Goal: Information Seeking & Learning: Learn about a topic

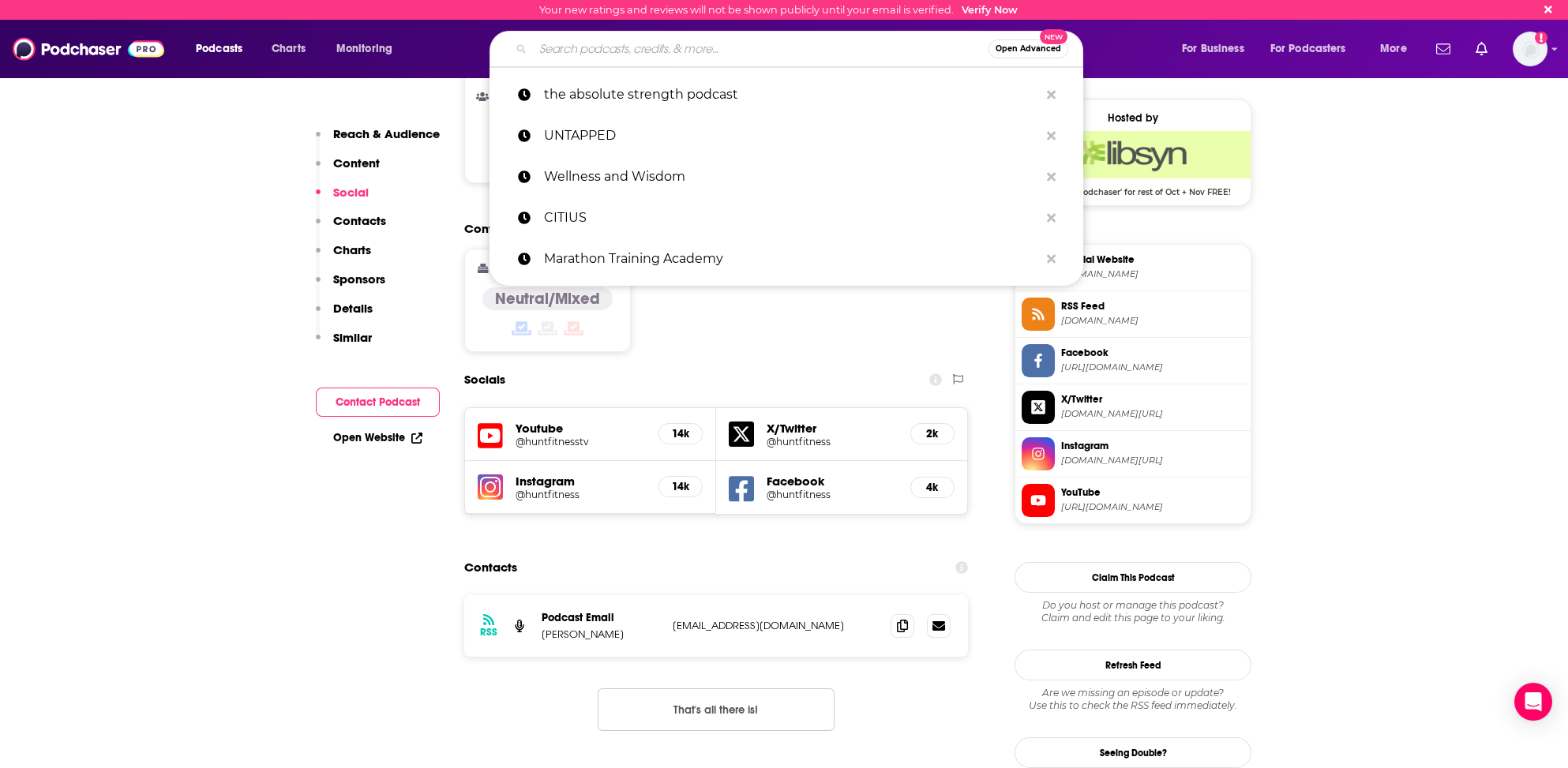
click at [586, 54] on input "Search podcasts, credits, & more..." at bounding box center [760, 48] width 455 height 25
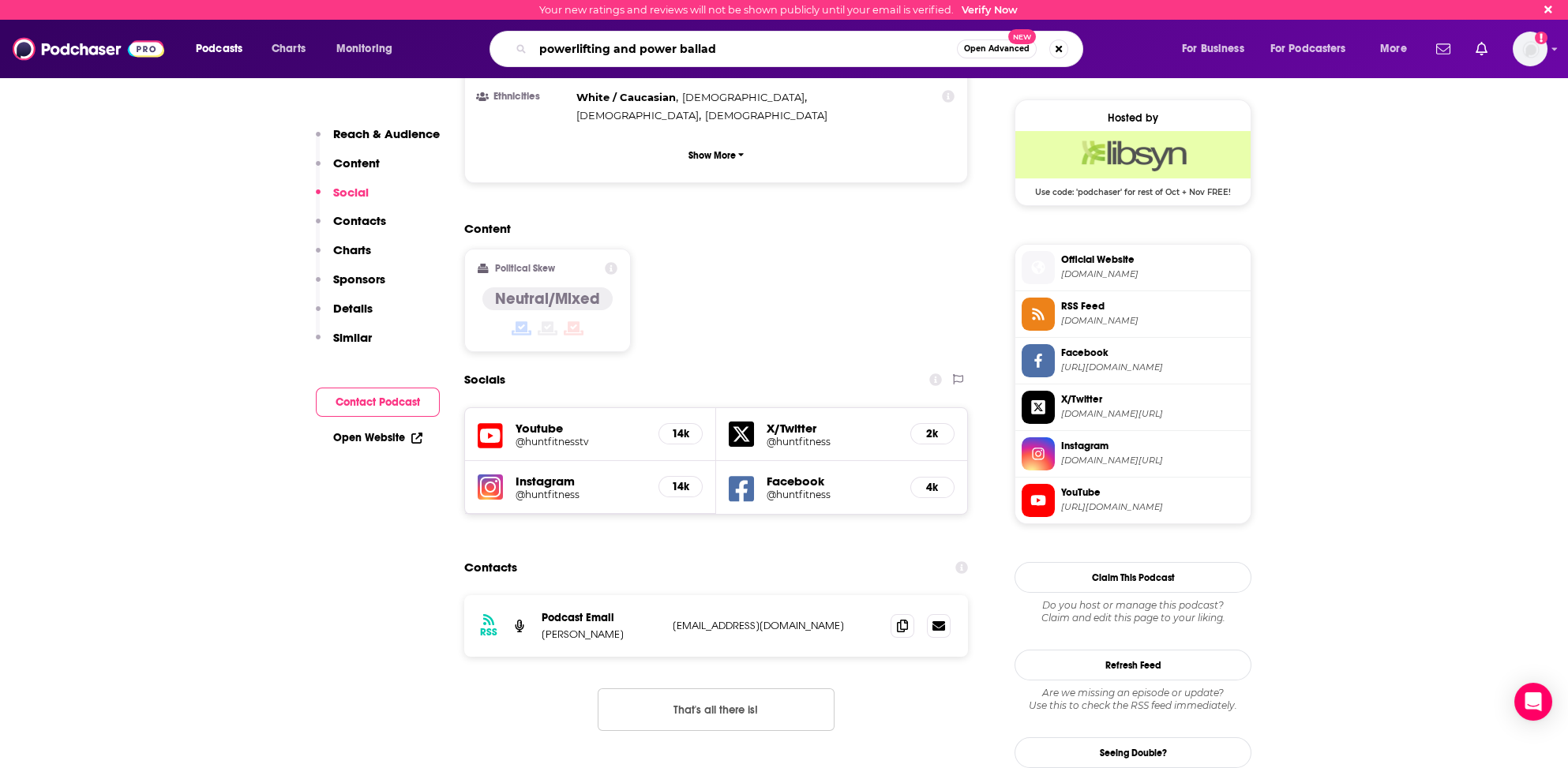
type input "powerlifting and power ballads"
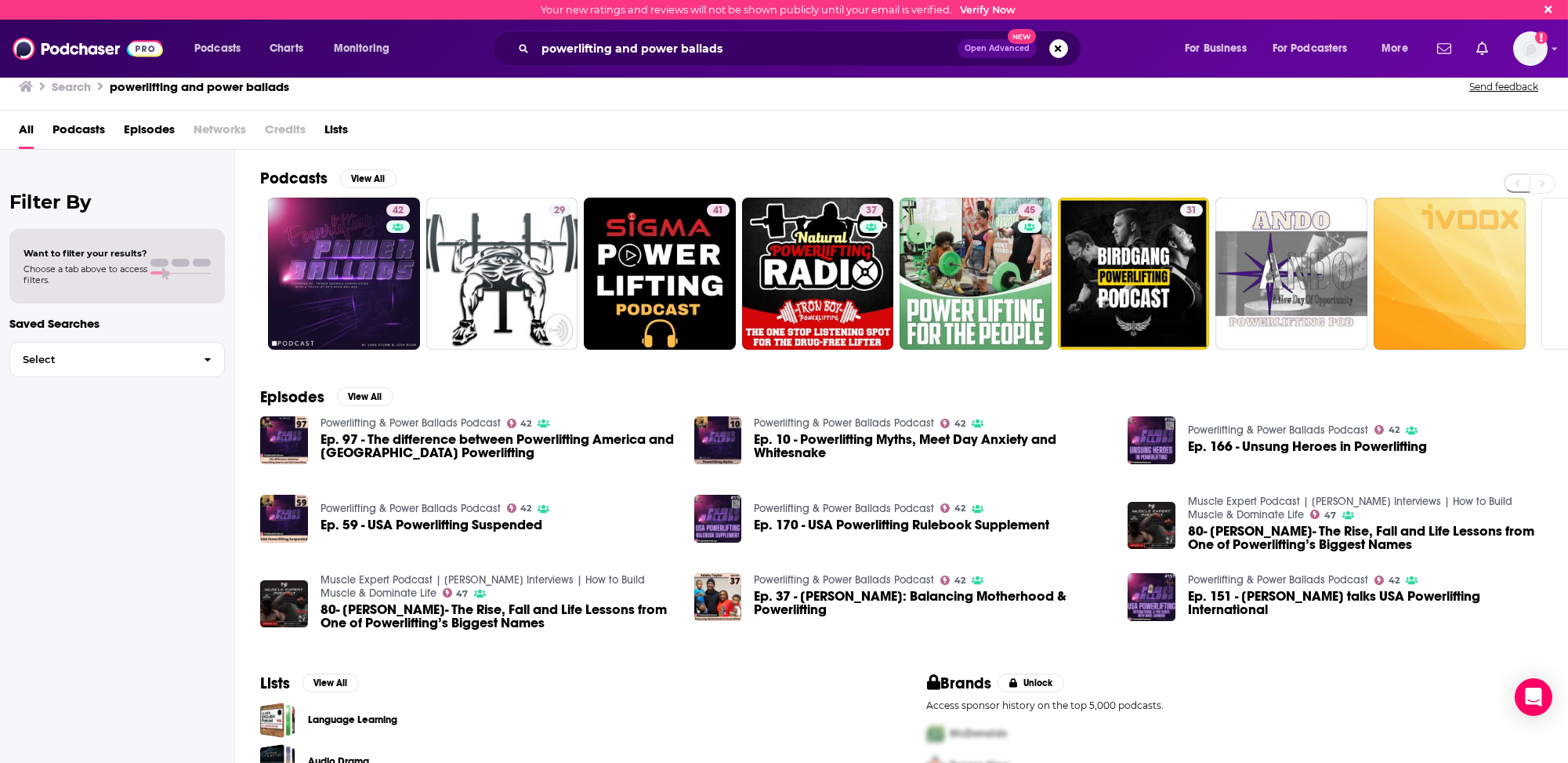
click at [306, 175] on h2 "Podcasts" at bounding box center [294, 178] width 67 height 19
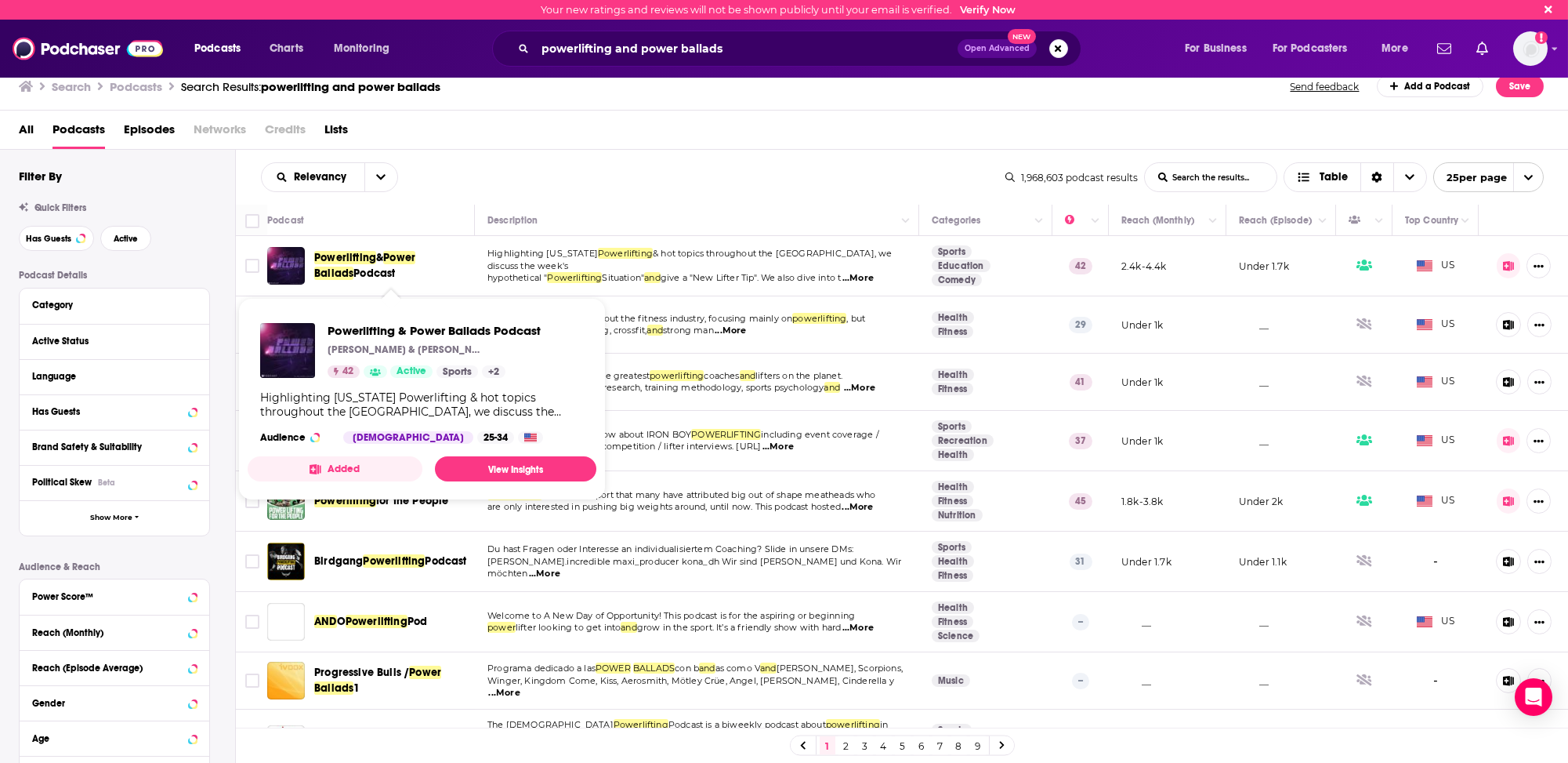
click at [354, 262] on span "Powerlifting" at bounding box center [345, 257] width 62 height 14
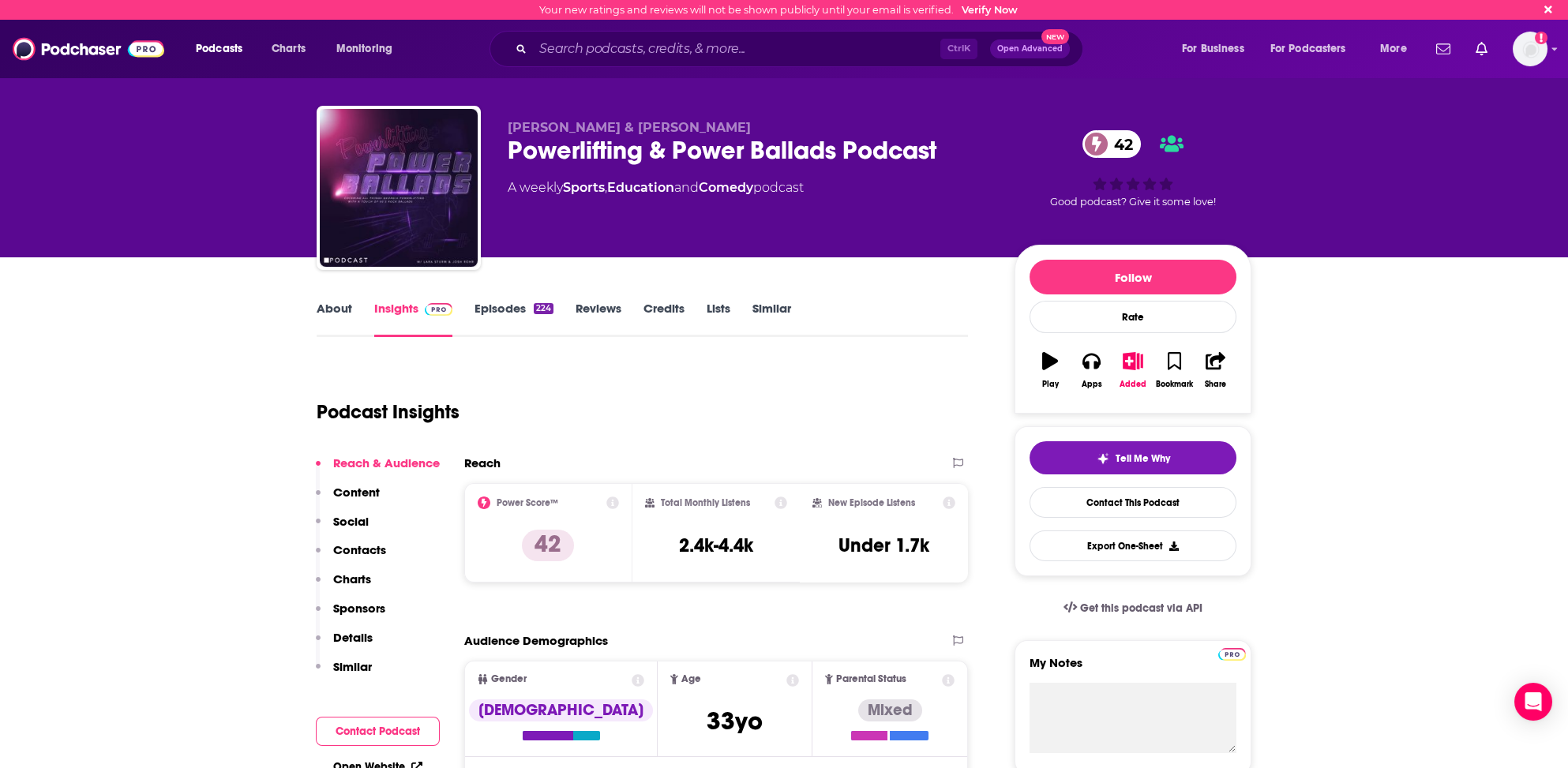
click at [399, 303] on link "Insights" at bounding box center [413, 319] width 78 height 36
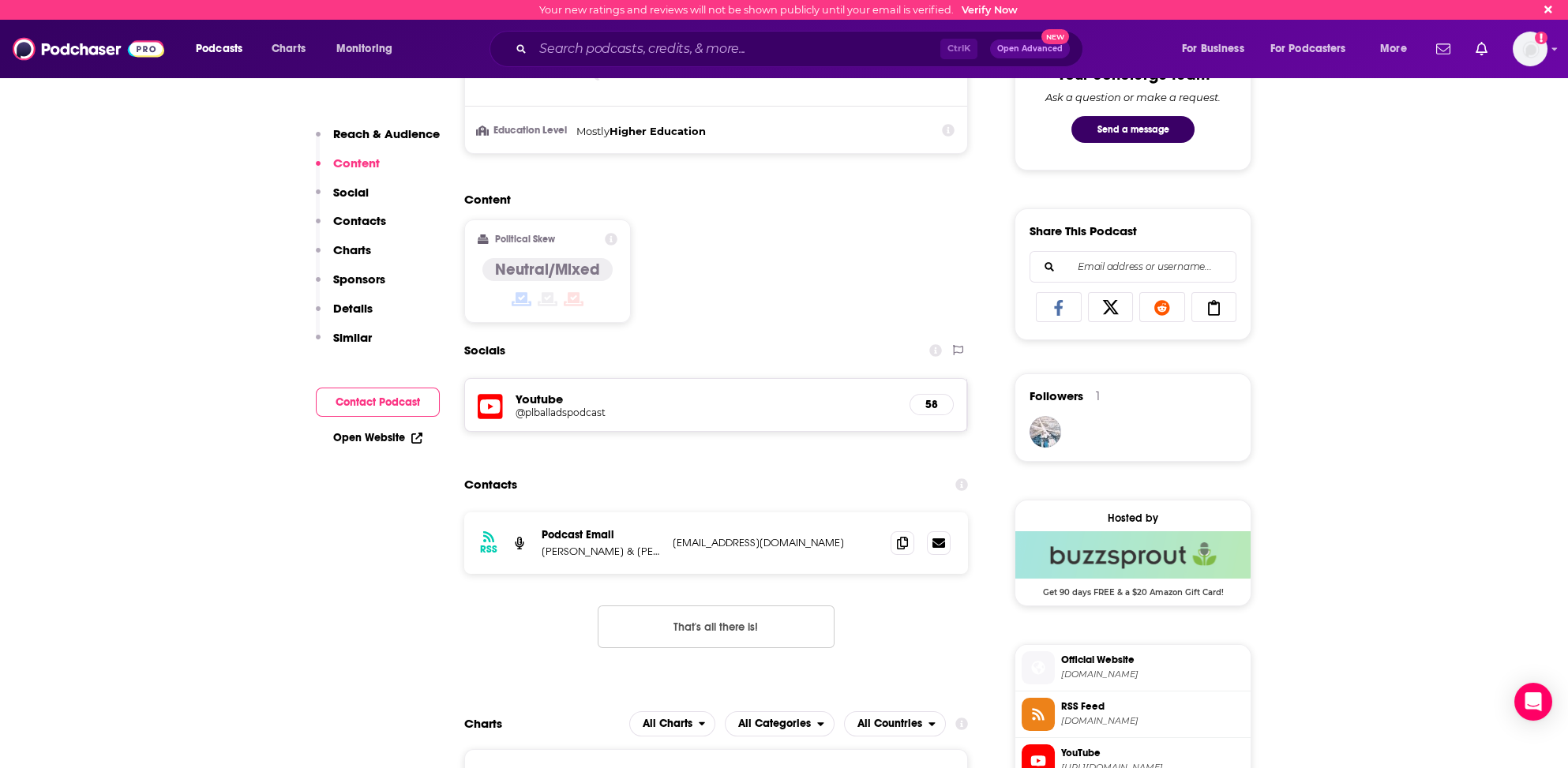
scroll to position [868, 0]
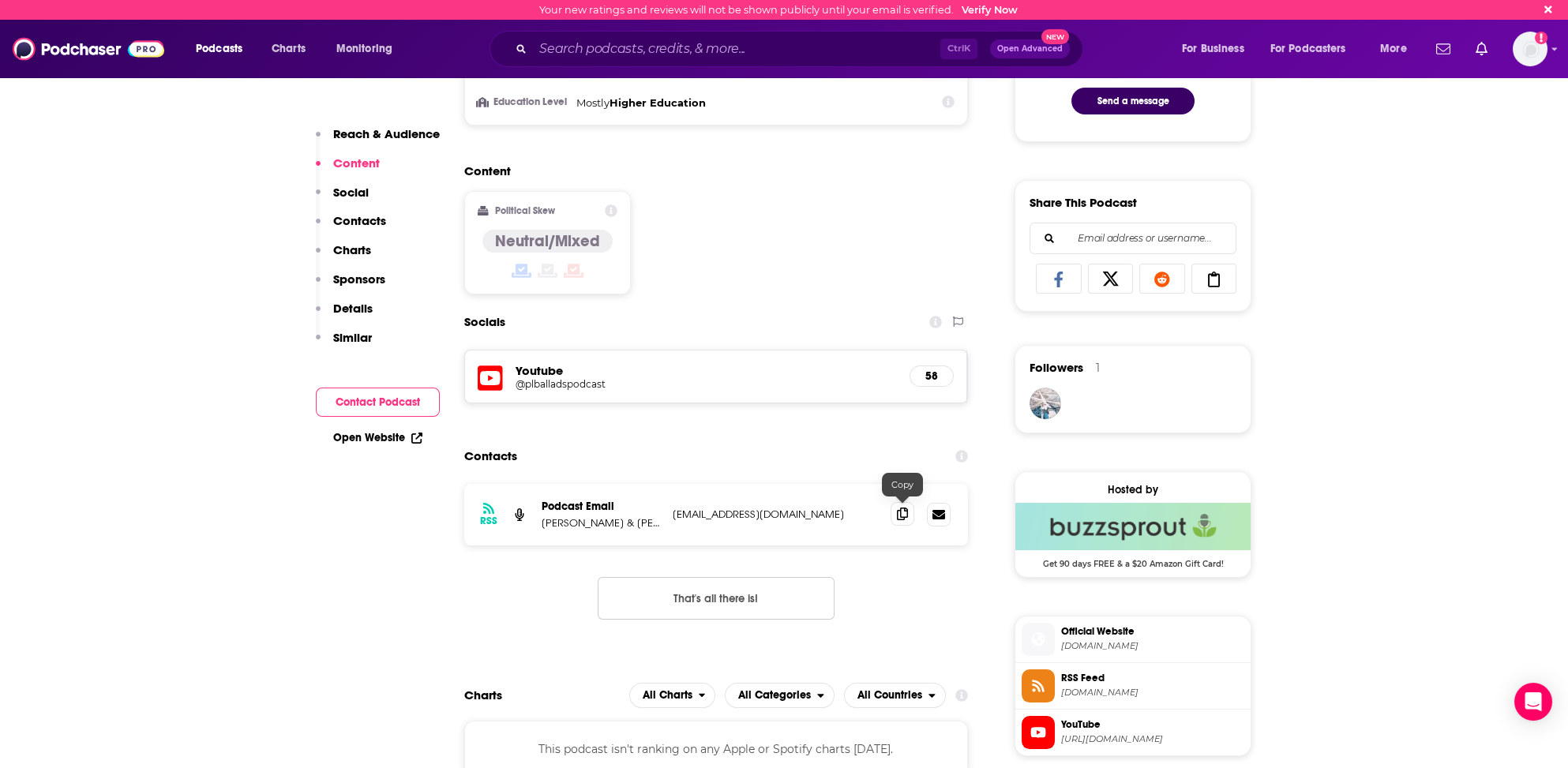
click at [907, 510] on icon at bounding box center [902, 514] width 11 height 13
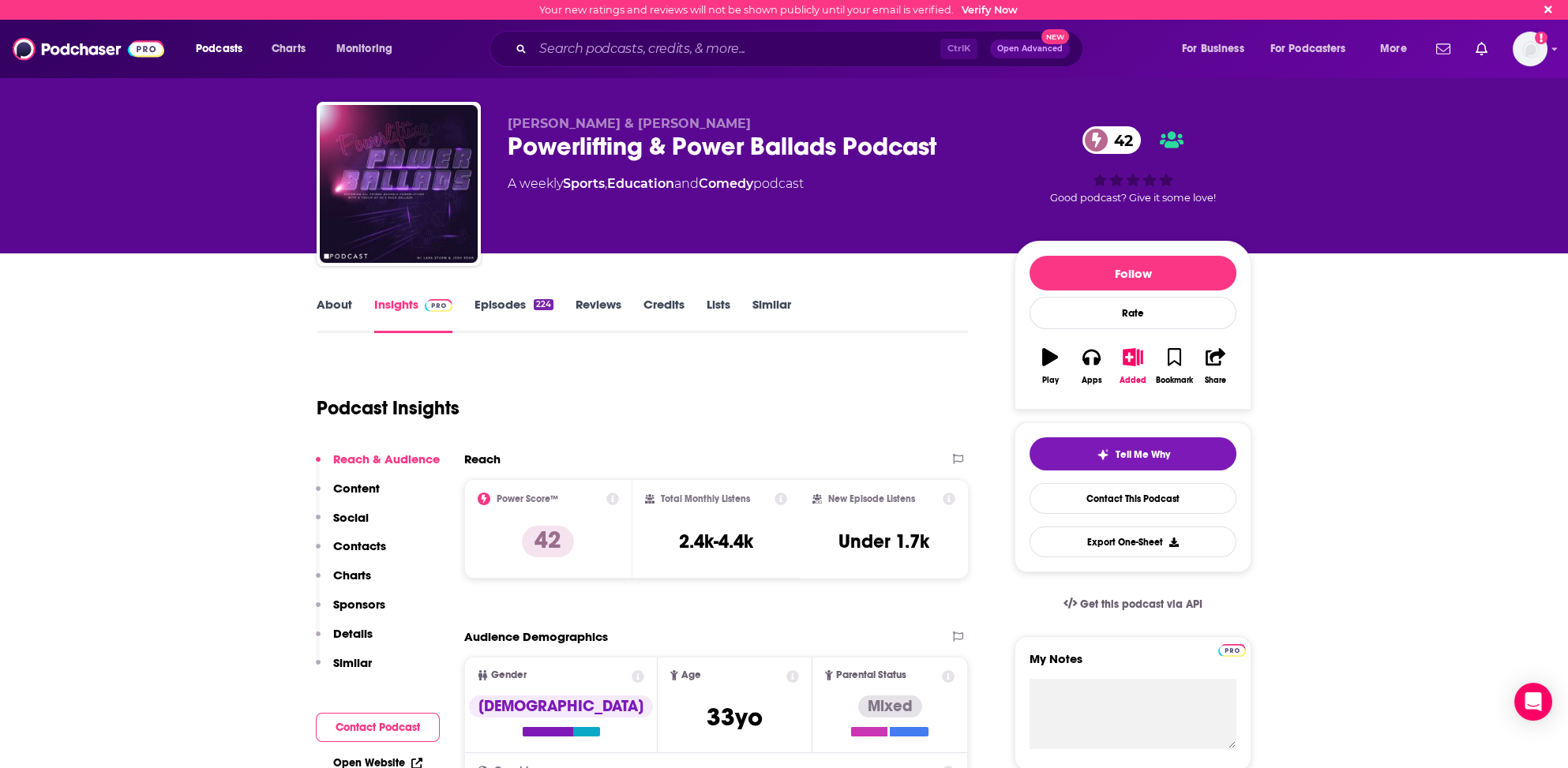
scroll to position [0, 0]
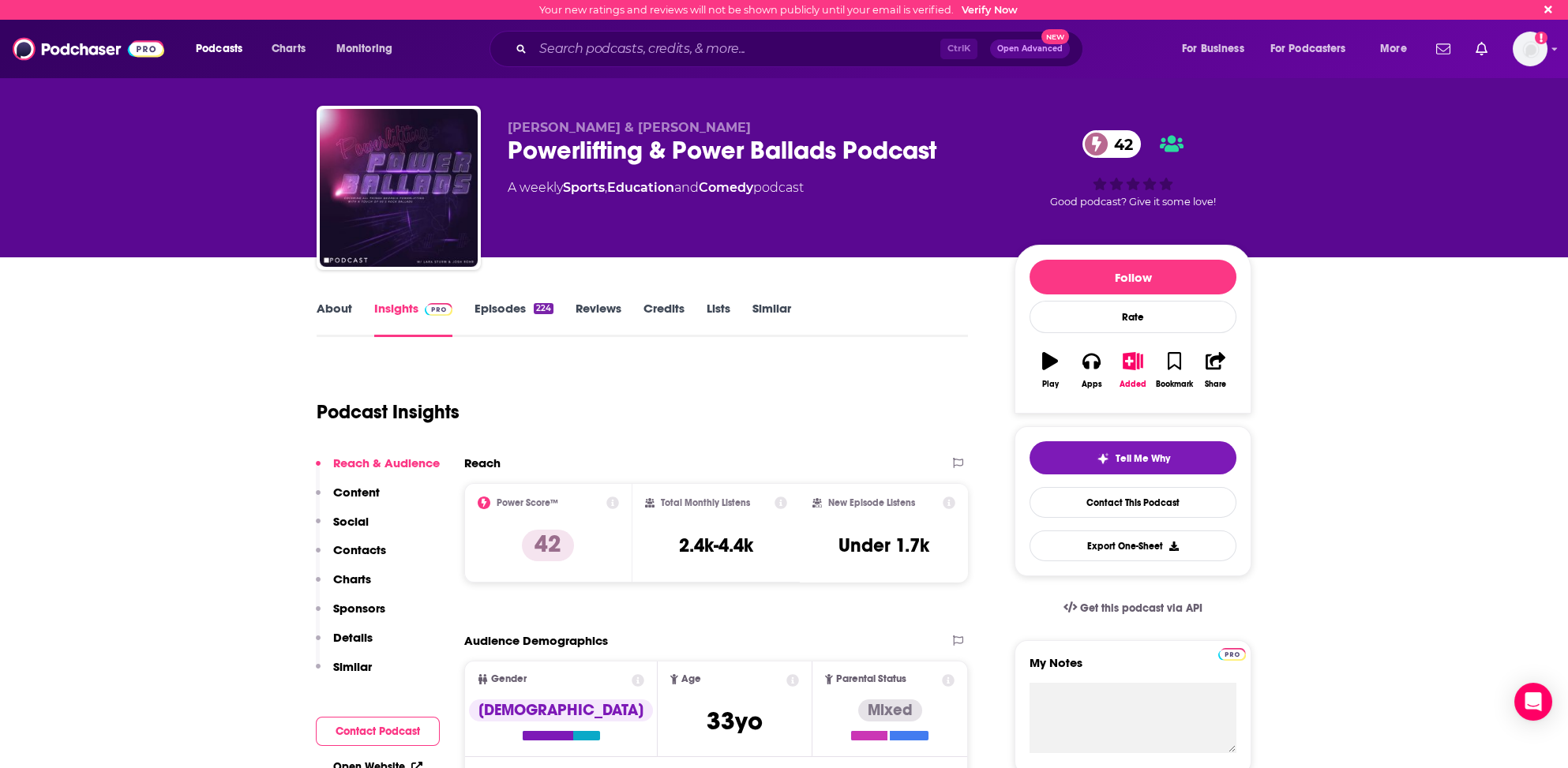
click at [335, 306] on link "About" at bounding box center [334, 319] width 36 height 36
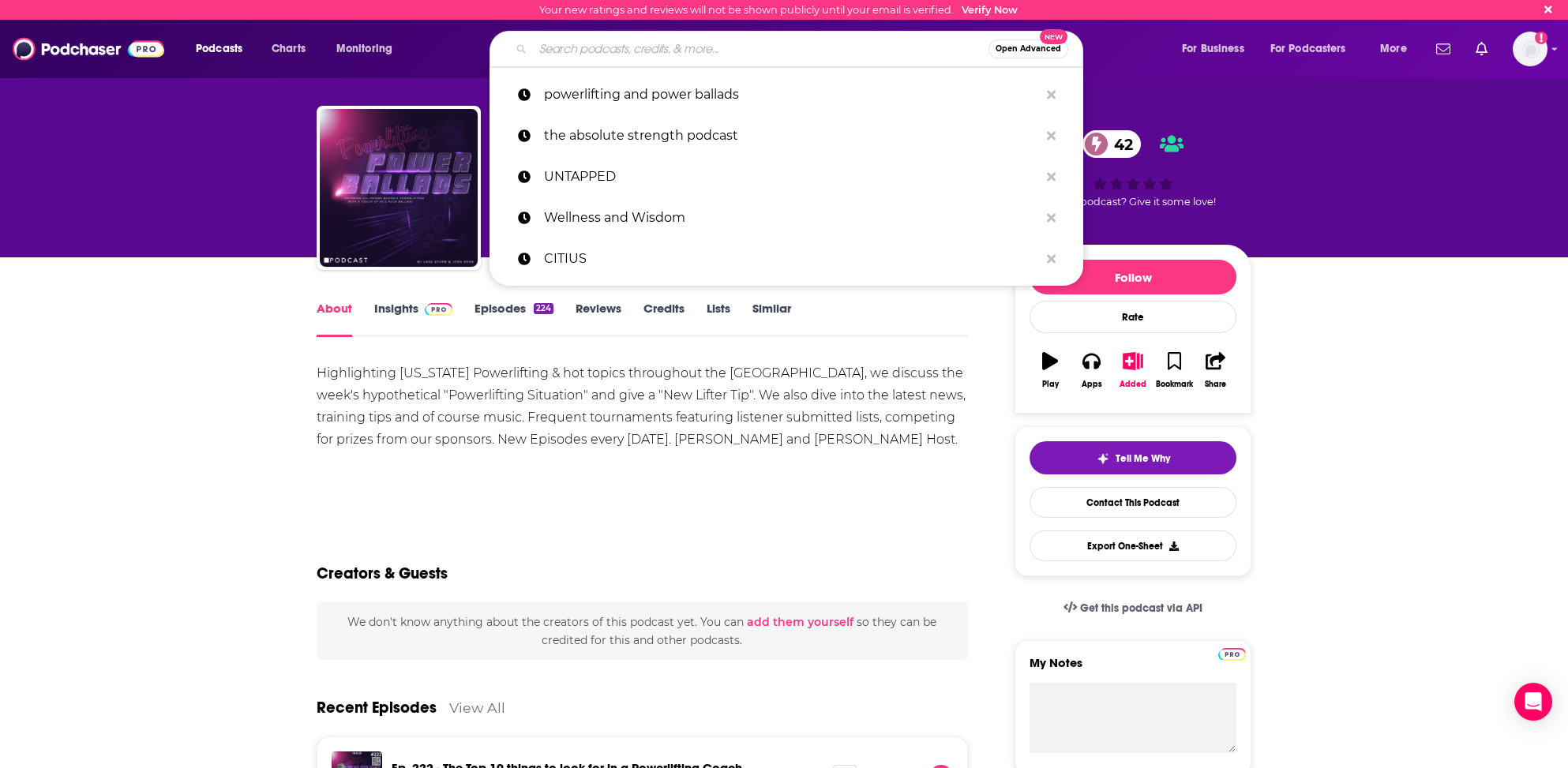
click at [558, 47] on input "Search podcasts, credits, & more..." at bounding box center [760, 48] width 455 height 25
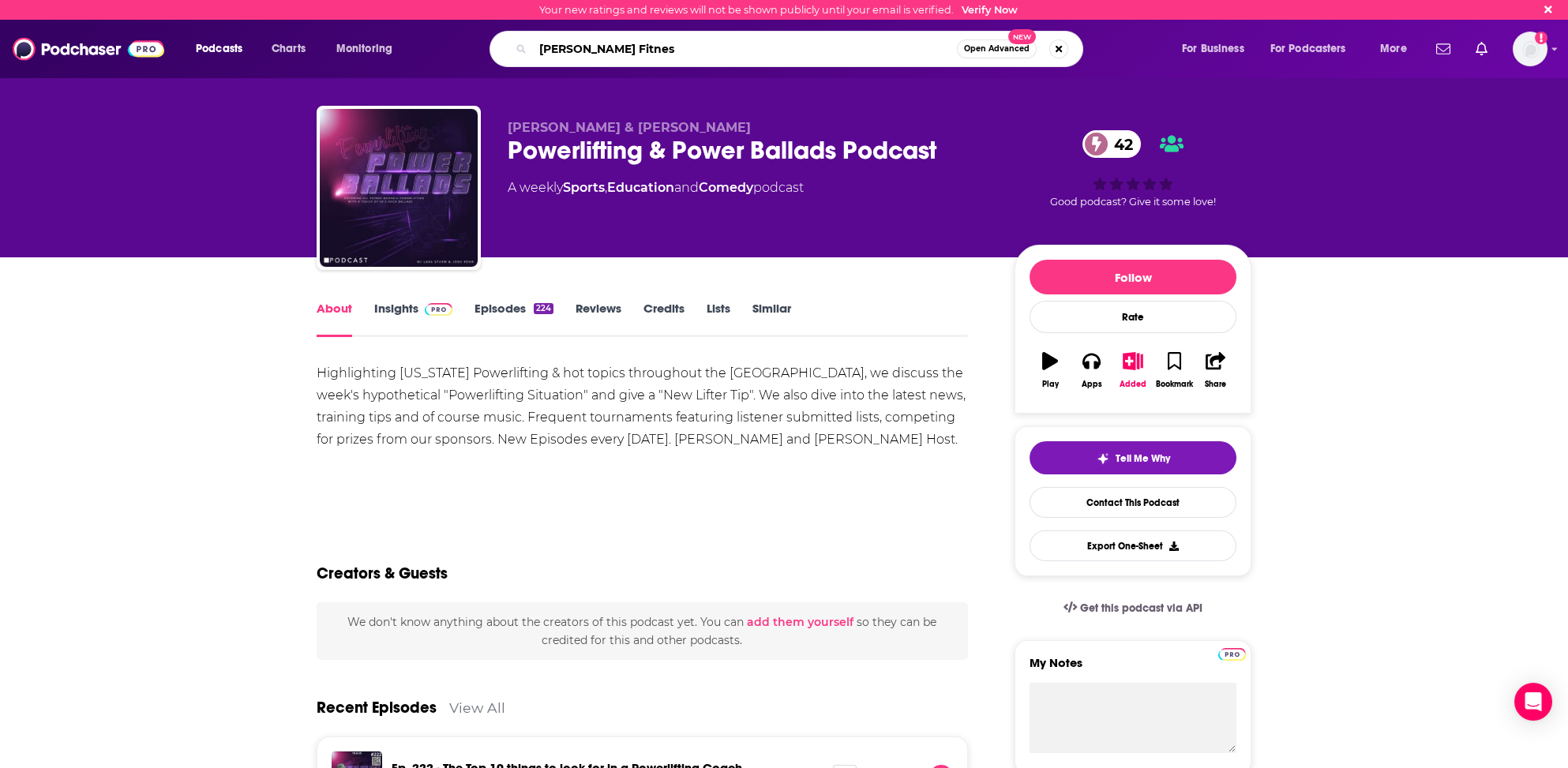
type input "[PERSON_NAME] Fitness"
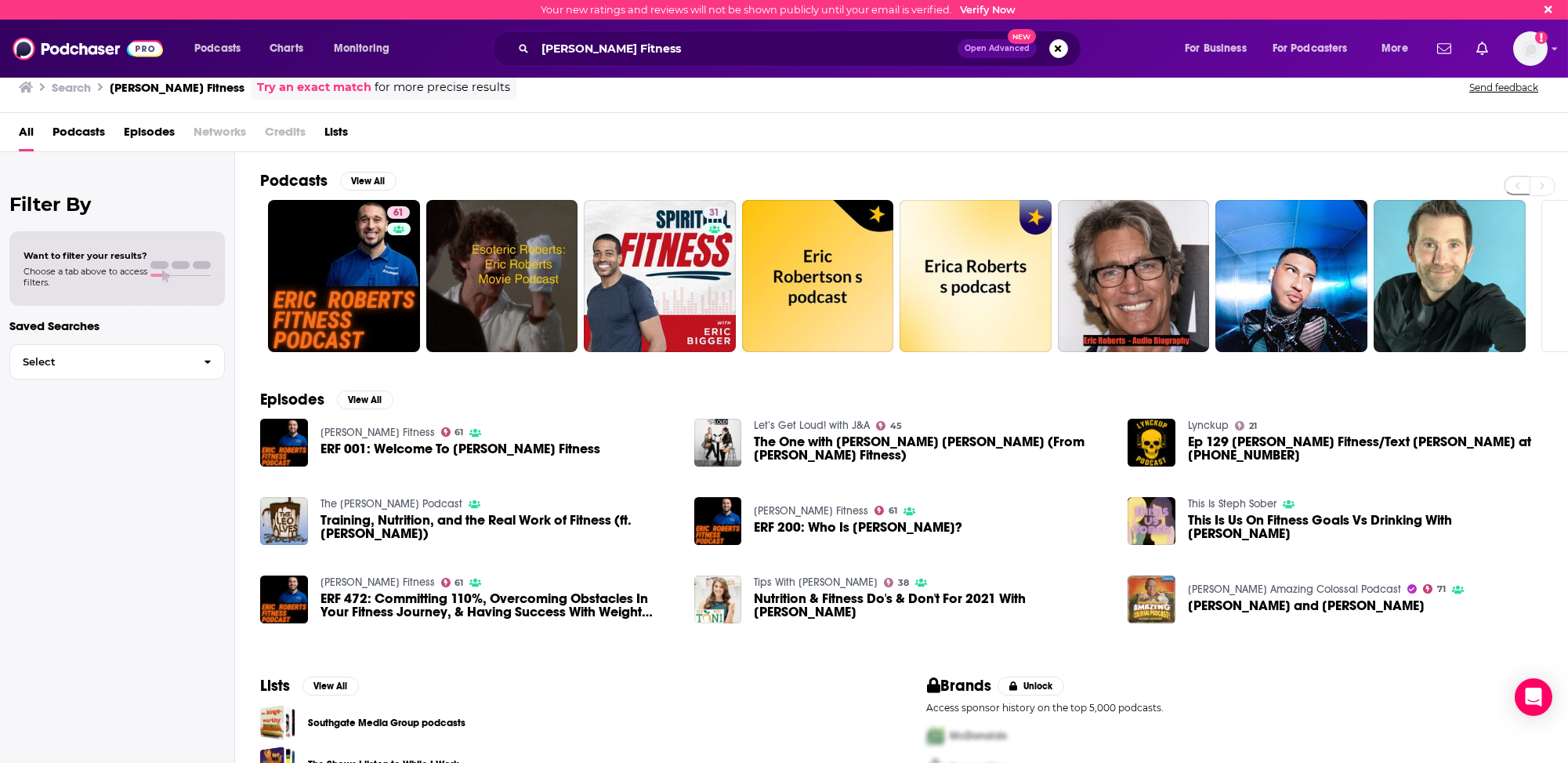
click at [310, 176] on h2 "Podcasts" at bounding box center [294, 180] width 67 height 19
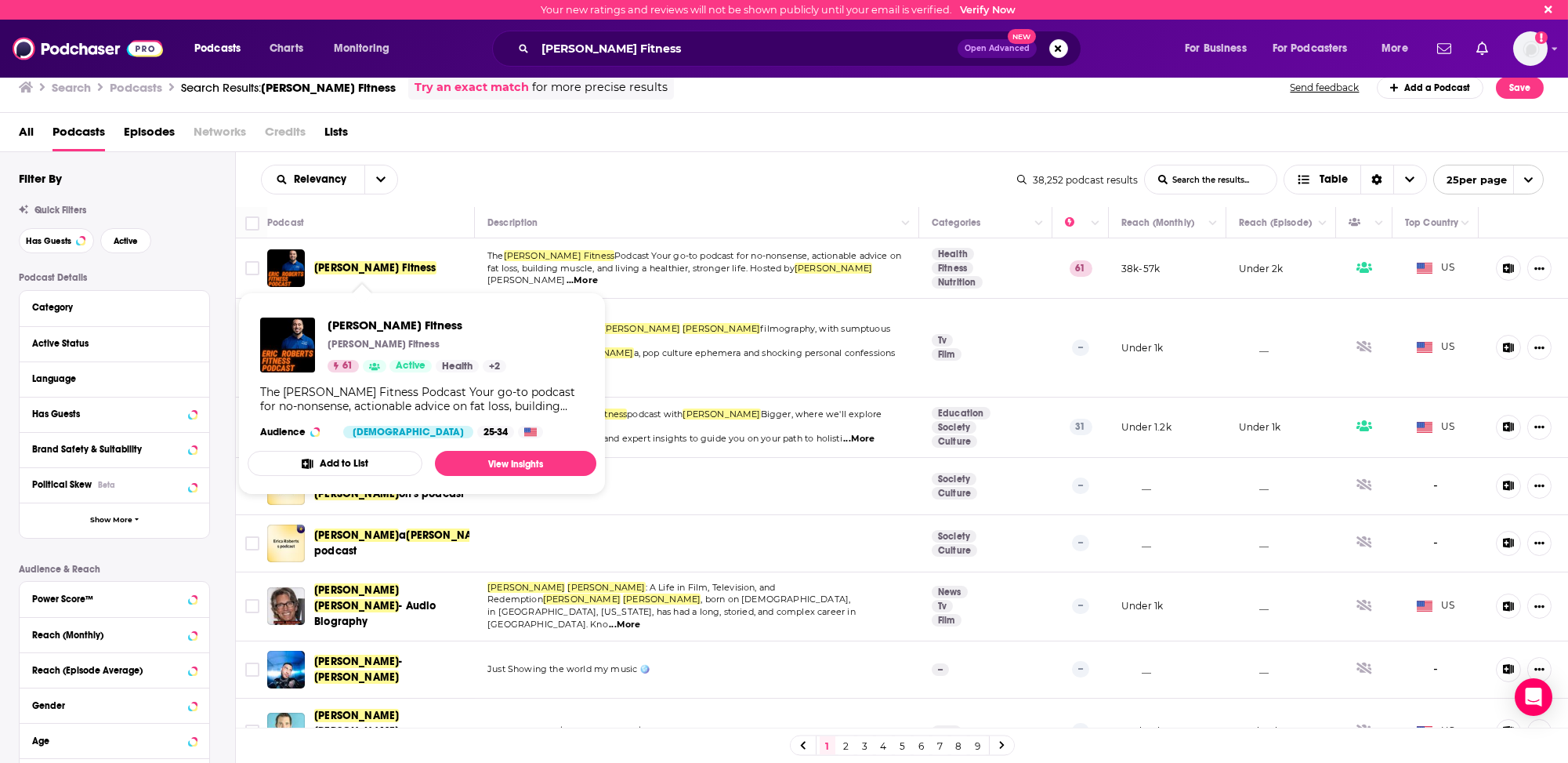
click at [375, 268] on span "[PERSON_NAME] Fitness" at bounding box center [375, 268] width 123 height 14
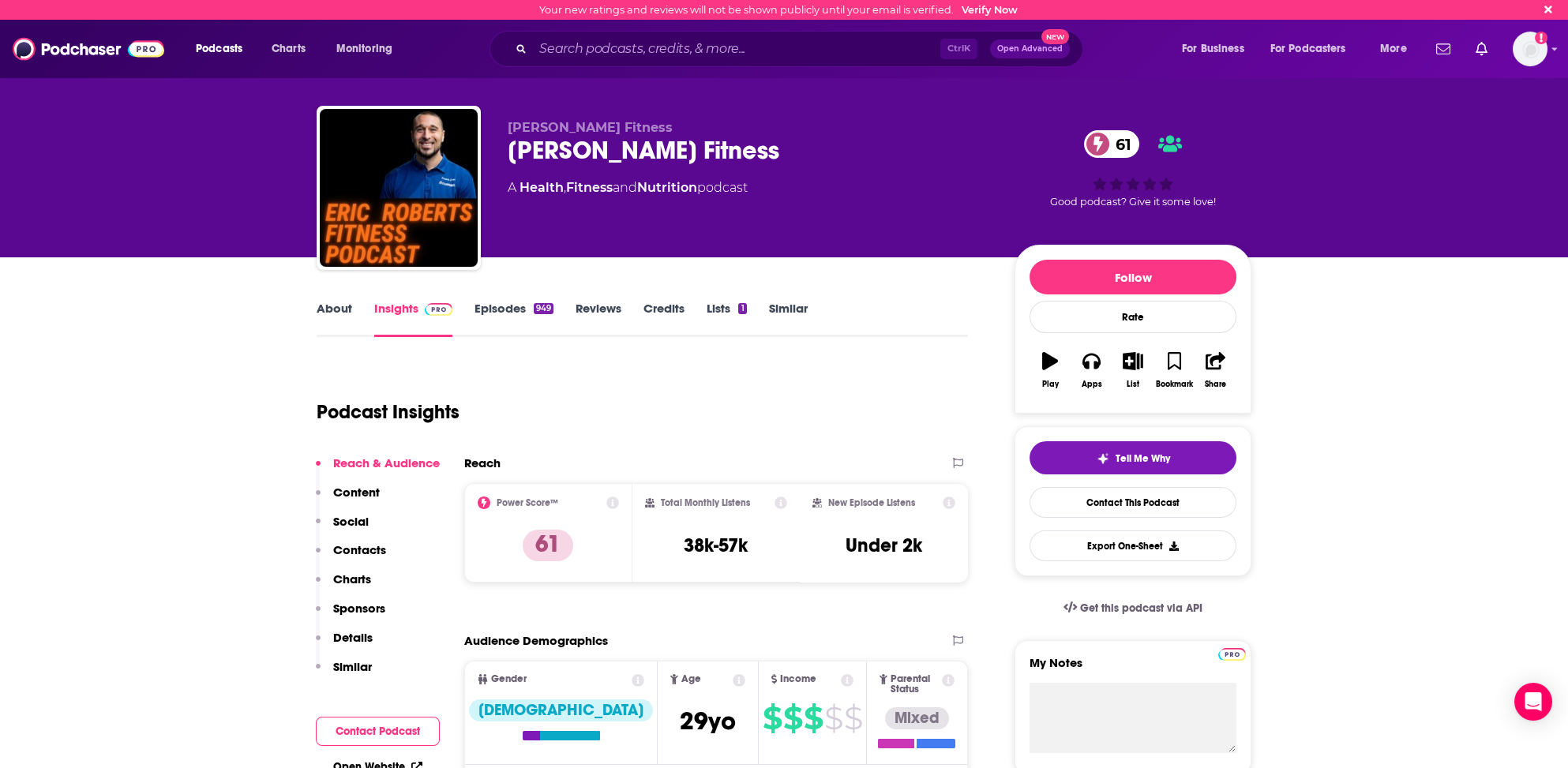
click at [344, 304] on link "About" at bounding box center [334, 319] width 36 height 36
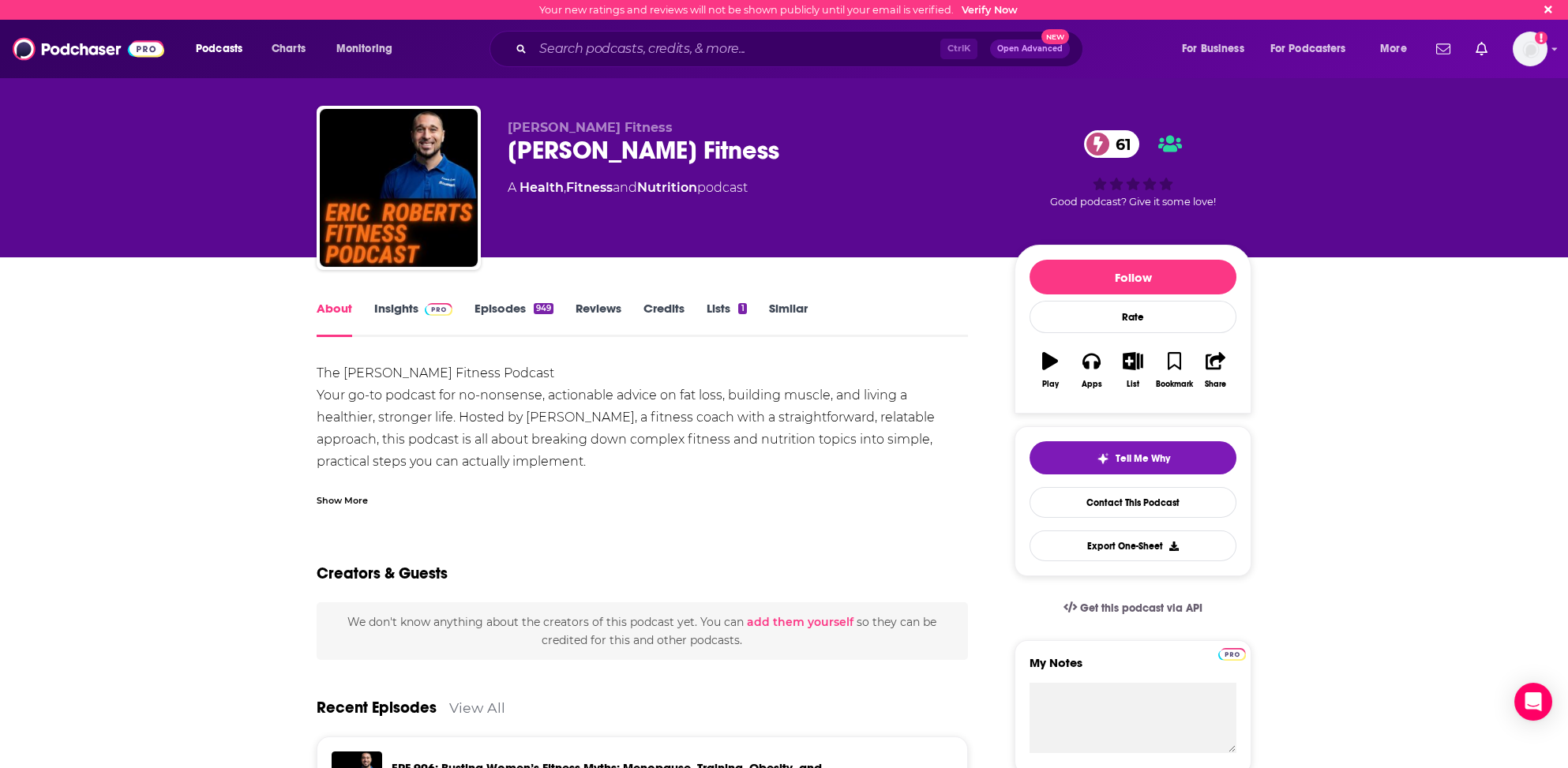
click at [383, 304] on link "Insights" at bounding box center [413, 319] width 78 height 36
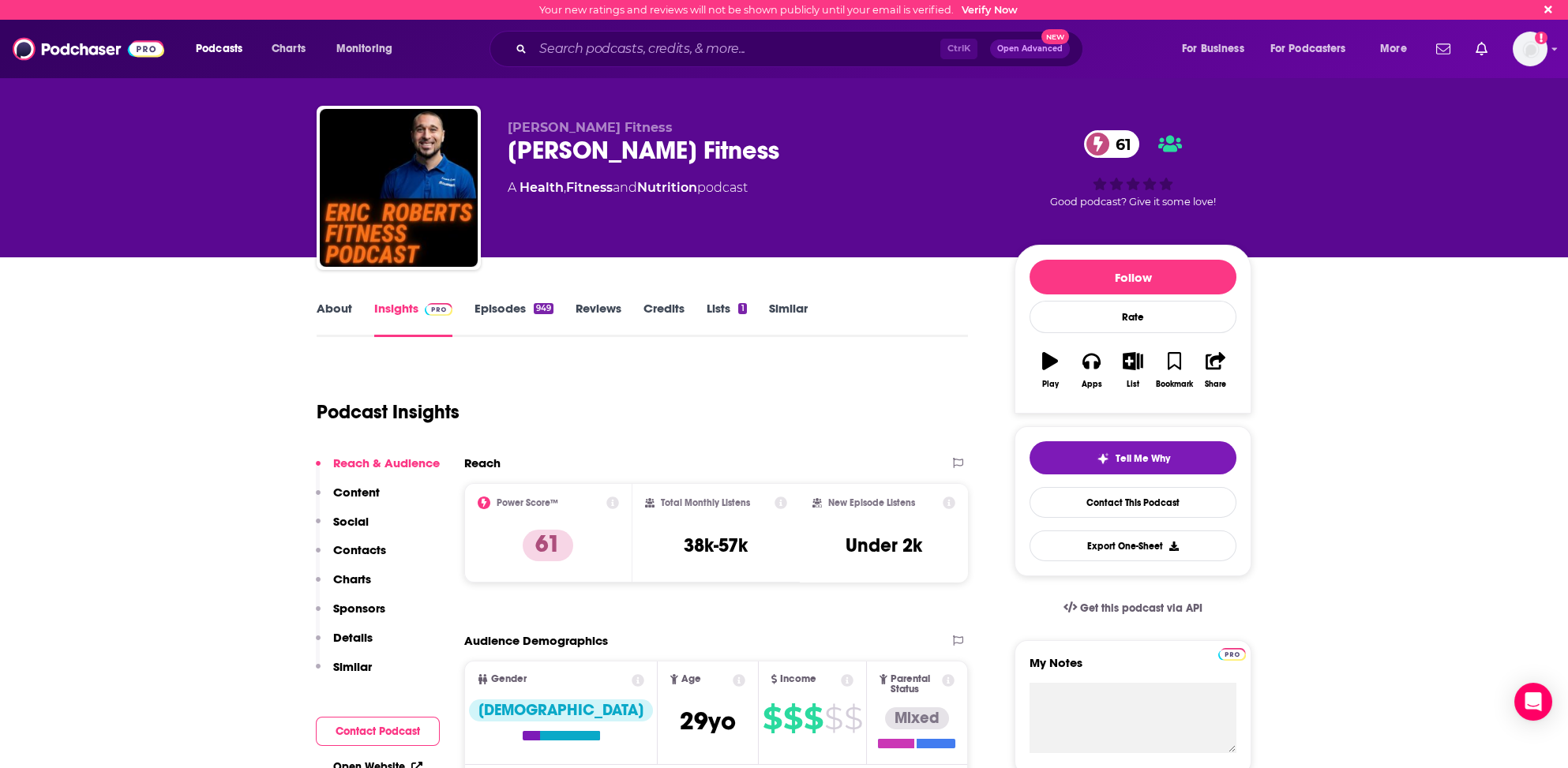
click at [367, 543] on p "Contacts" at bounding box center [360, 549] width 53 height 15
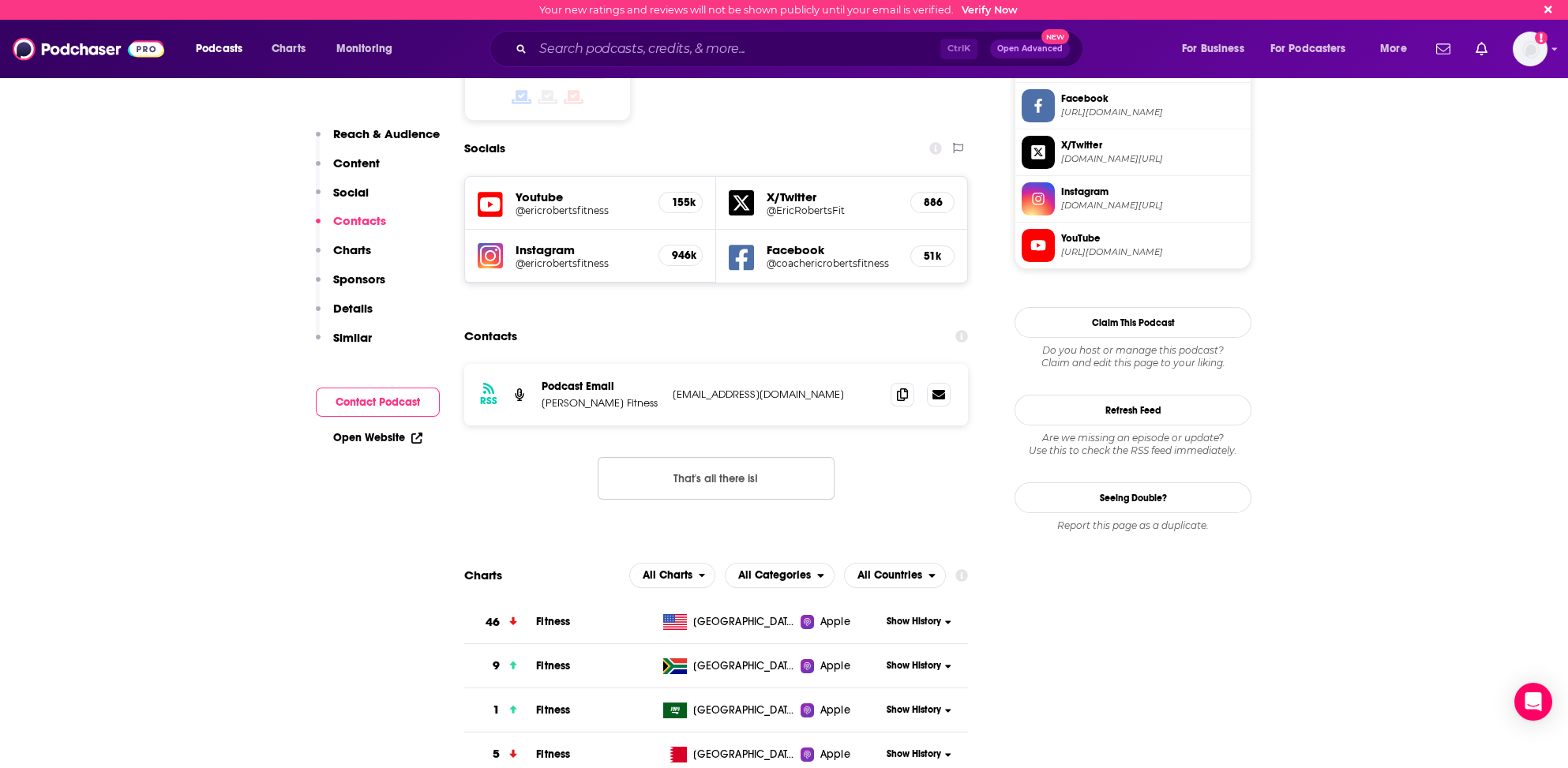
scroll to position [1271, 0]
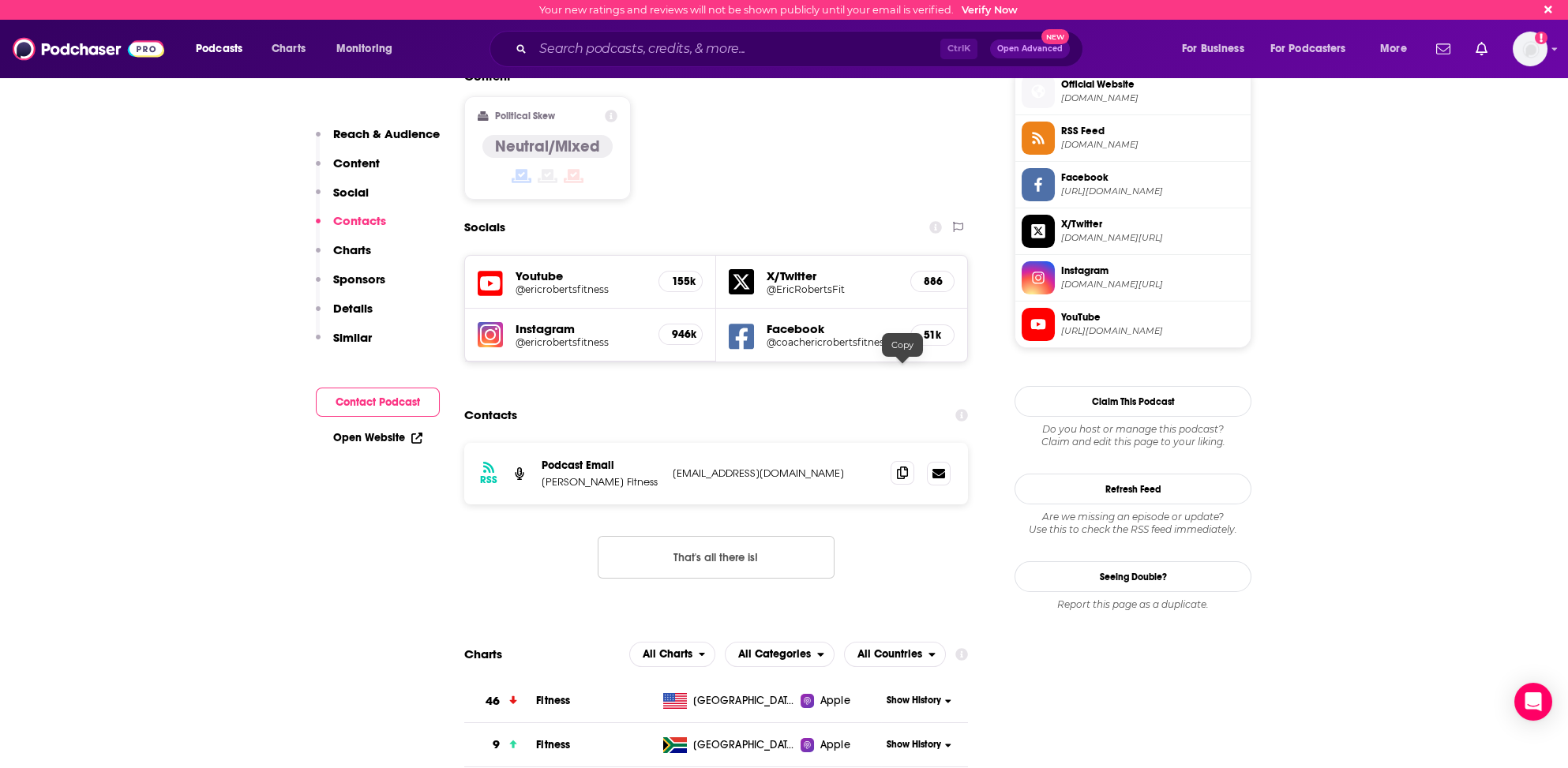
click at [907, 466] on icon at bounding box center [902, 473] width 11 height 13
click at [548, 44] on input "Search podcasts, credits, & more..." at bounding box center [736, 48] width 408 height 25
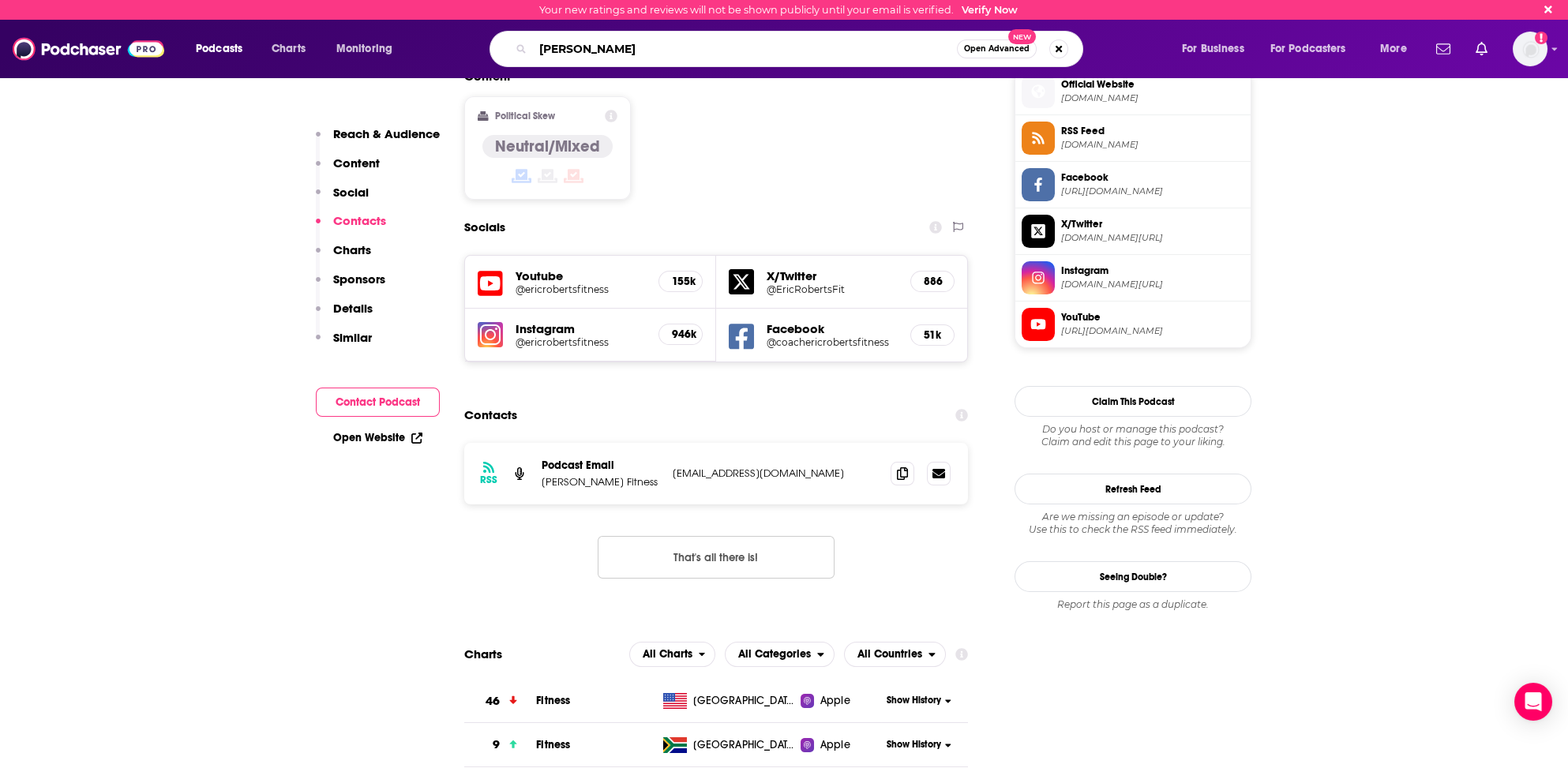
type input "[PERSON_NAME] [PERSON_NAME]"
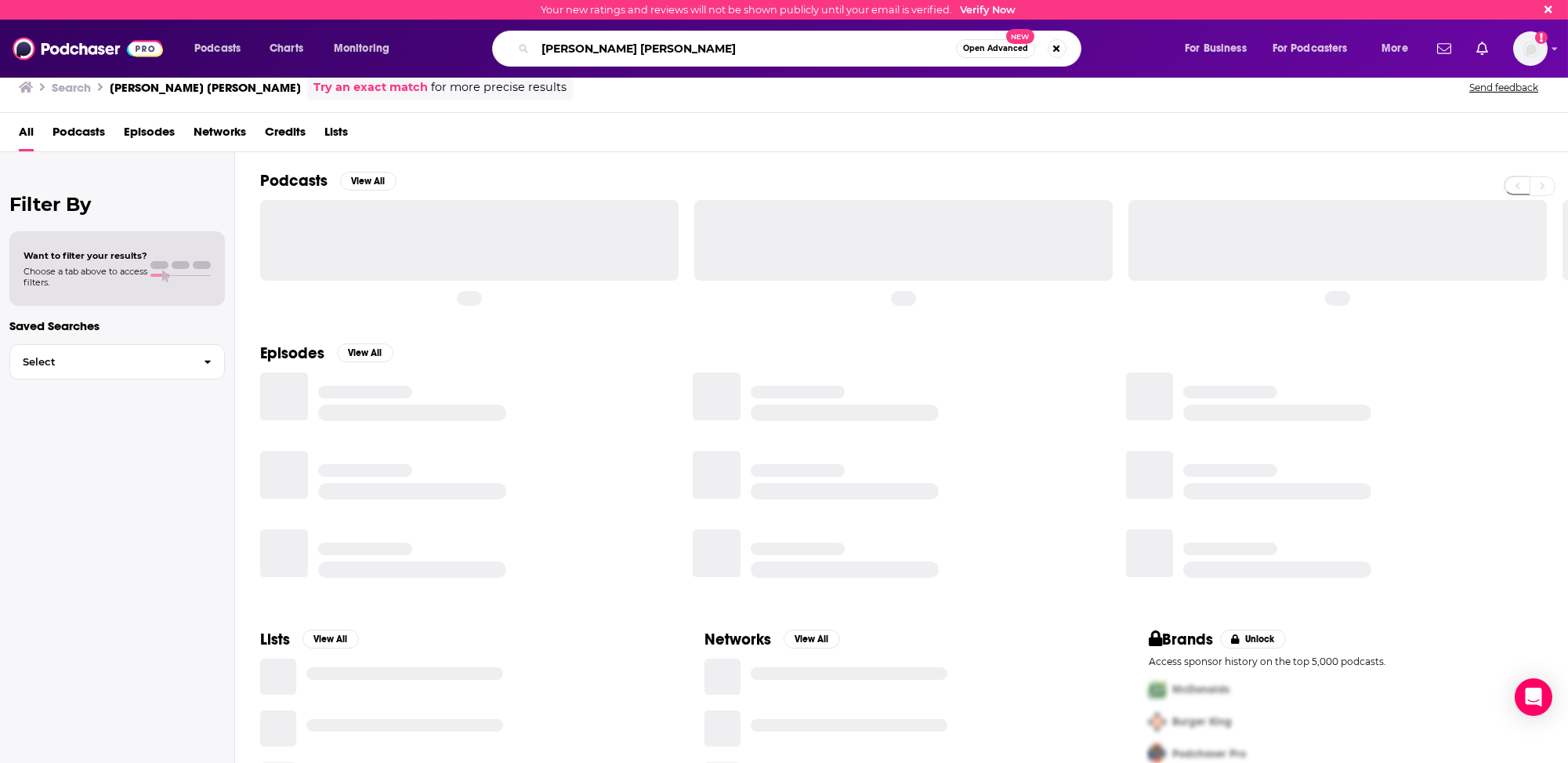
click at [558, 49] on input "[PERSON_NAME] [PERSON_NAME]" at bounding box center [745, 48] width 421 height 25
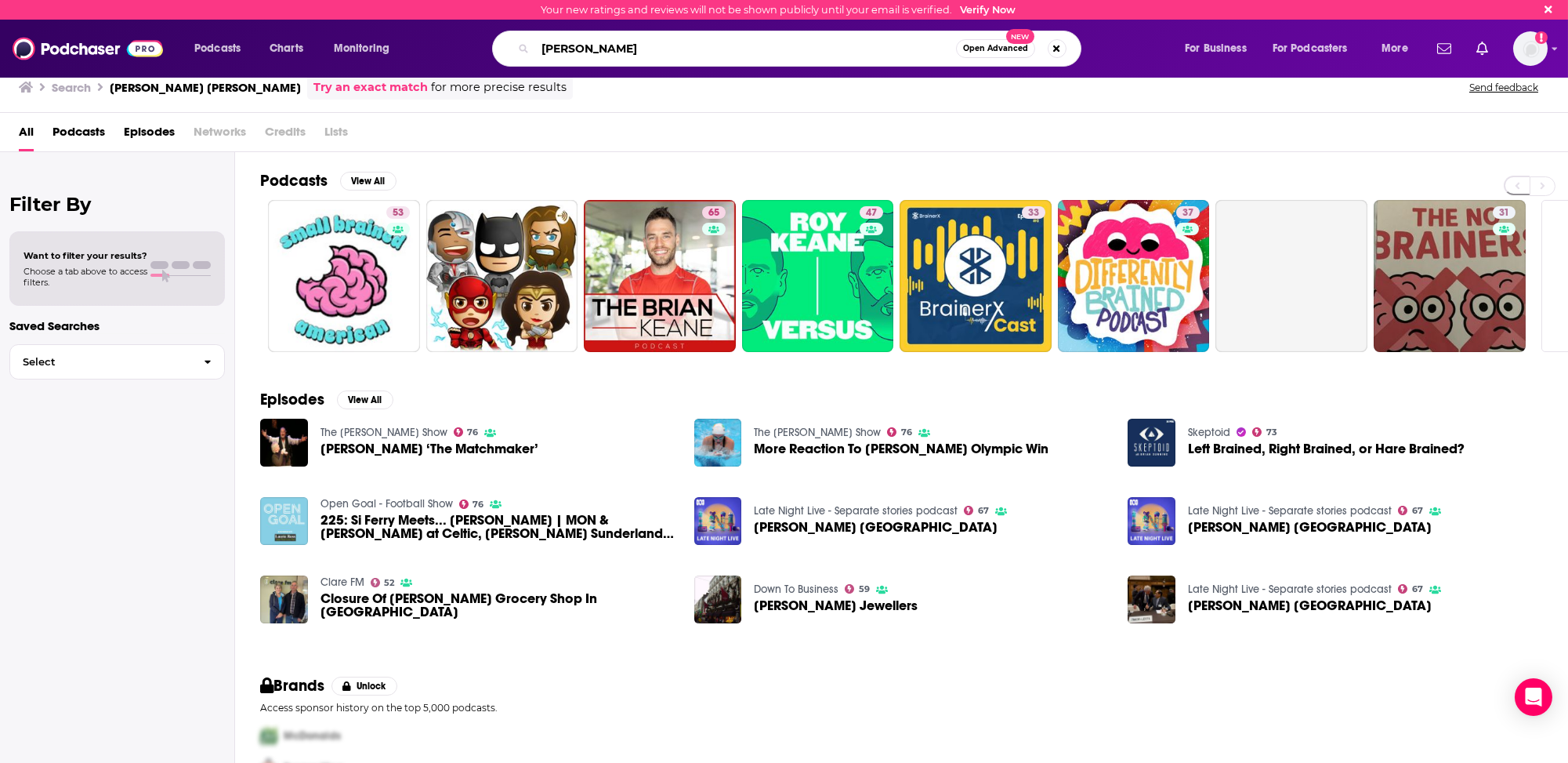
type input "[PERSON_NAME]"
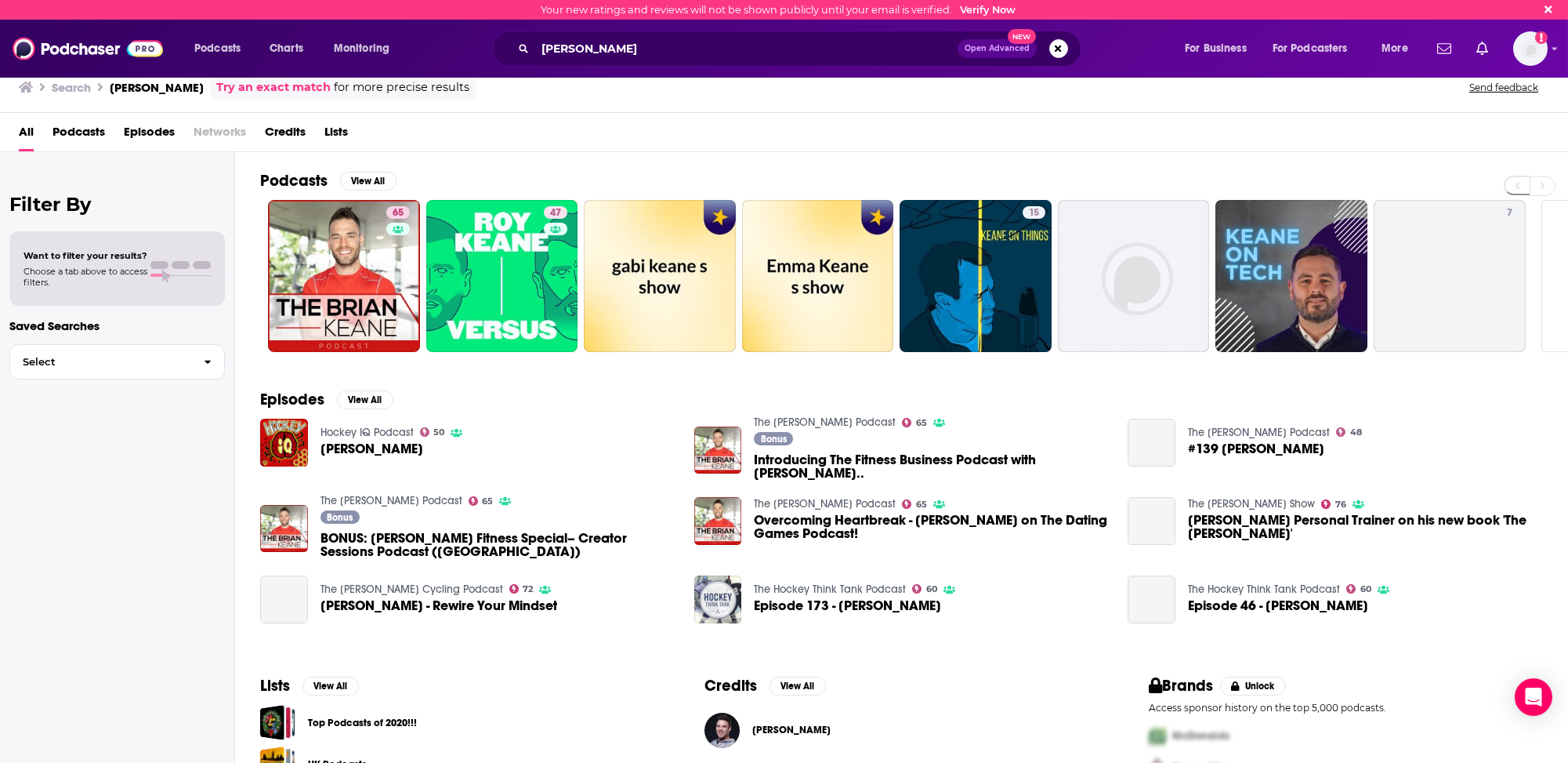
click at [283, 176] on h2 "Podcasts" at bounding box center [294, 180] width 67 height 19
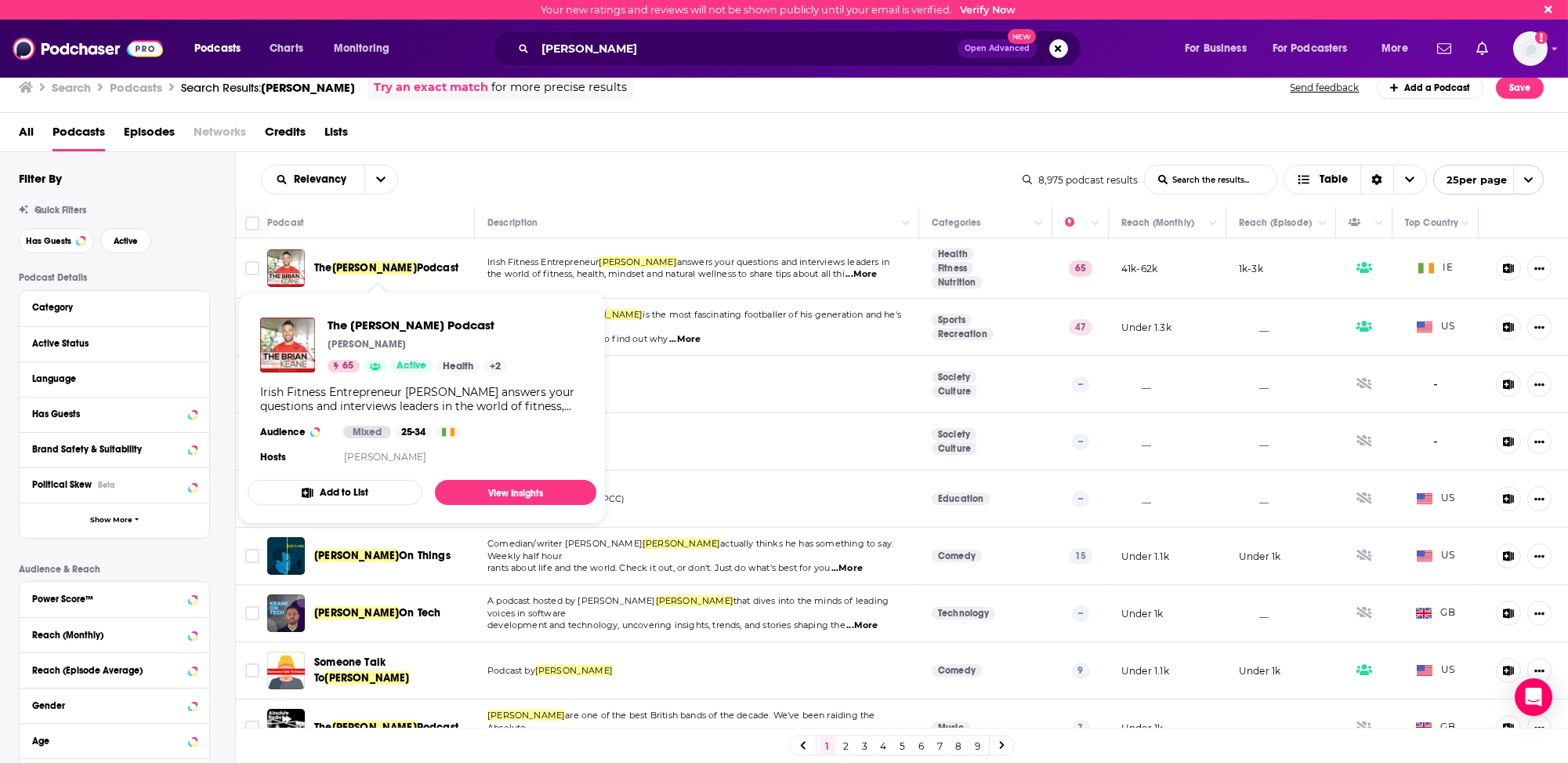
click at [349, 264] on span "[PERSON_NAME]" at bounding box center [375, 268] width 85 height 14
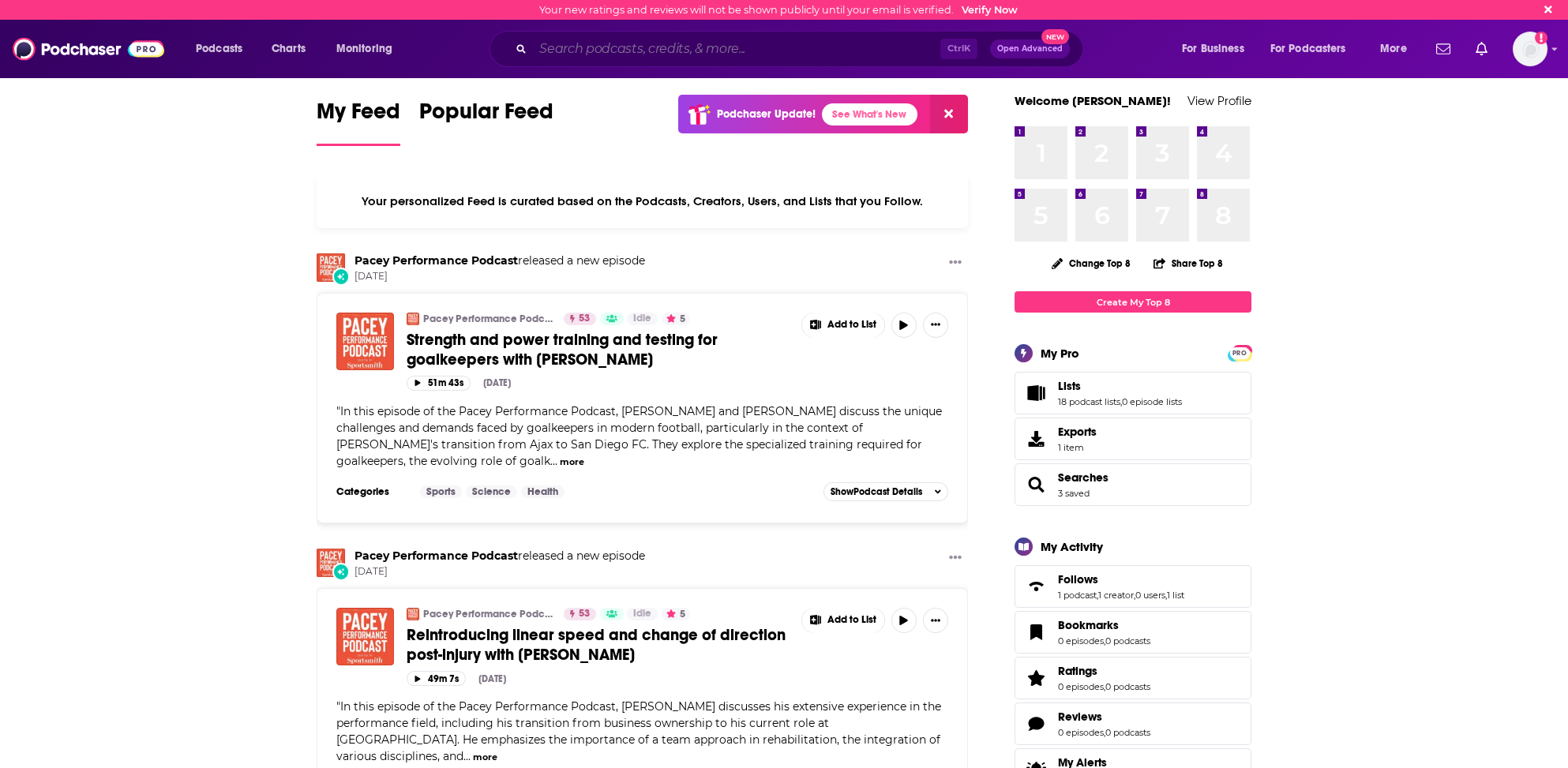
click at [577, 46] on input "Search podcasts, credits, & more..." at bounding box center [736, 48] width 408 height 25
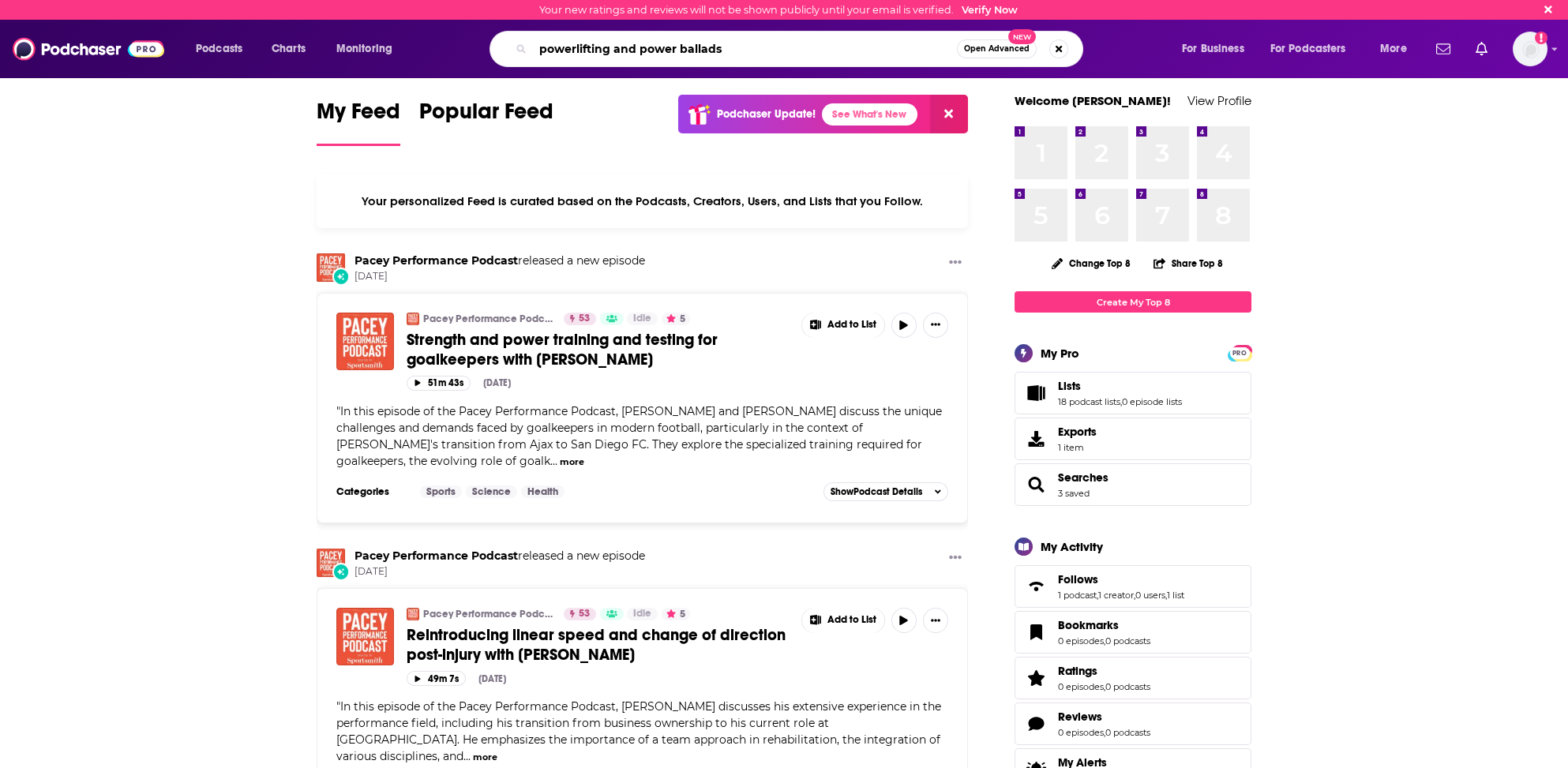
type input "powerlifting and power ballads"
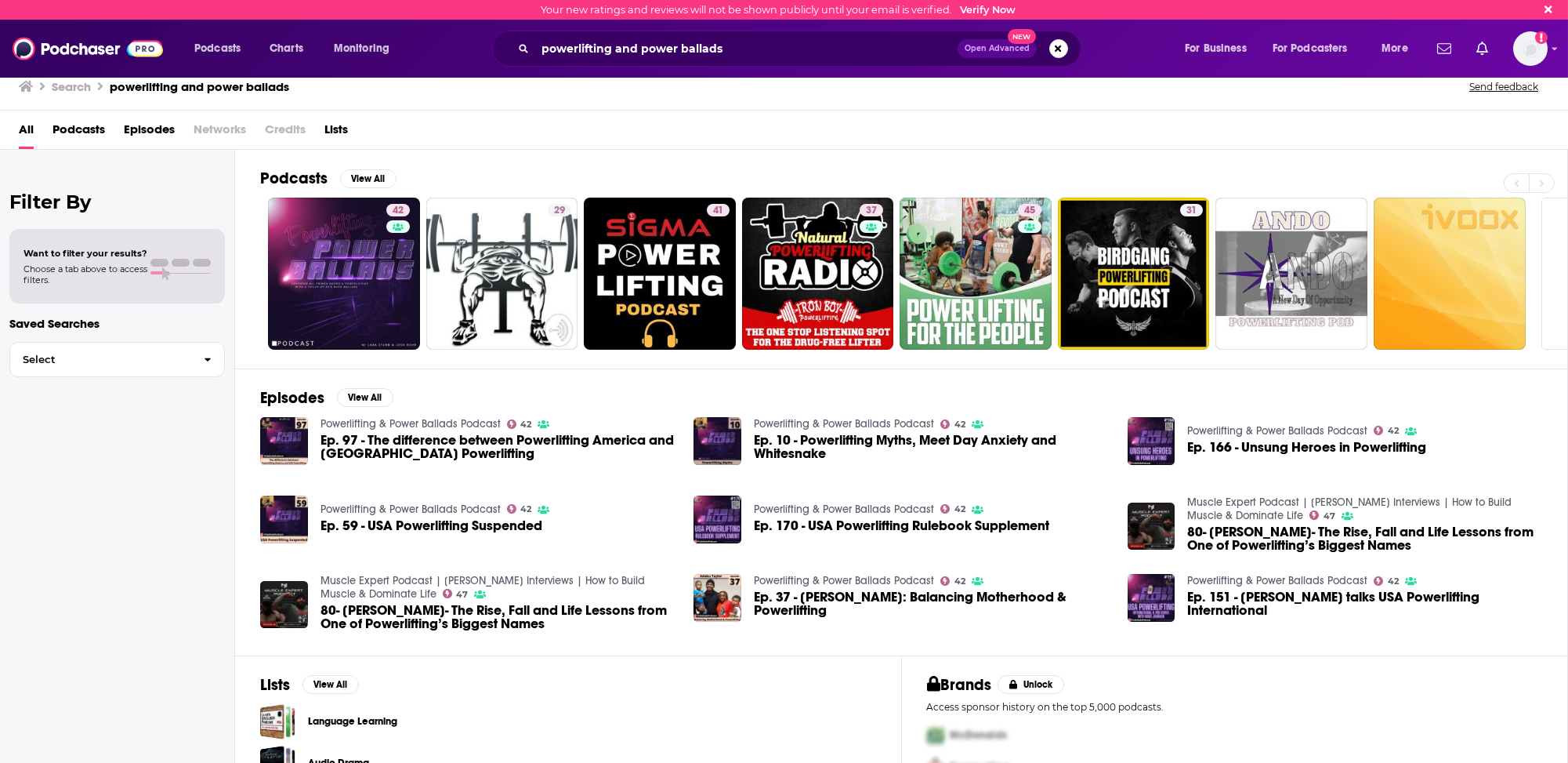
click at [287, 170] on h2 "Podcasts" at bounding box center [294, 178] width 67 height 19
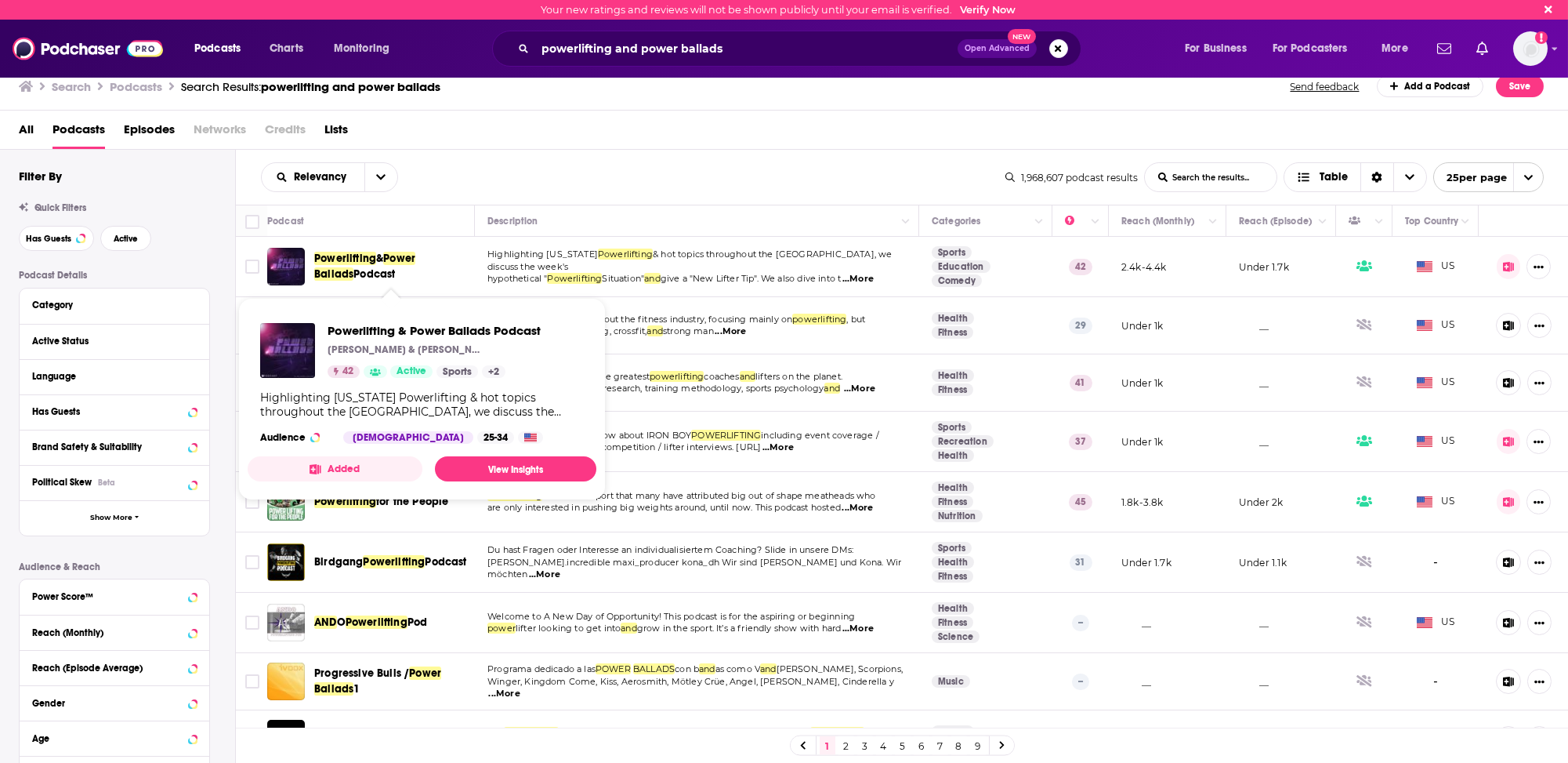
click at [361, 260] on span "Powerlifting" at bounding box center [345, 258] width 62 height 14
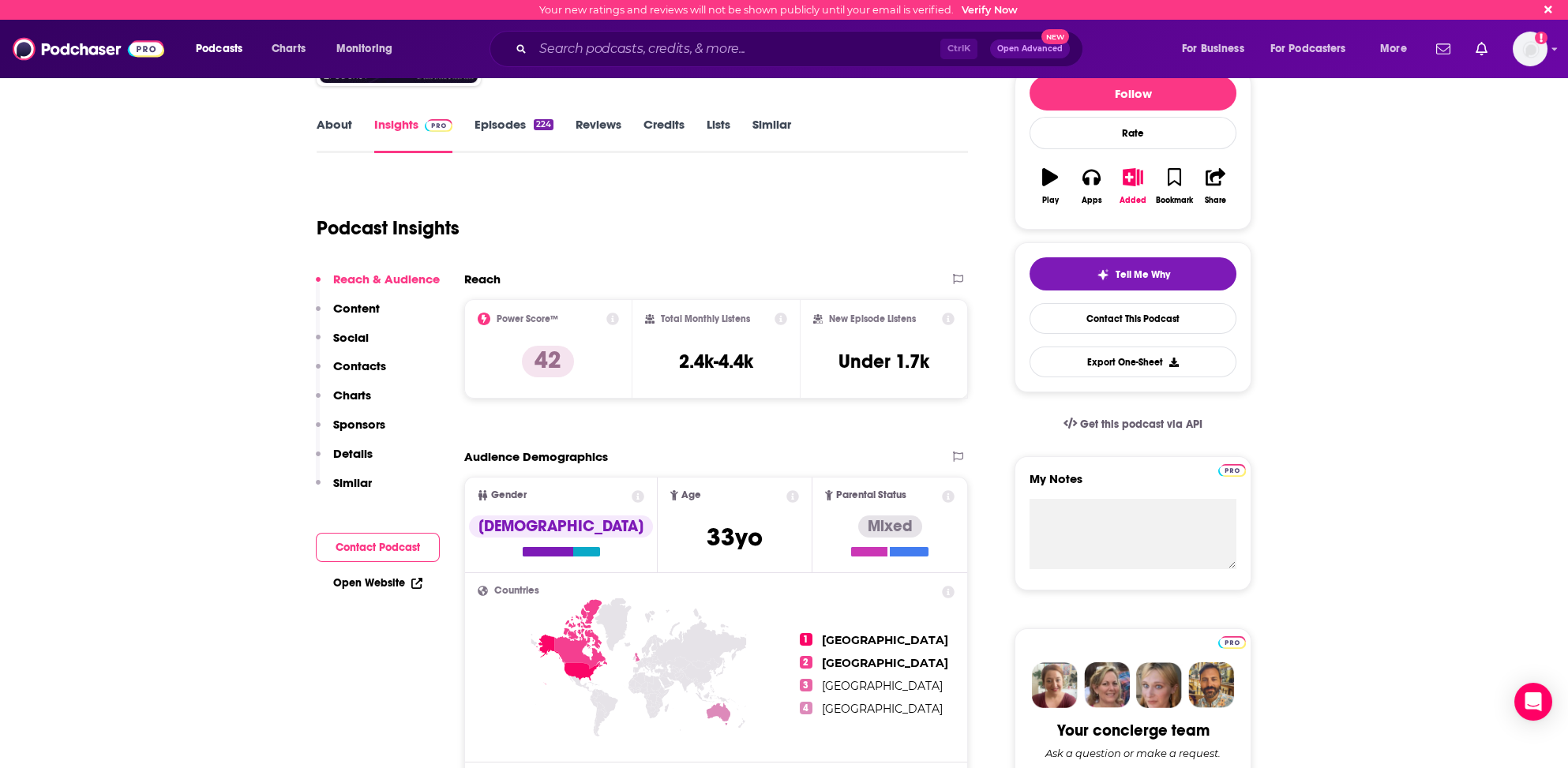
scroll to position [158, 0]
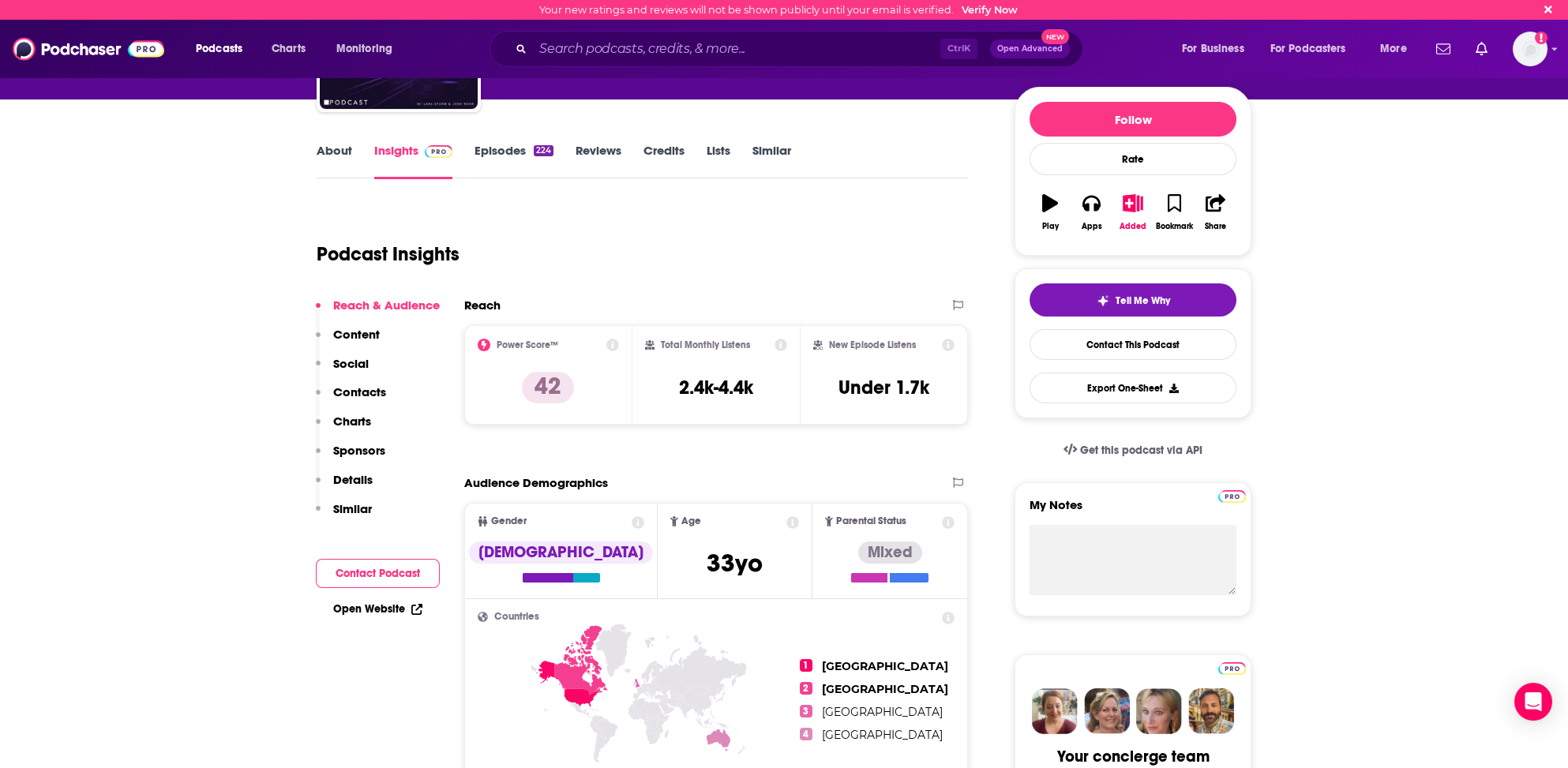
click at [356, 385] on p "Contacts" at bounding box center [360, 391] width 53 height 15
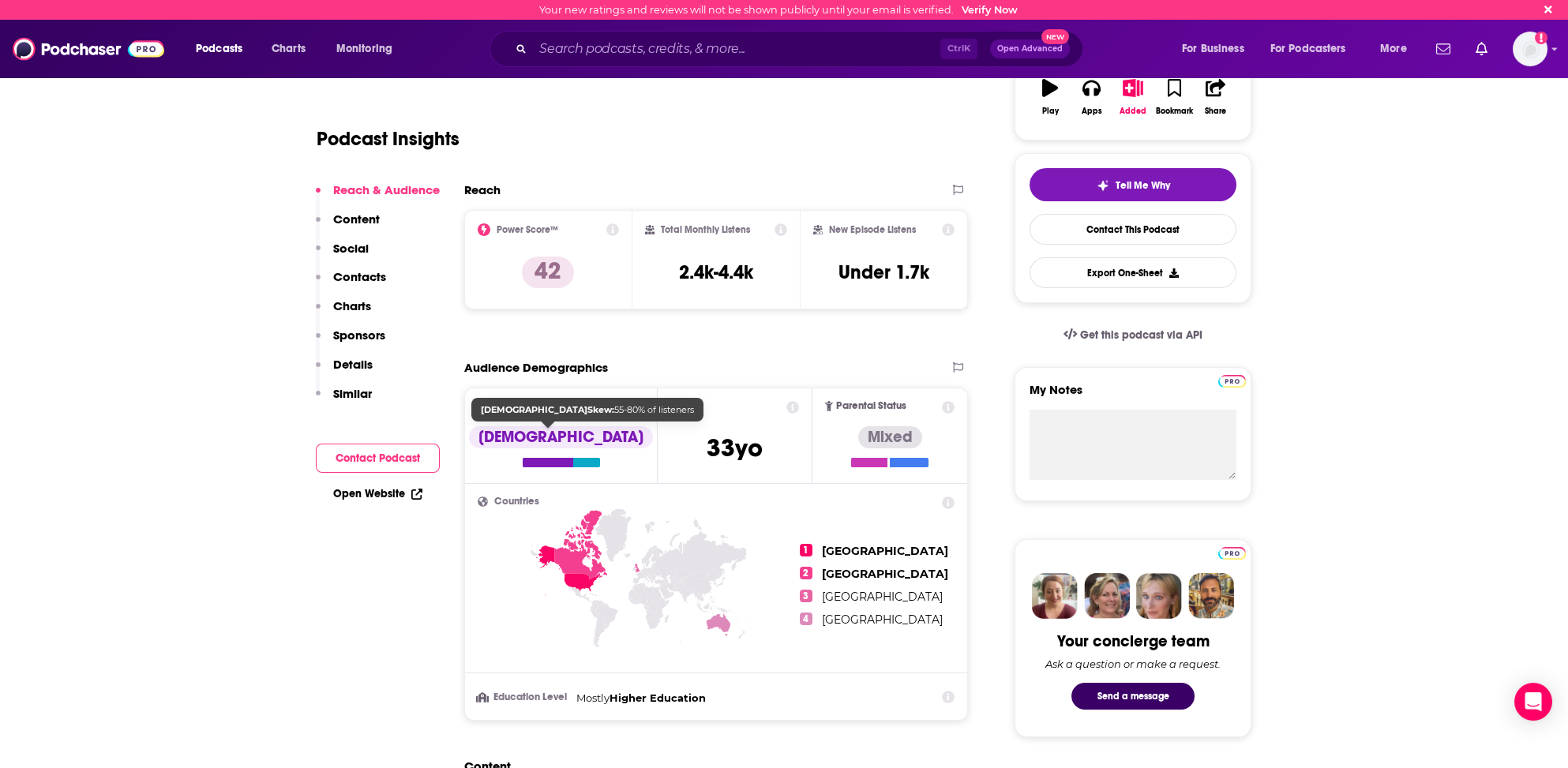
scroll to position [219, 0]
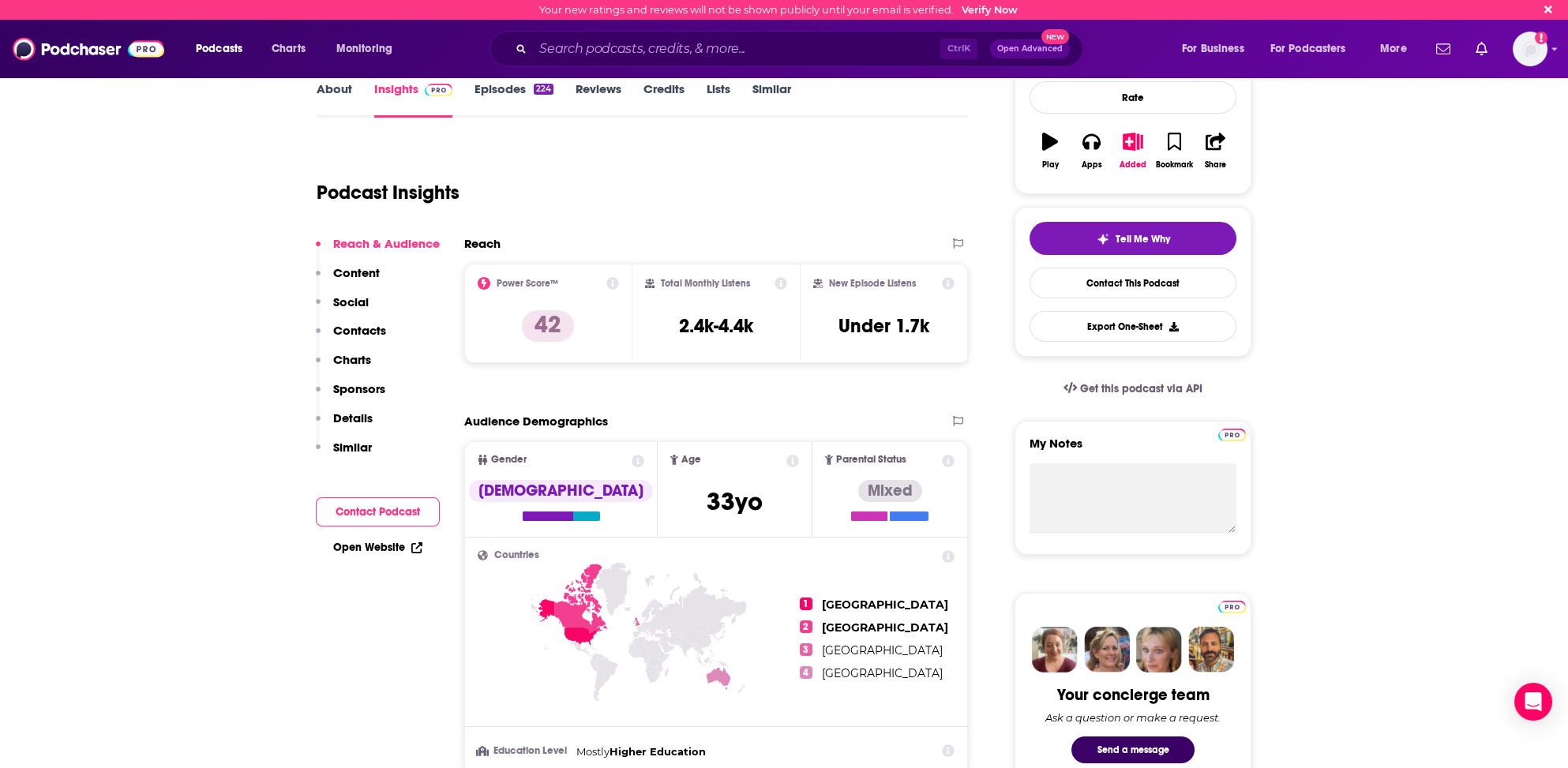
click at [369, 269] on p "Content" at bounding box center [357, 273] width 47 height 15
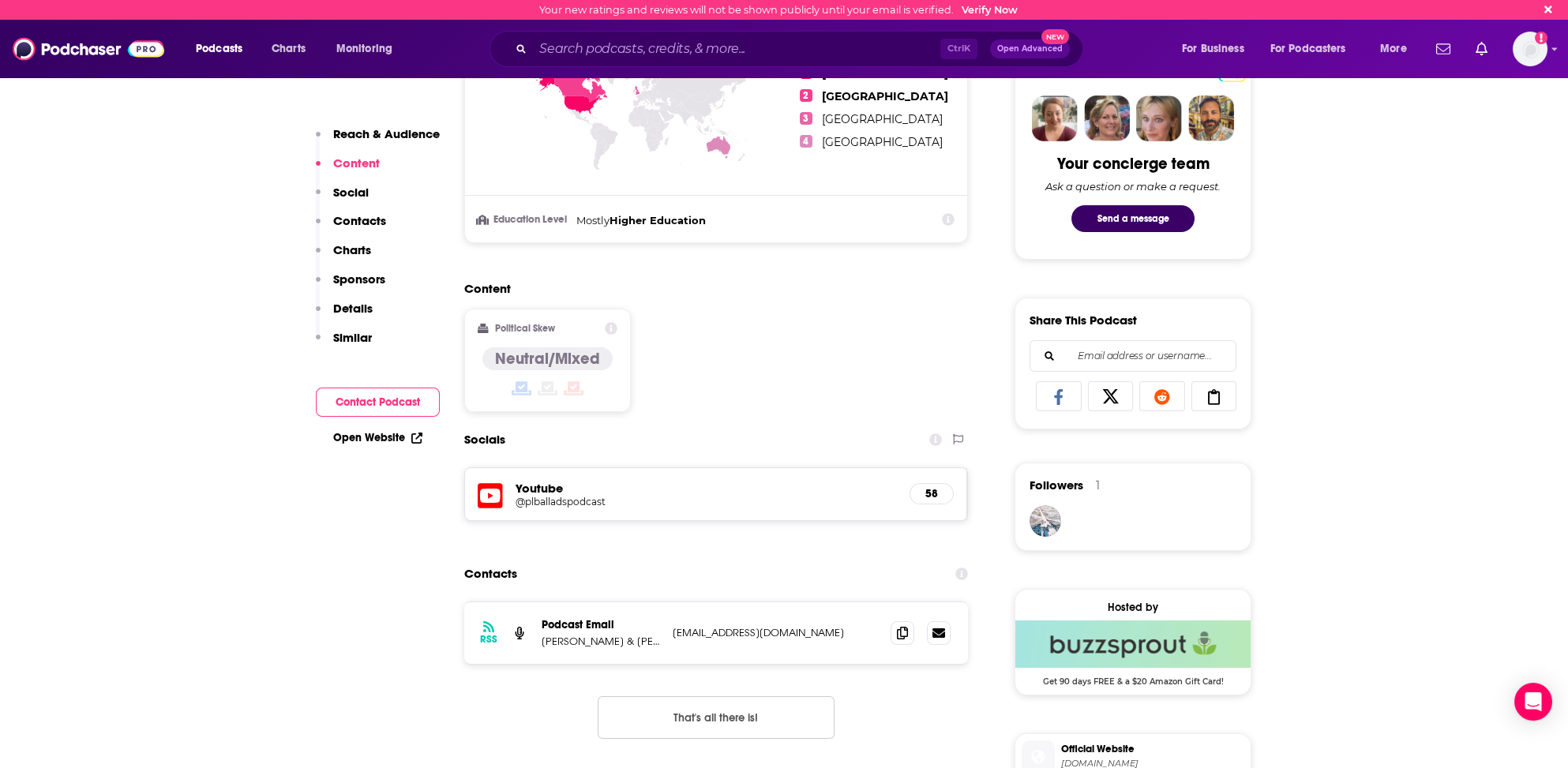
scroll to position [732, 0]
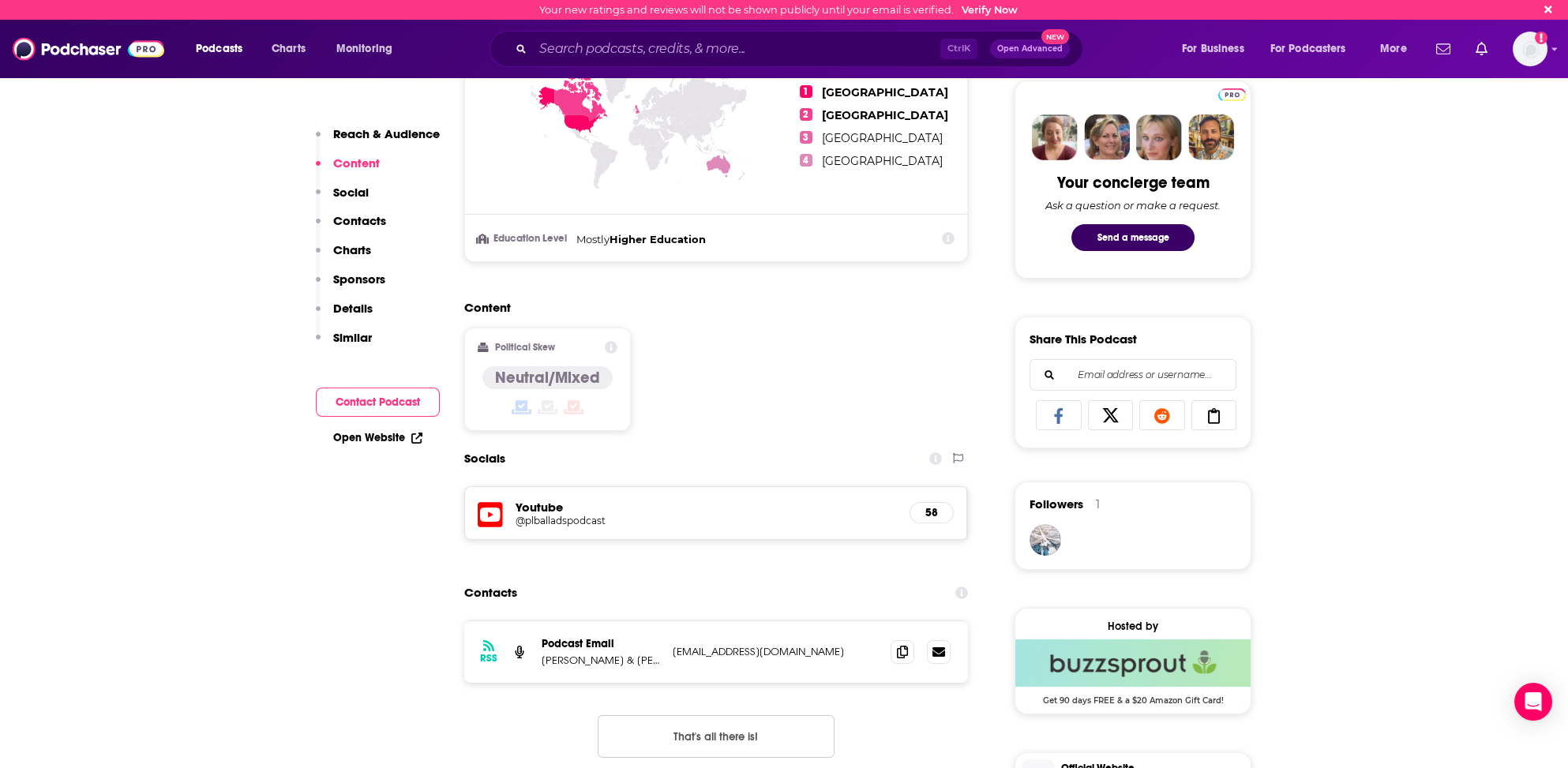
click at [362, 221] on p "Contacts" at bounding box center [360, 220] width 53 height 15
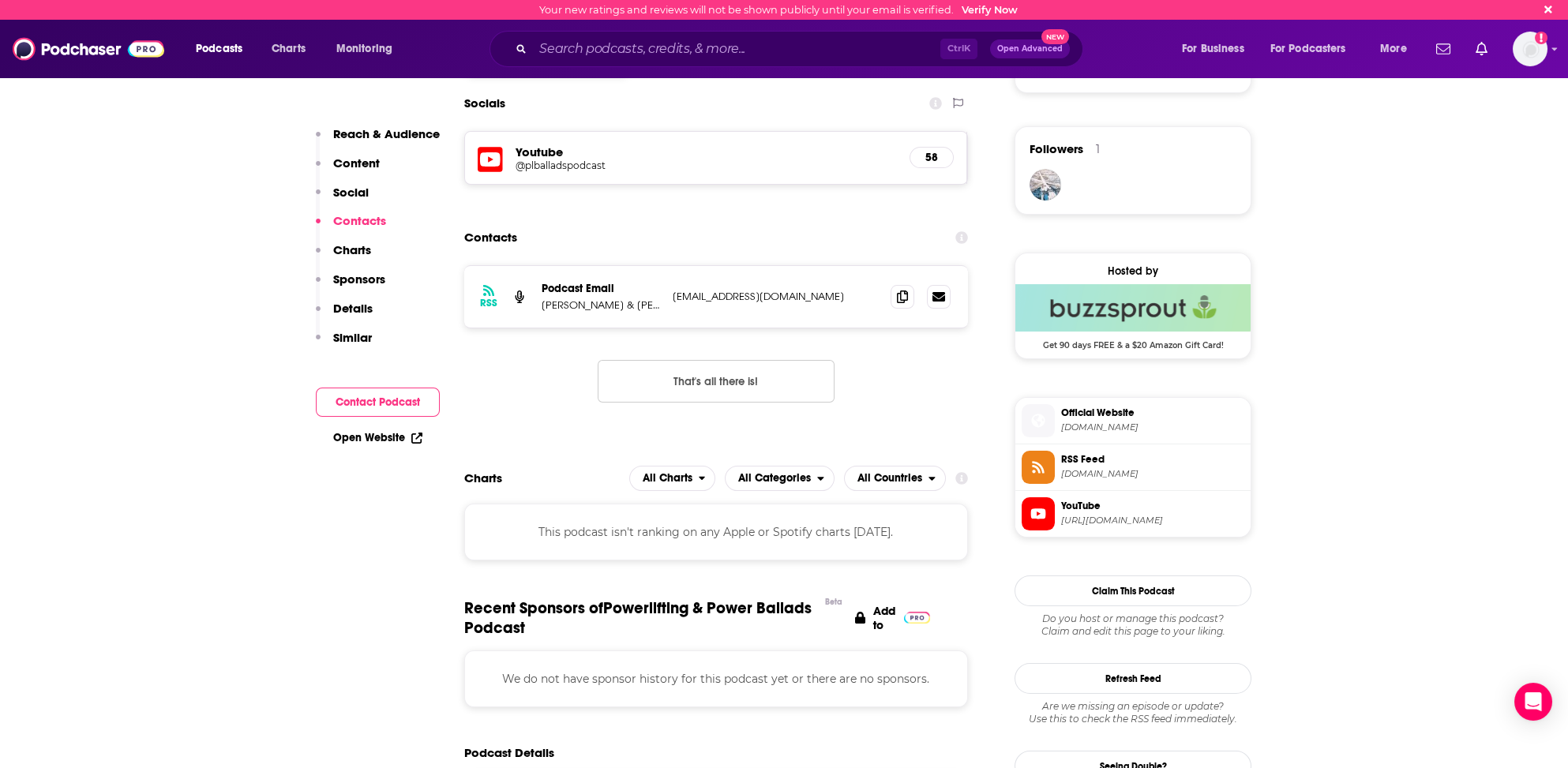
scroll to position [1087, 0]
click at [899, 290] on icon at bounding box center [902, 295] width 11 height 13
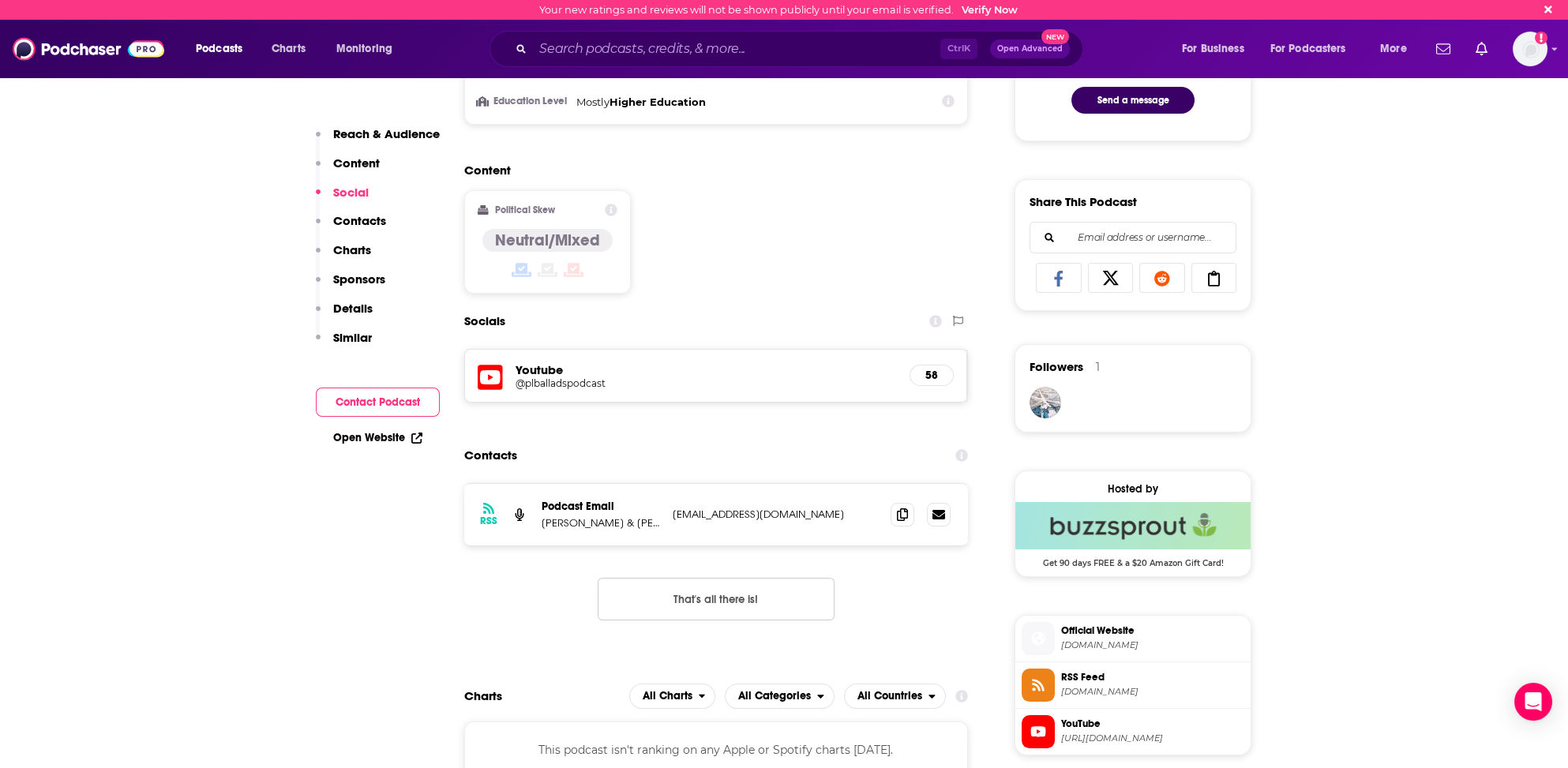
scroll to position [850, 0]
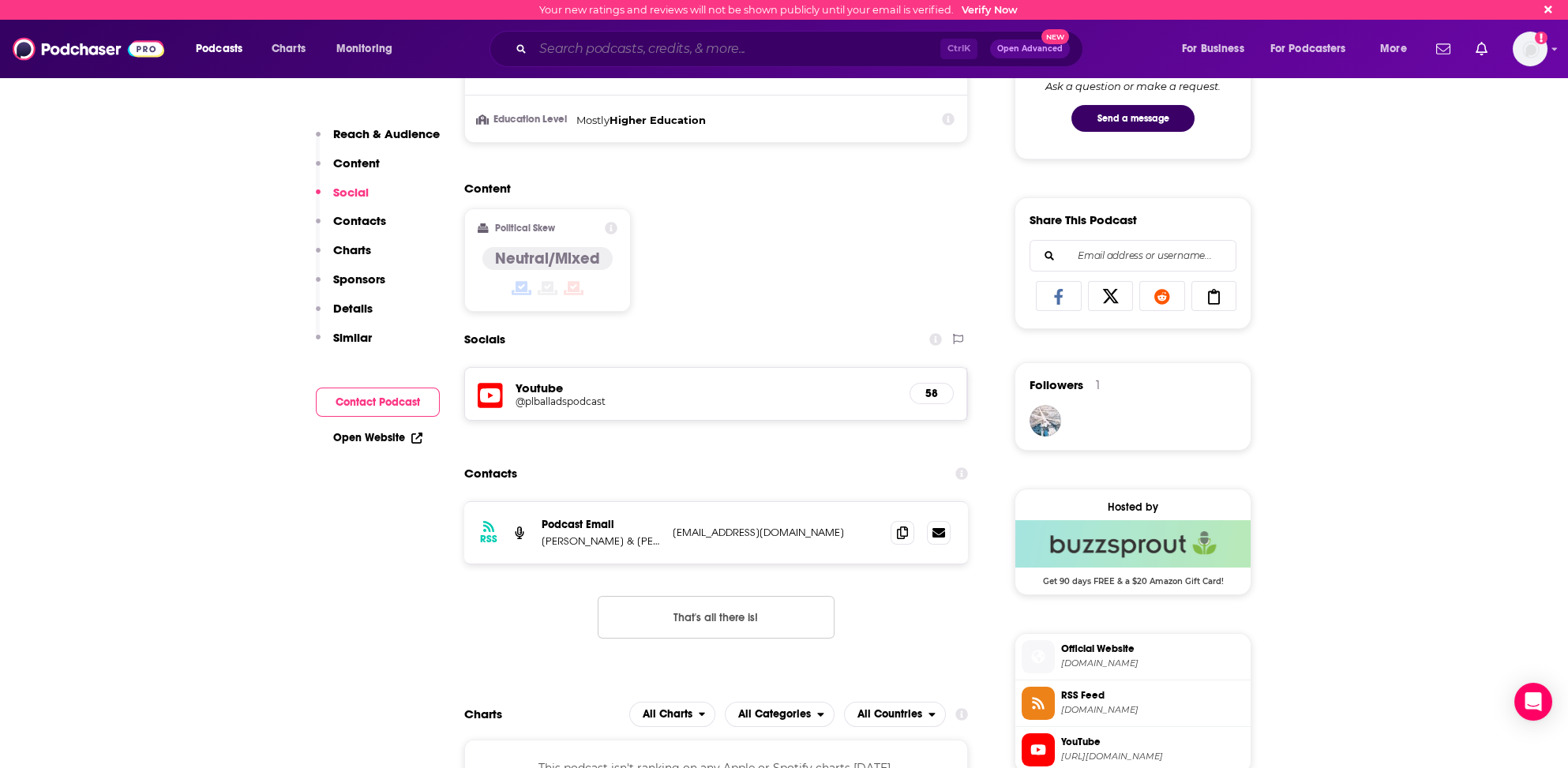
click at [553, 44] on input "Search podcasts, credits, & more..." at bounding box center [736, 48] width 408 height 25
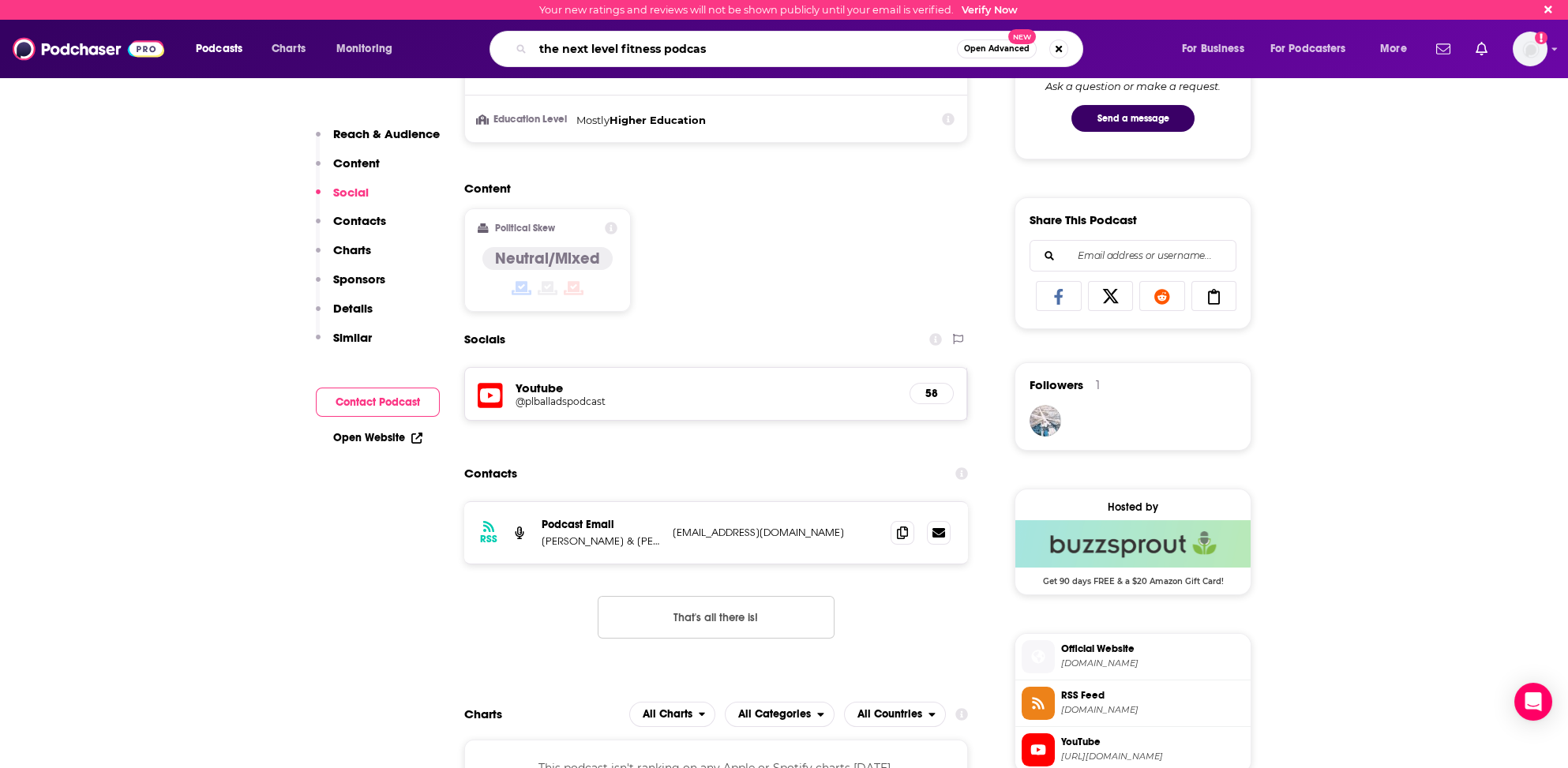
type input "the next level fitness podcast"
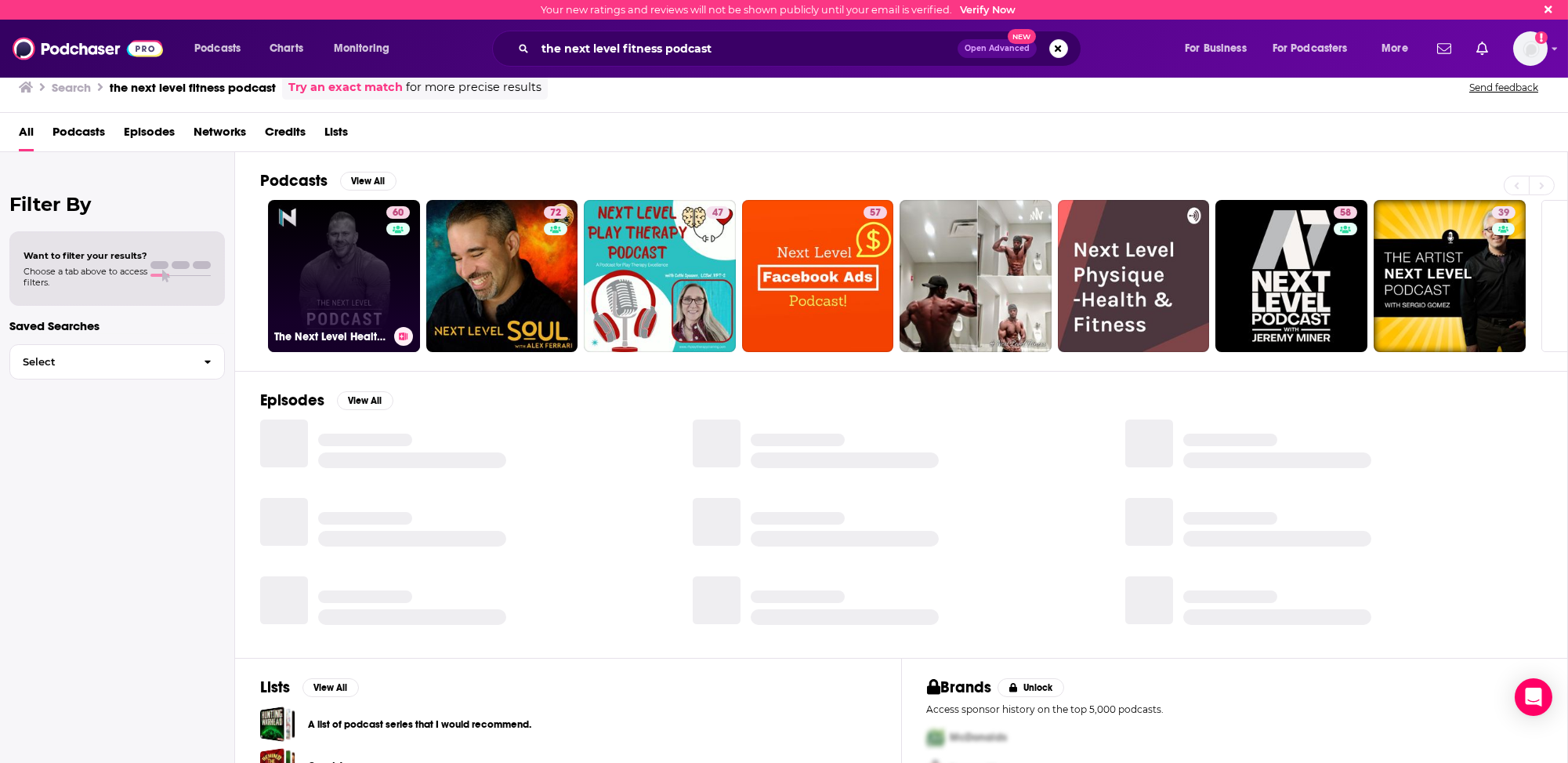
click at [413, 306] on div "60" at bounding box center [400, 266] width 27 height 121
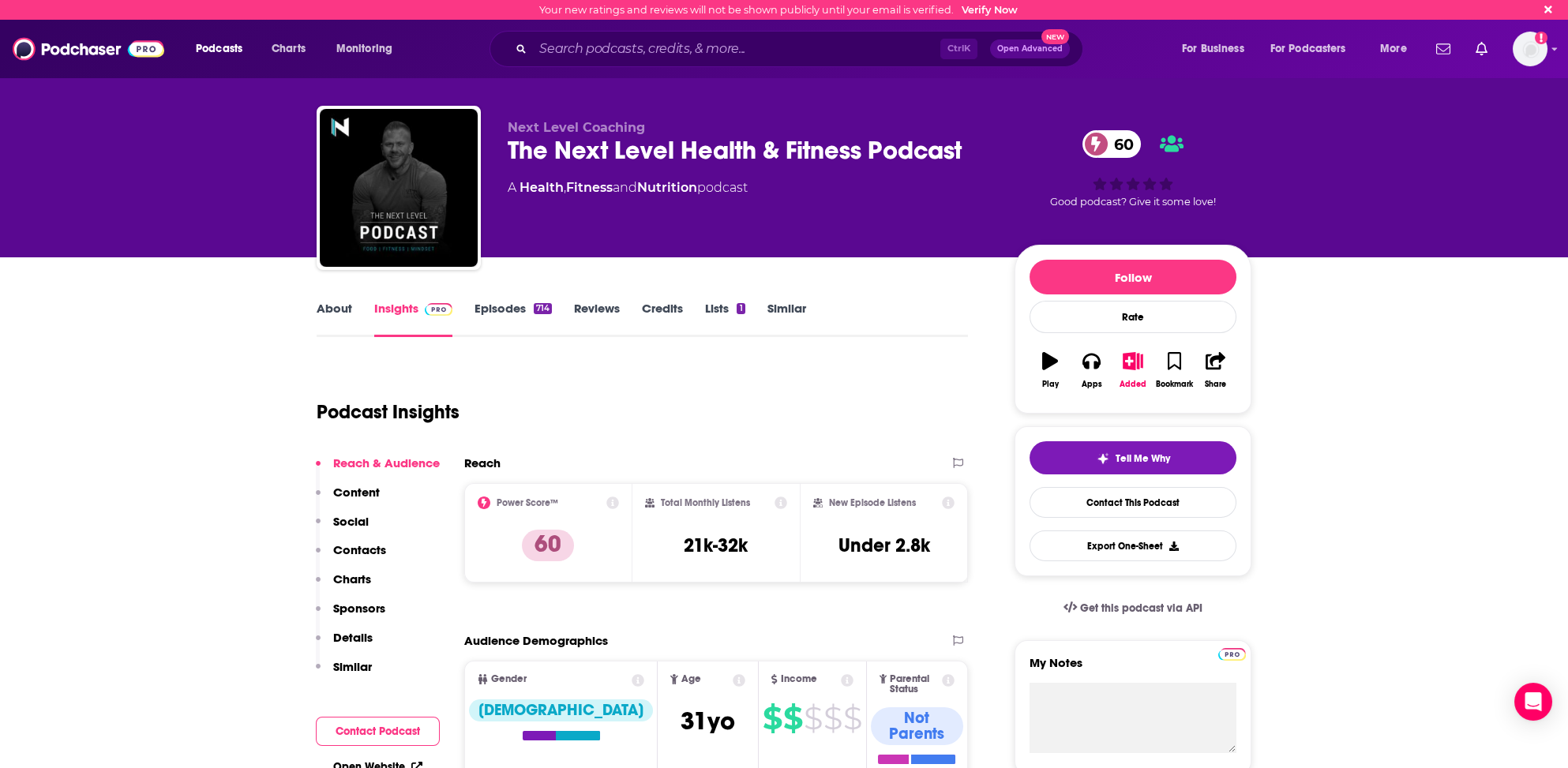
click at [351, 546] on p "Contacts" at bounding box center [360, 549] width 53 height 15
click at [570, 52] on input "Search podcasts, credits, & more..." at bounding box center [736, 48] width 408 height 25
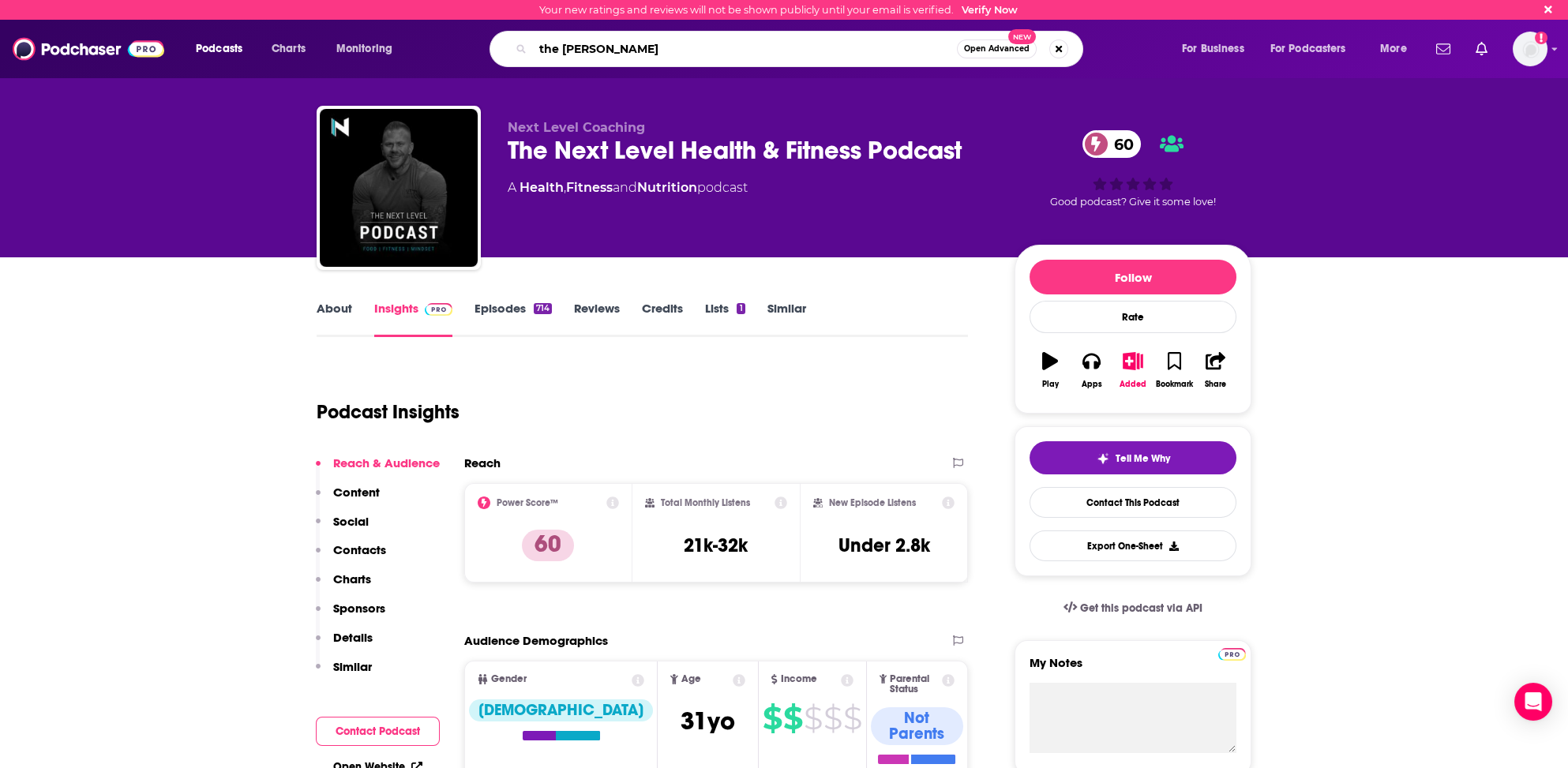
type input "the [PERSON_NAME]"
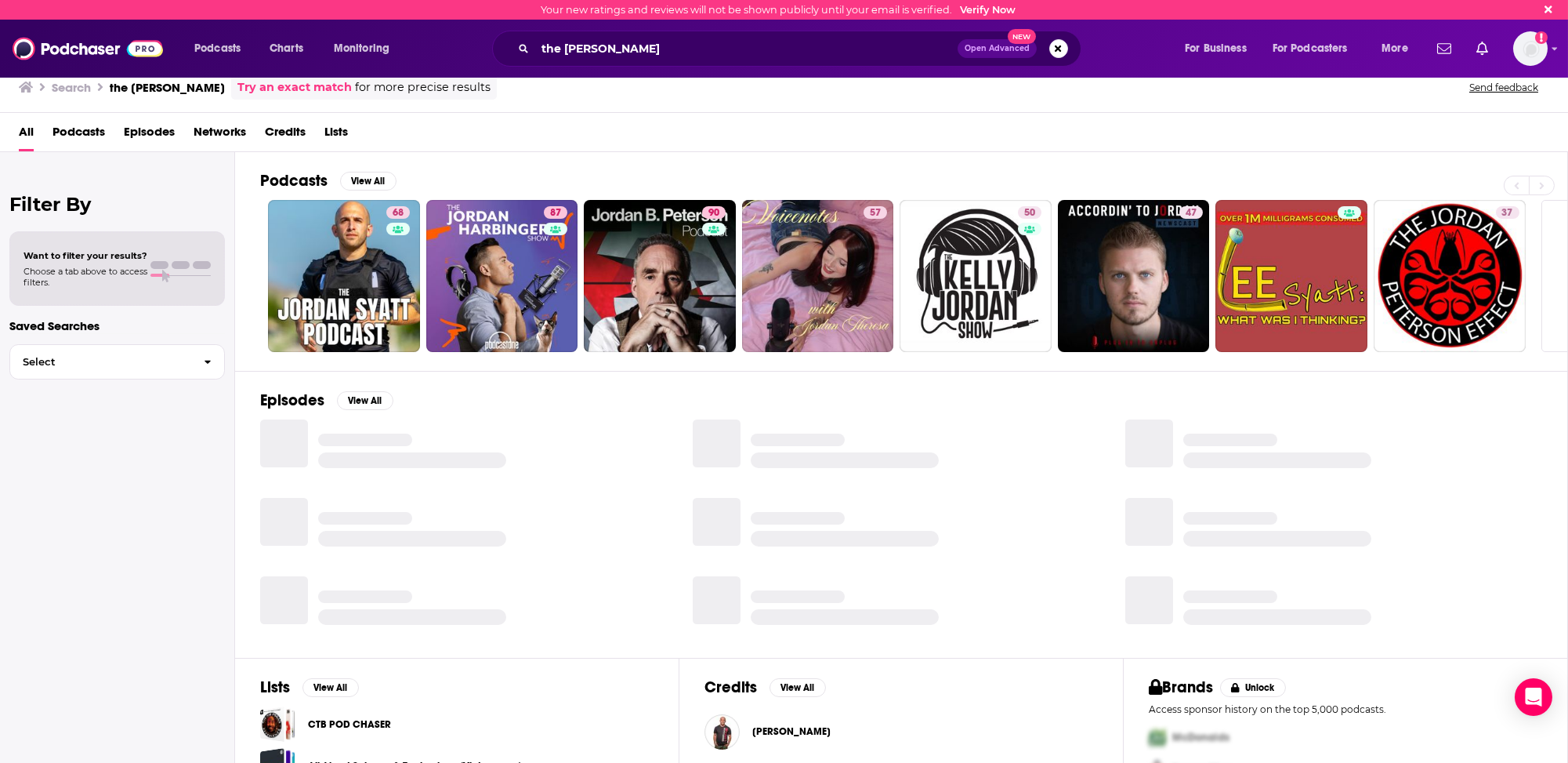
click at [272, 178] on h2 "Podcasts" at bounding box center [294, 180] width 67 height 19
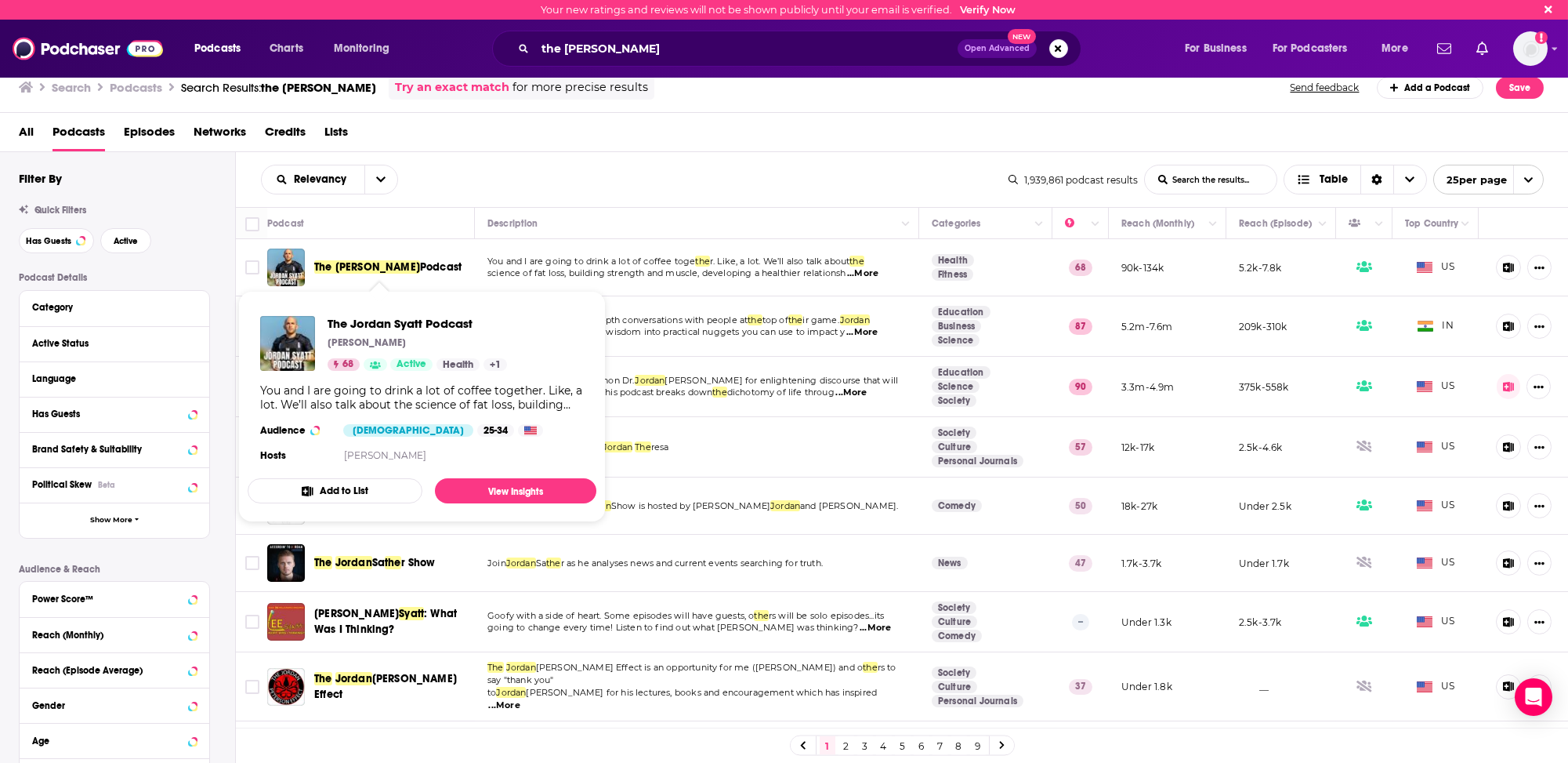
click at [375, 261] on span "The Jordan Syatt" at bounding box center [367, 267] width 106 height 14
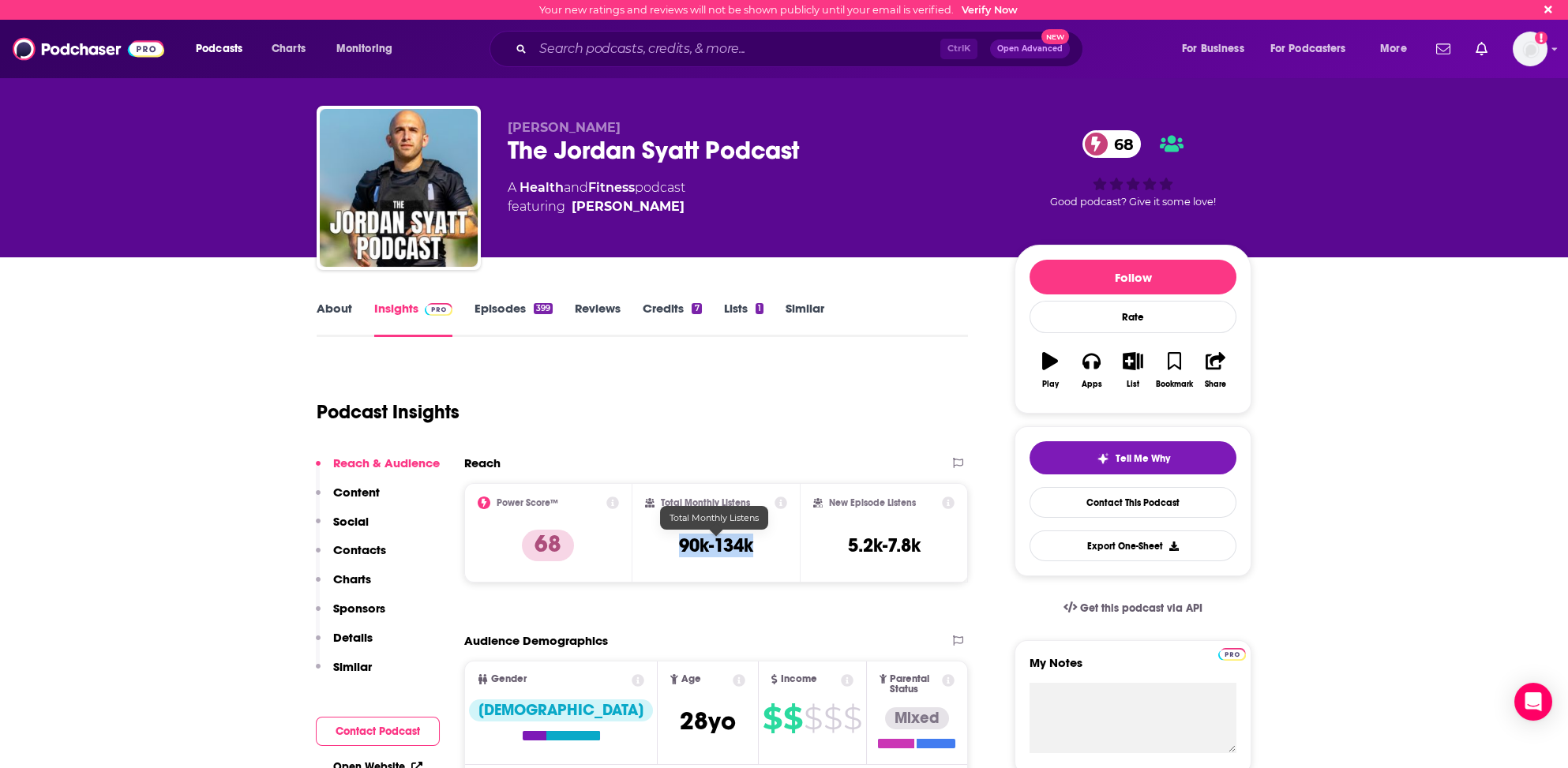
drag, startPoint x: 675, startPoint y: 540, endPoint x: 751, endPoint y: 541, distance: 76.0
click at [751, 541] on div "Total Monthly Listens 90k-134k" at bounding box center [716, 532] width 143 height 73
copy h3 "90k-134k"
click at [566, 53] on input "Search podcasts, credits, & more..." at bounding box center [736, 48] width 408 height 25
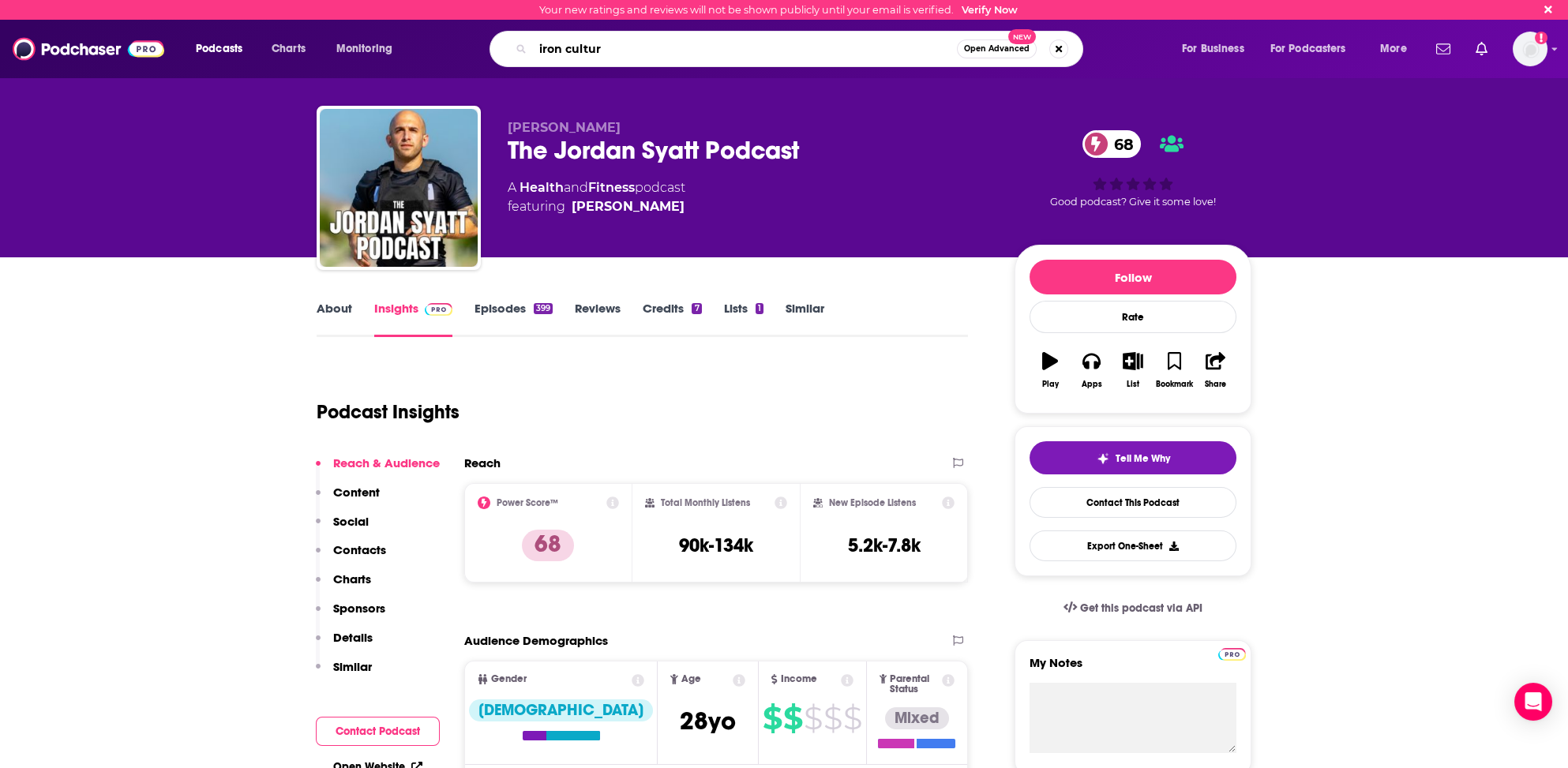
type input "iron culture"
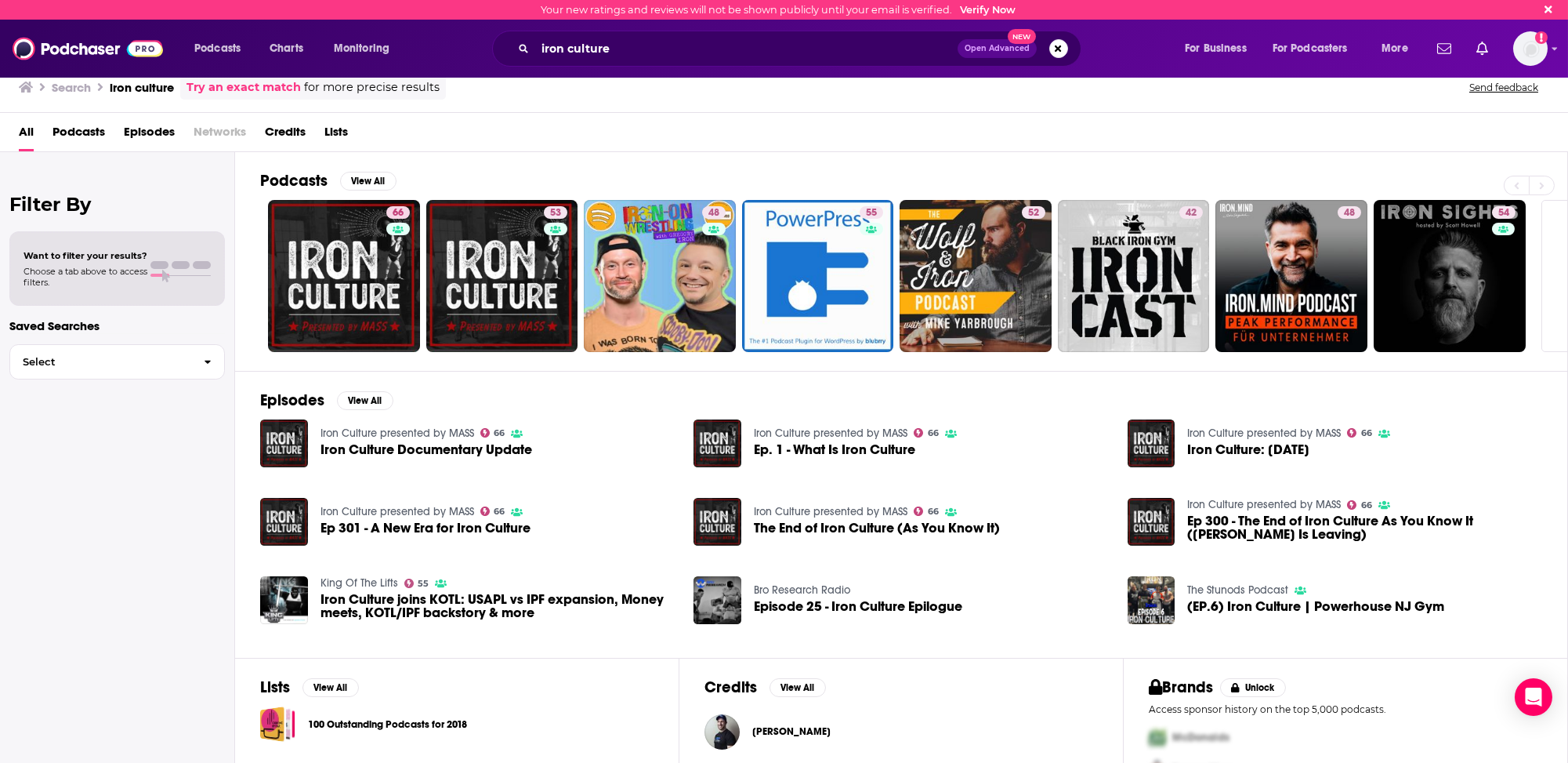
click at [308, 177] on h2 "Podcasts" at bounding box center [294, 180] width 67 height 19
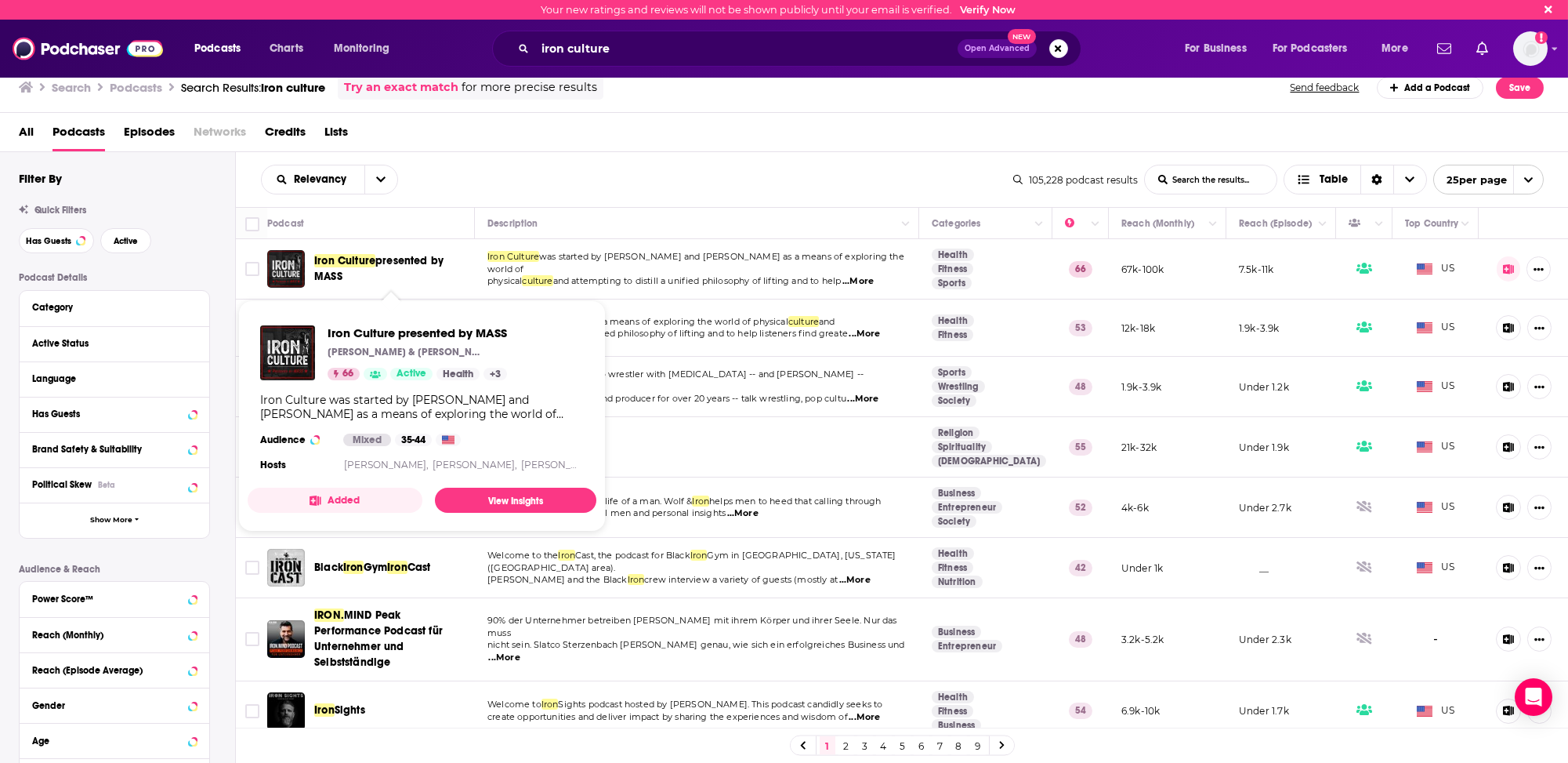
click at [359, 260] on span "Iron Culture" at bounding box center [345, 260] width 61 height 14
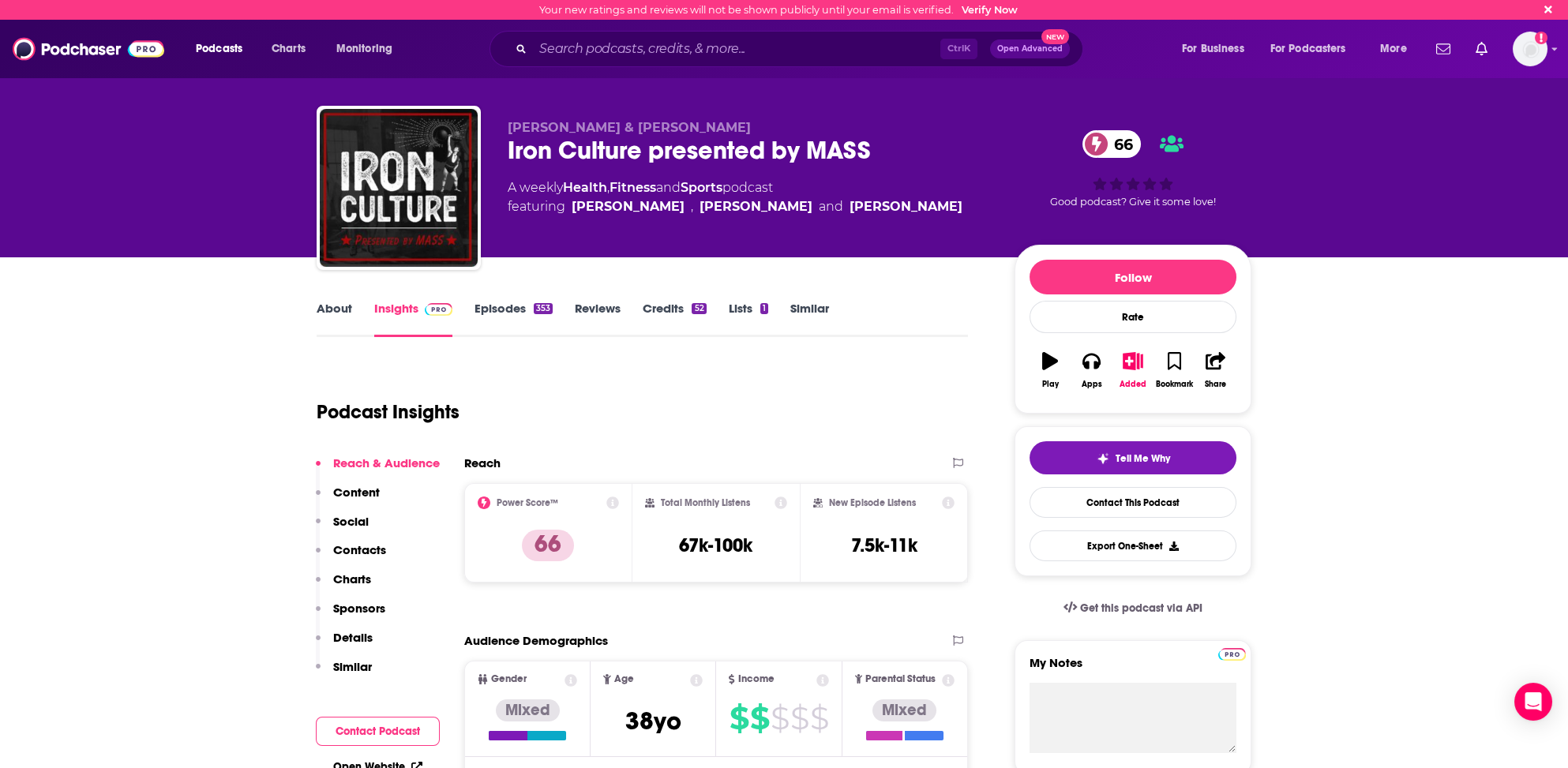
click at [398, 307] on link "Insights" at bounding box center [413, 319] width 78 height 36
click at [364, 548] on p "Contacts" at bounding box center [360, 549] width 53 height 15
click at [339, 303] on link "About" at bounding box center [334, 319] width 36 height 36
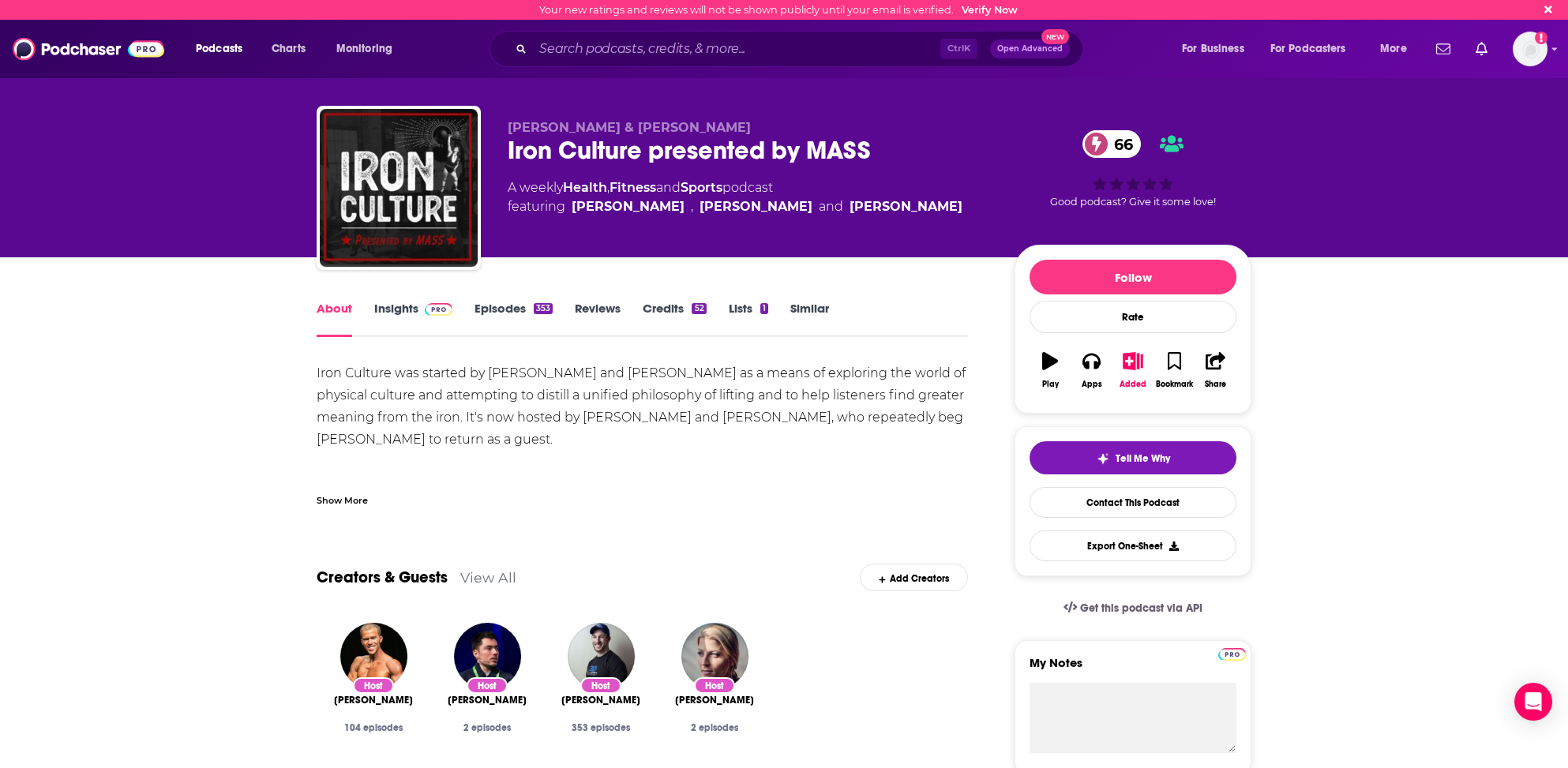
click at [496, 307] on link "Episodes 353" at bounding box center [513, 319] width 78 height 36
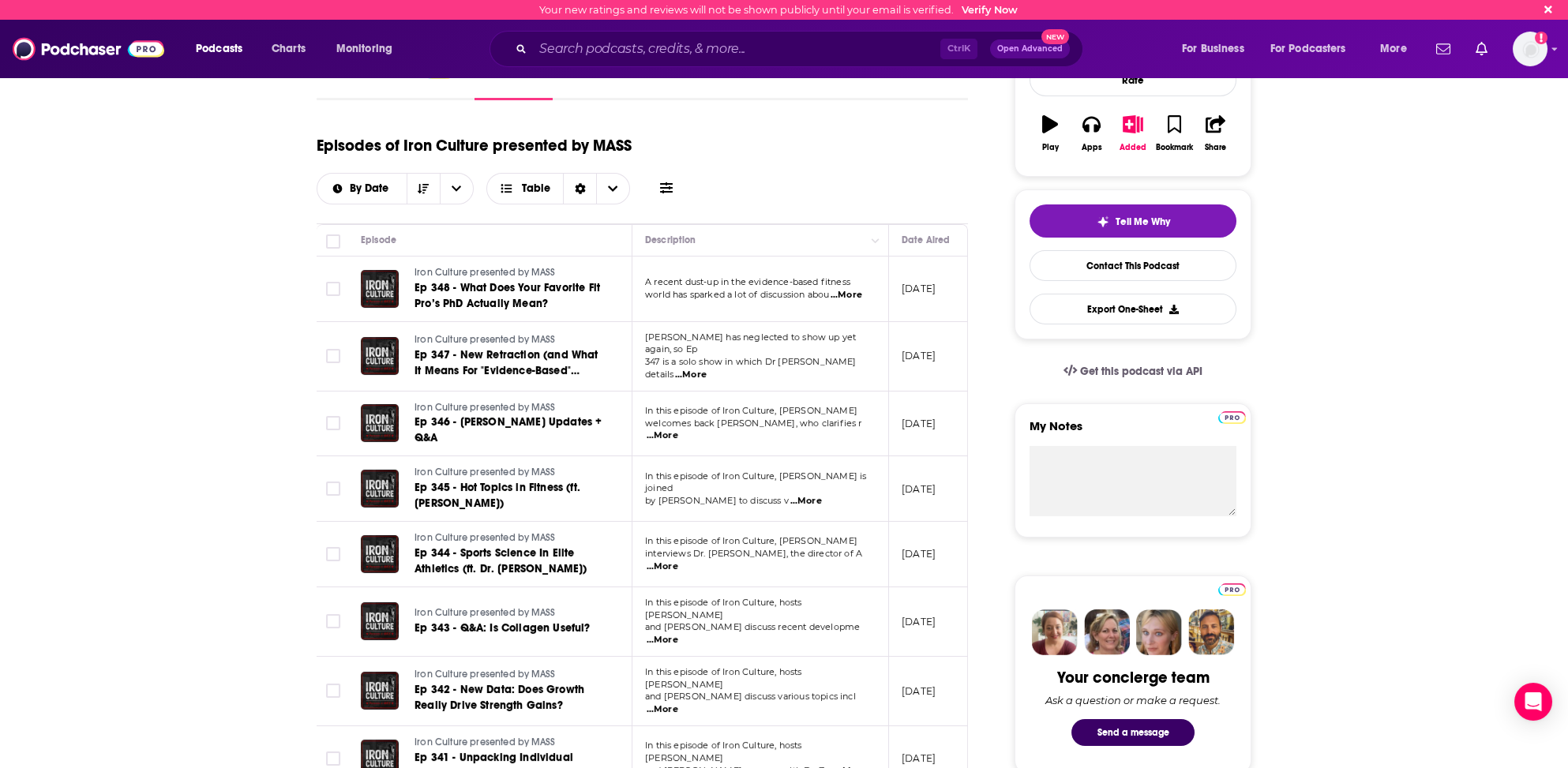
scroll to position [158, 0]
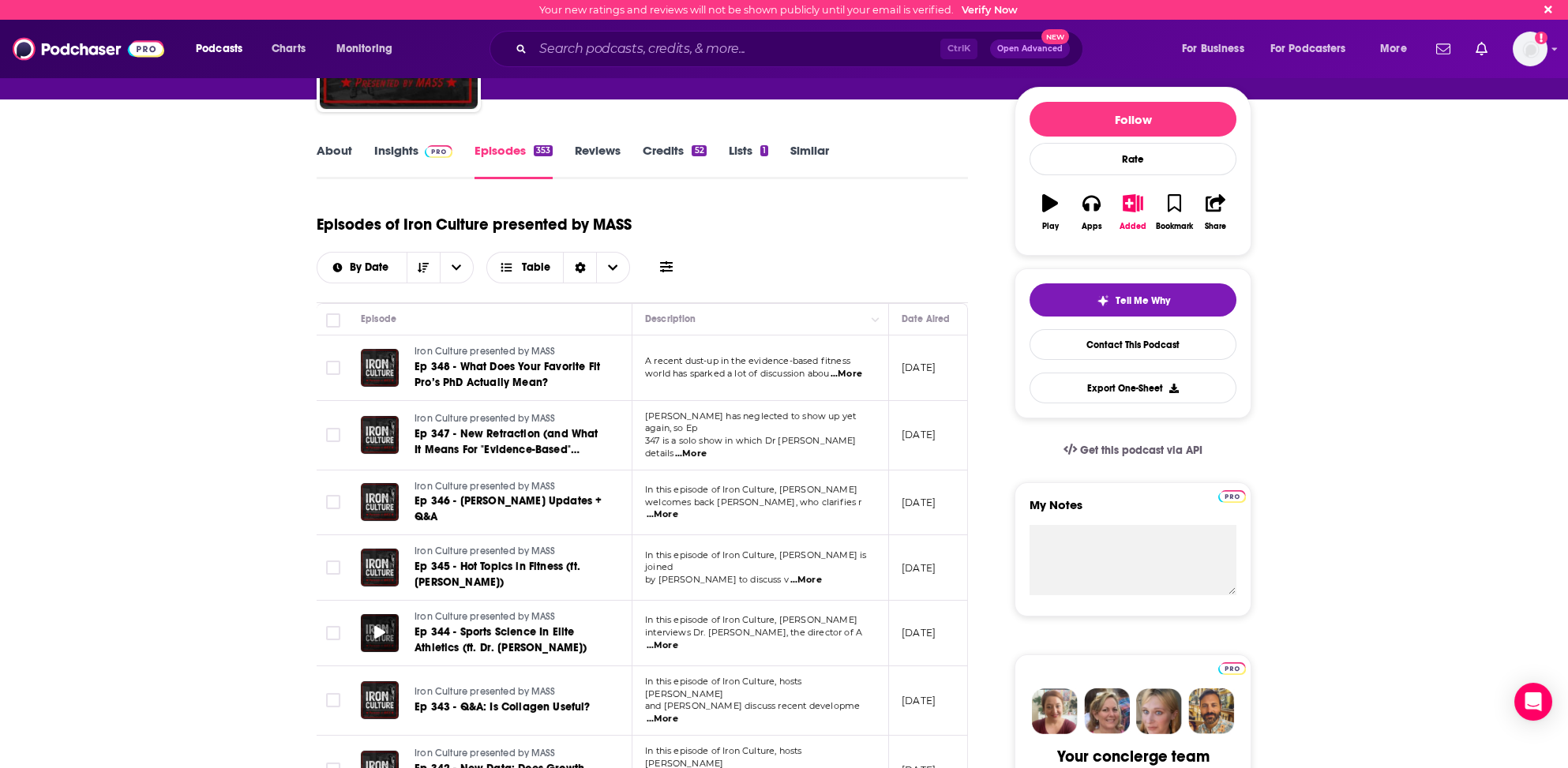
click at [381, 626] on icon at bounding box center [380, 632] width 11 height 13
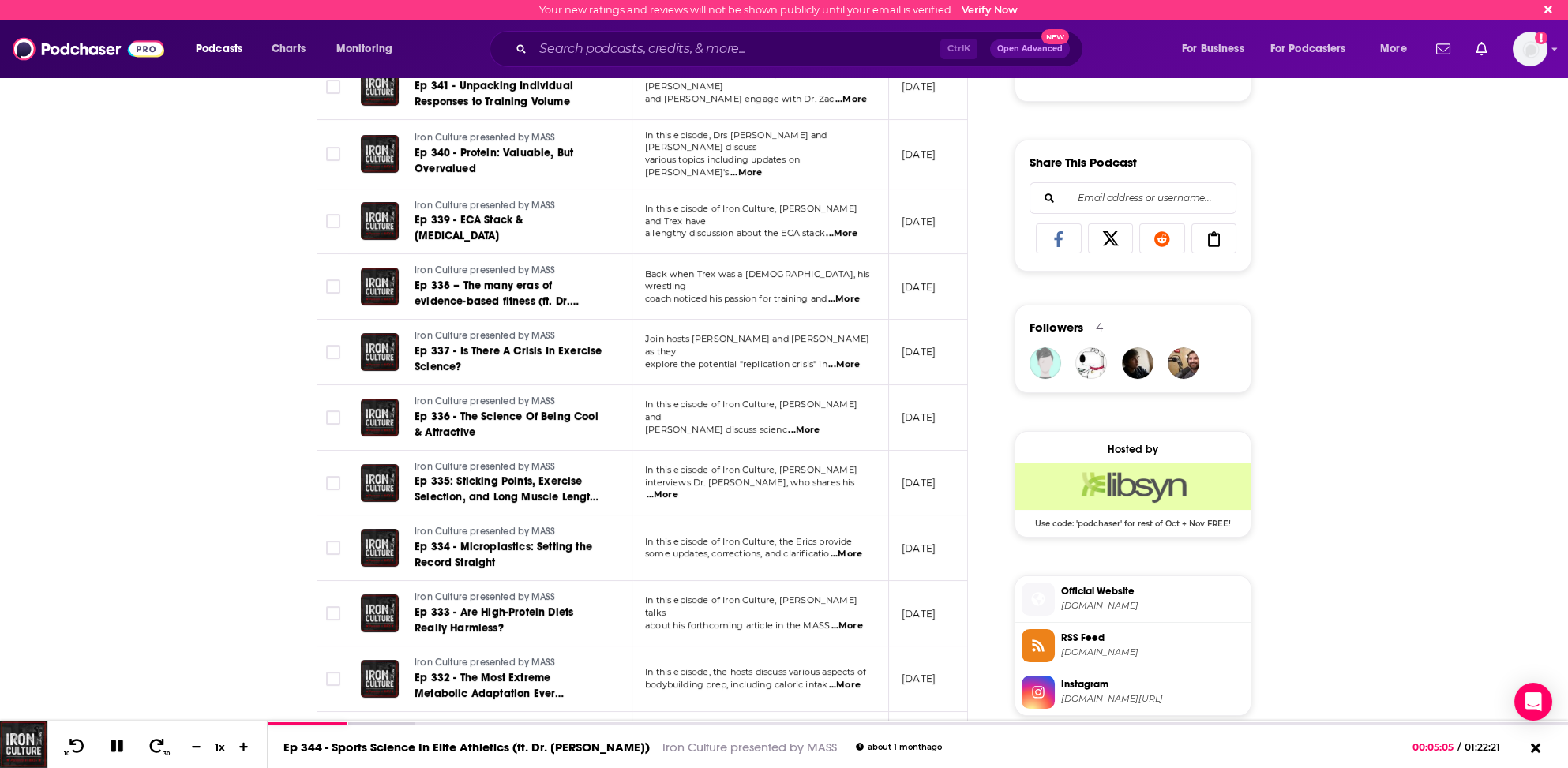
scroll to position [987, 0]
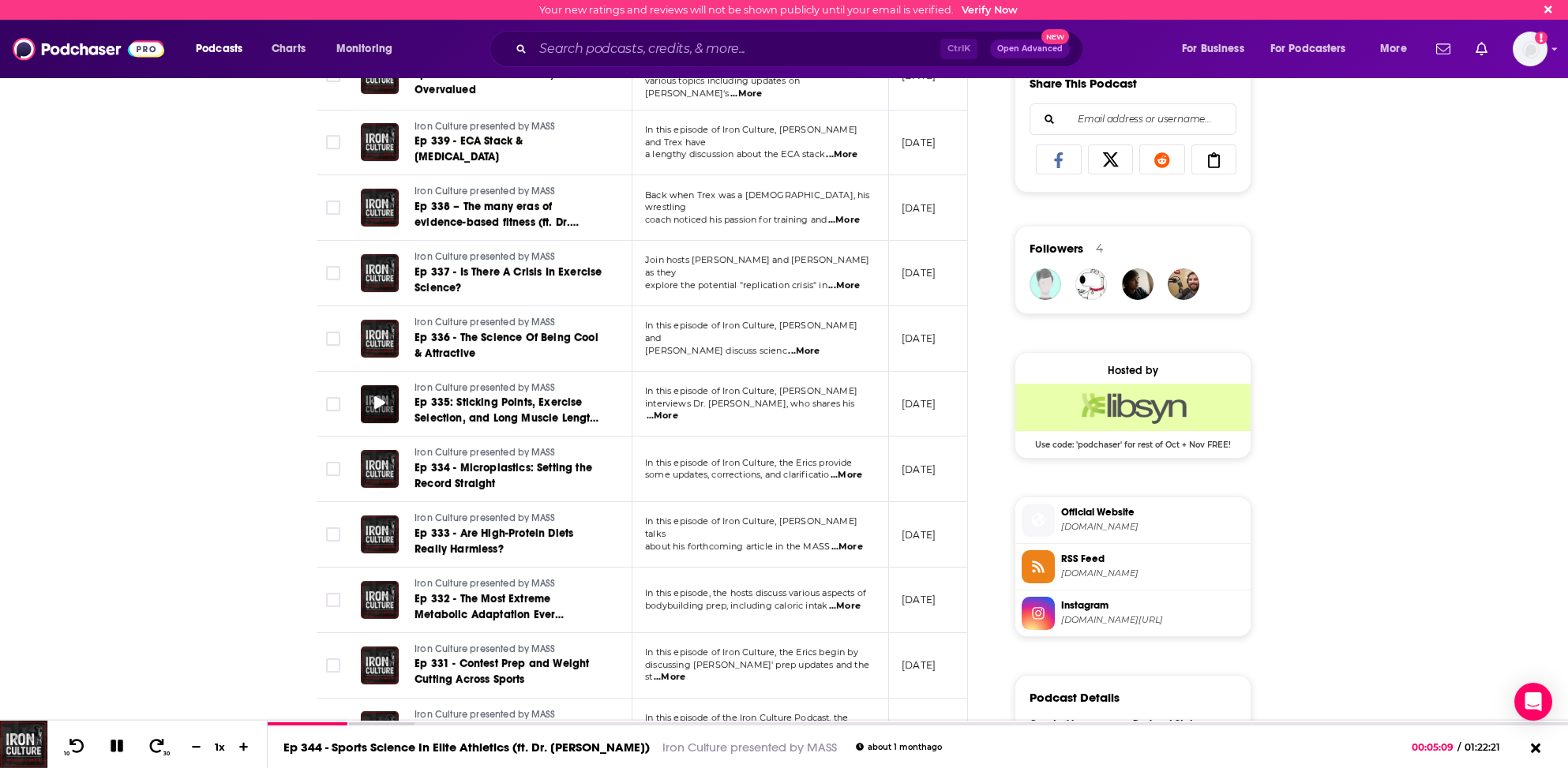
click at [380, 396] on icon at bounding box center [380, 403] width 11 height 13
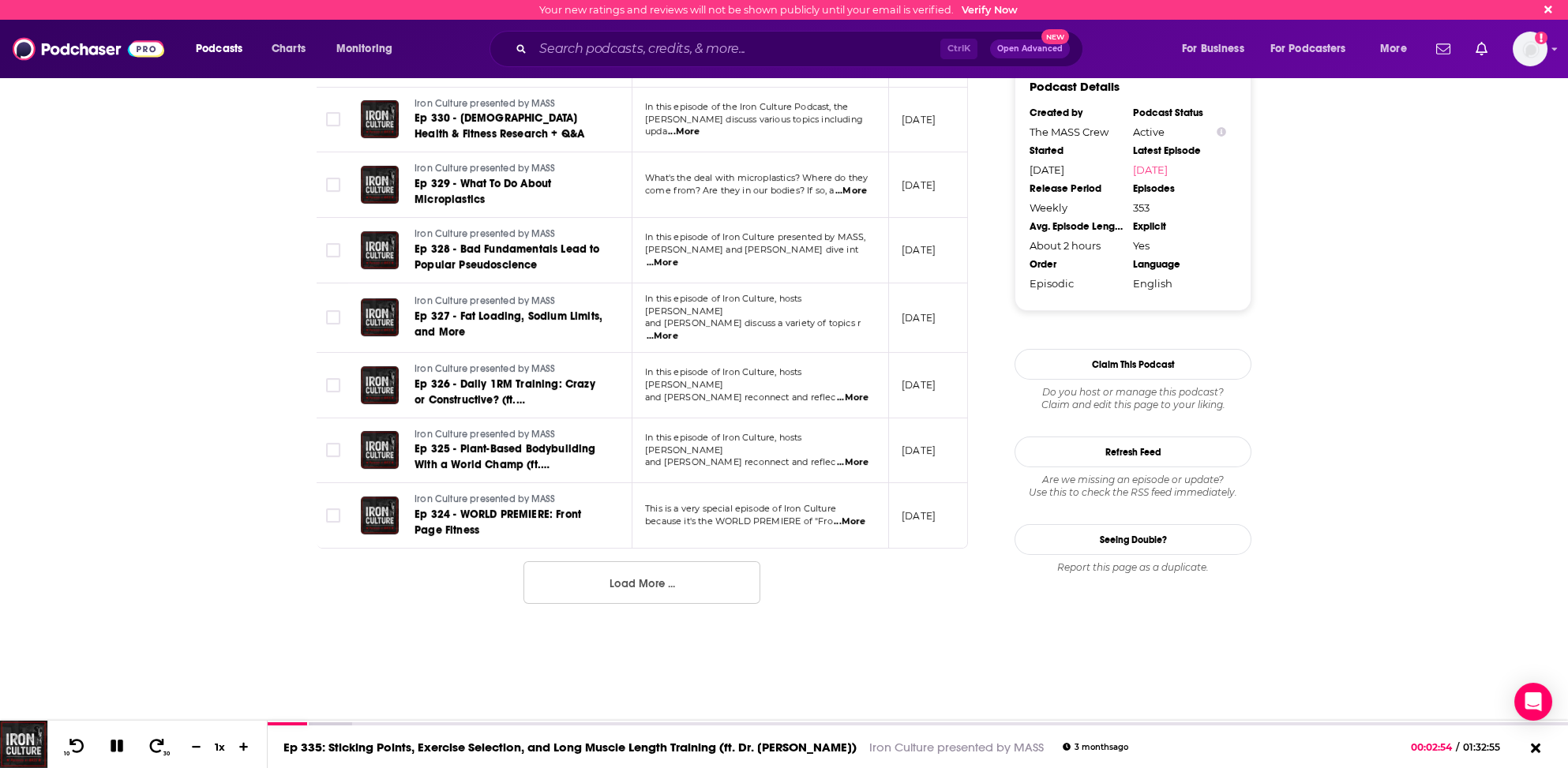
scroll to position [1601, 0]
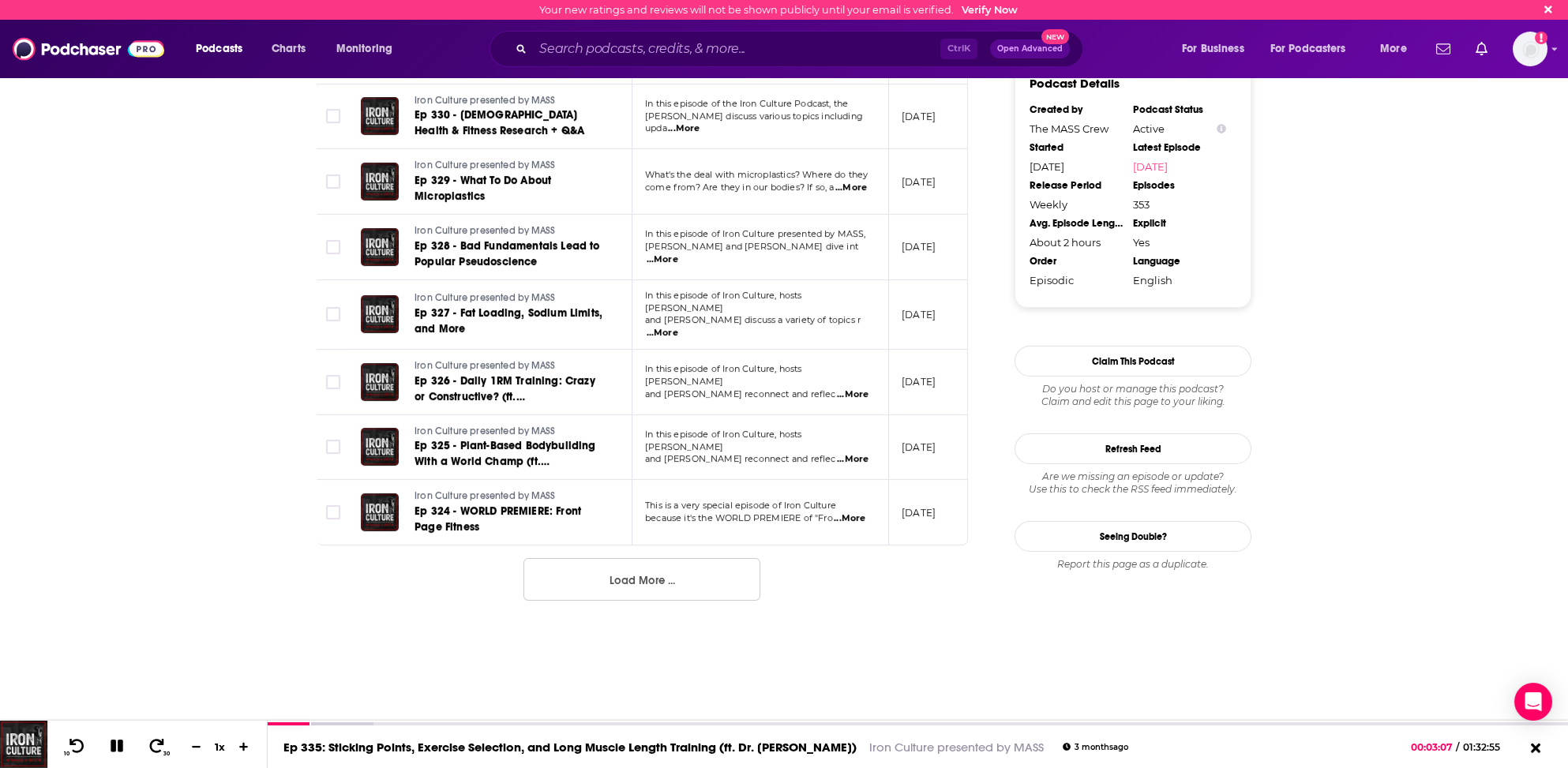
click at [619, 558] on button "Load More ..." at bounding box center [642, 579] width 236 height 43
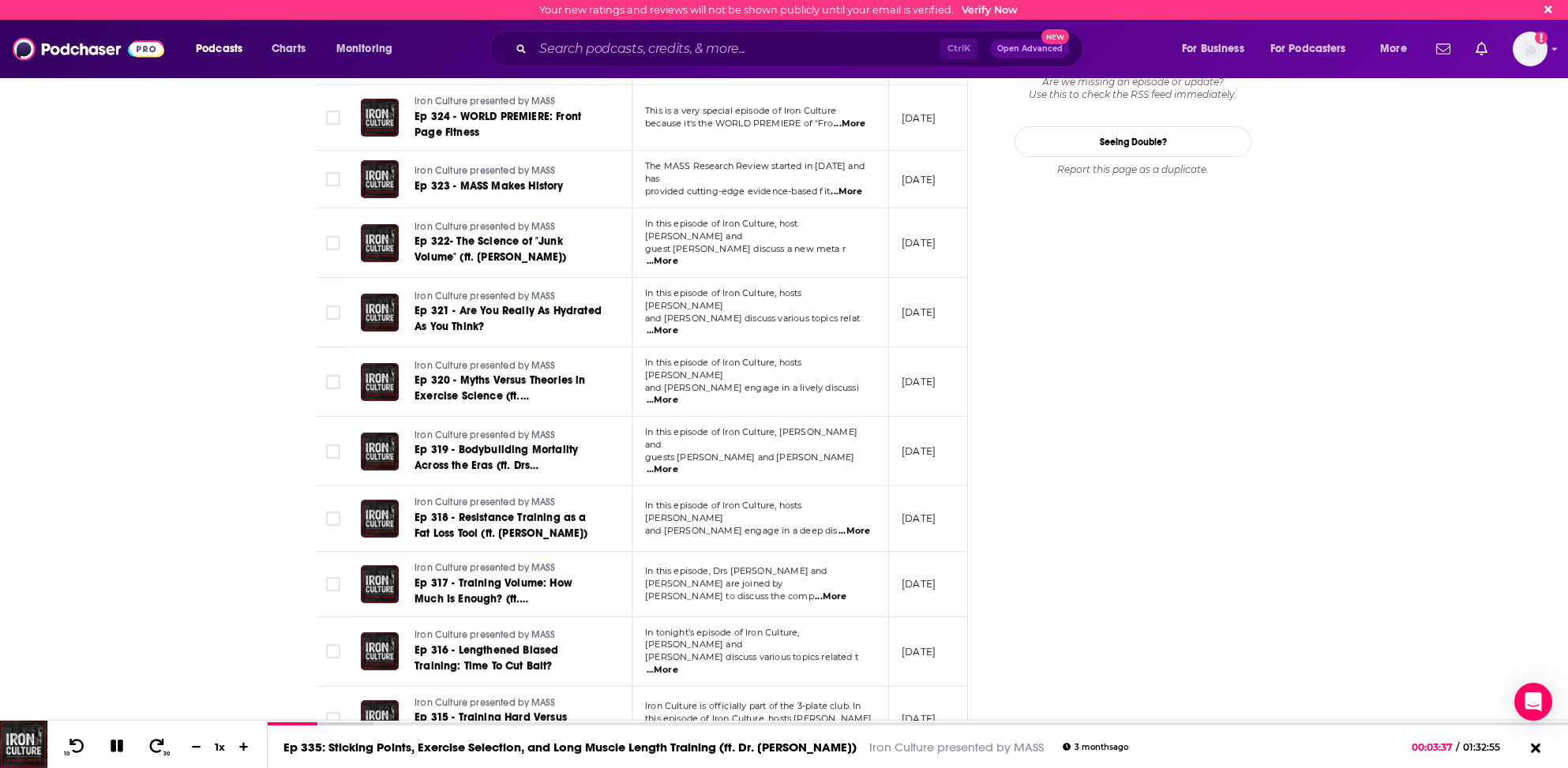
scroll to position [2075, 0]
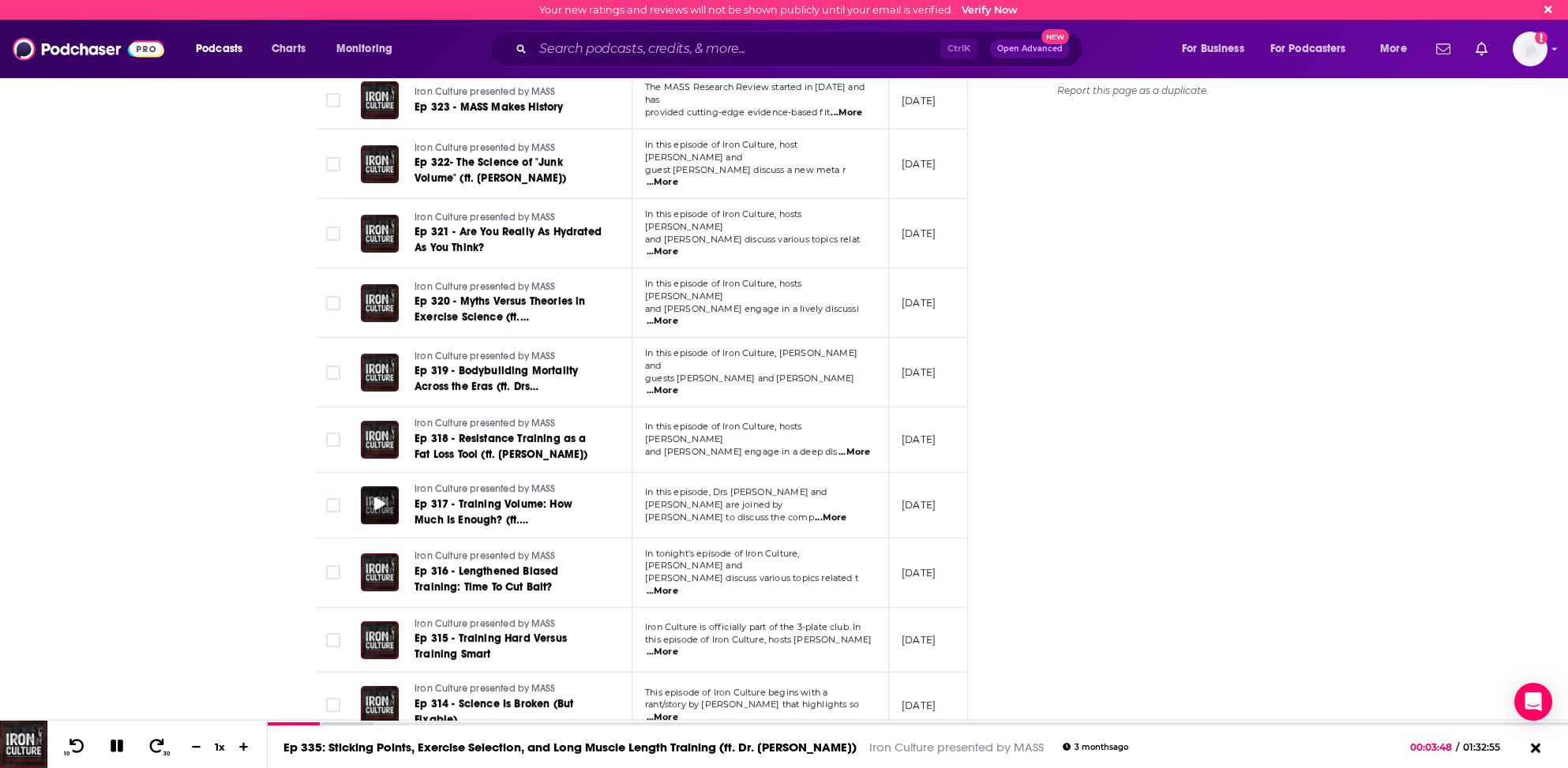
click at [378, 497] on icon at bounding box center [380, 503] width 11 height 13
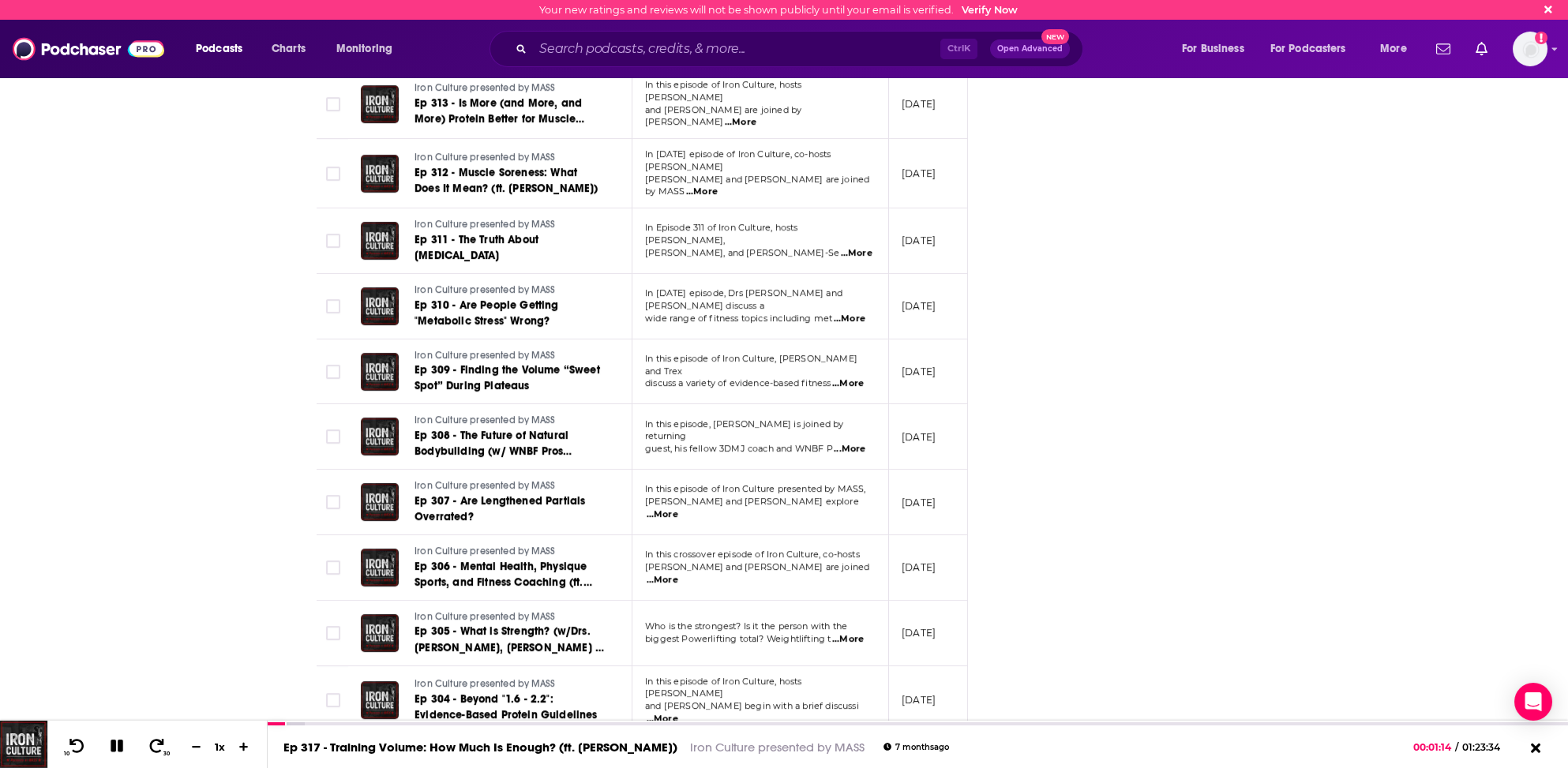
scroll to position [2747, 0]
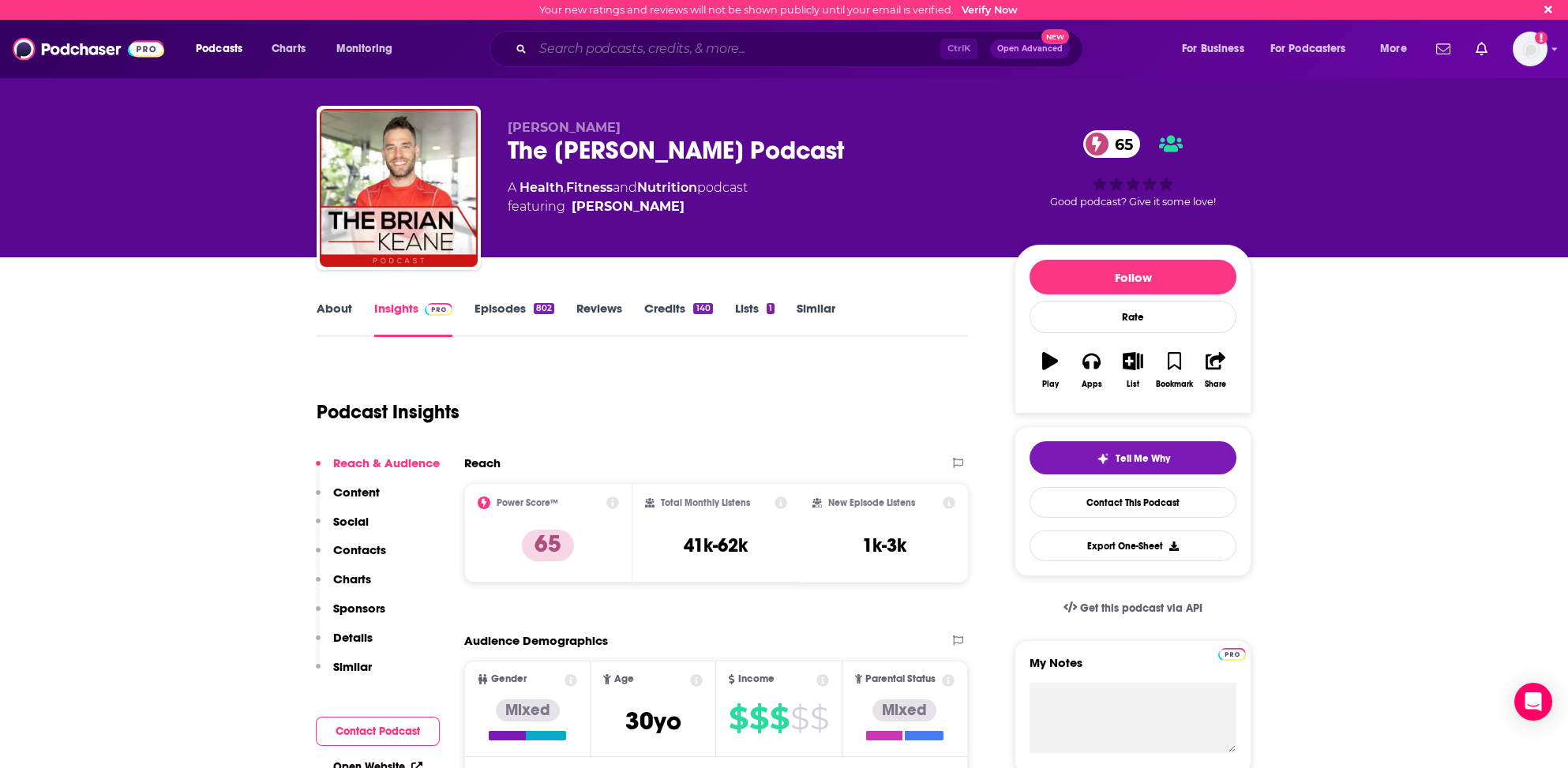
click at [579, 45] on input "Search podcasts, credits, & more..." at bounding box center [736, 48] width 408 height 25
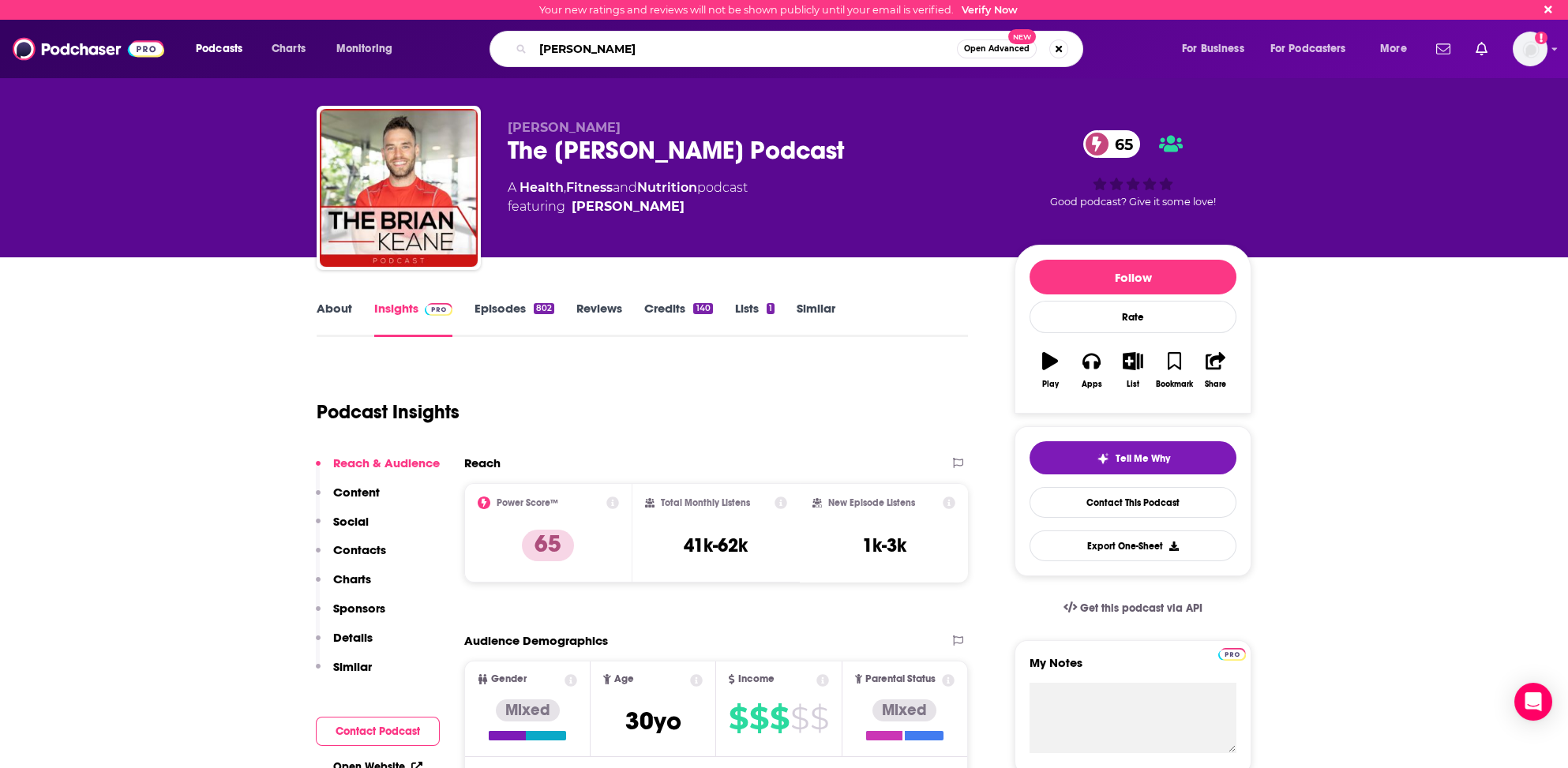
type input "[PERSON_NAME]"
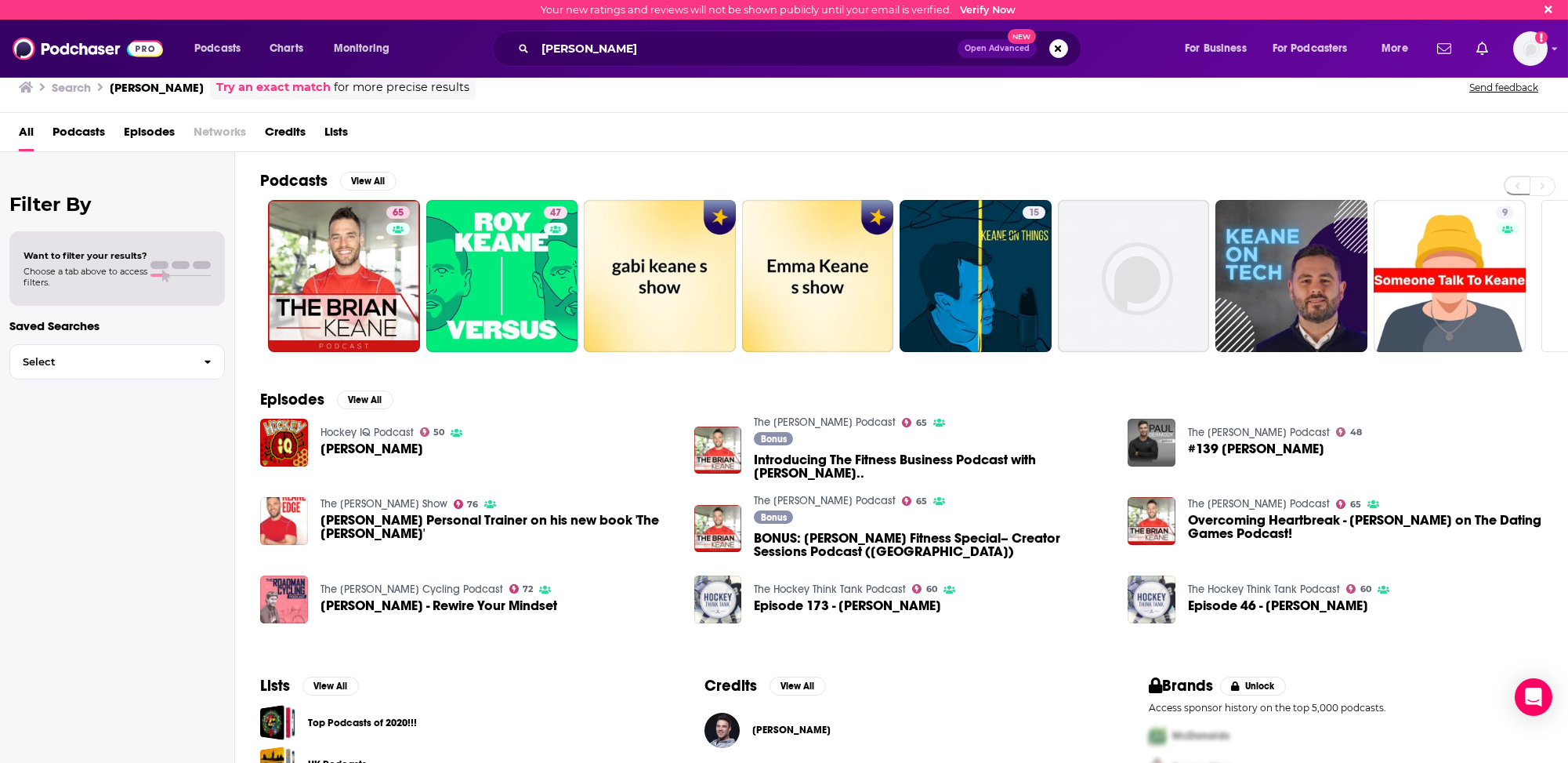
click at [91, 127] on span "Podcasts" at bounding box center [79, 135] width 53 height 32
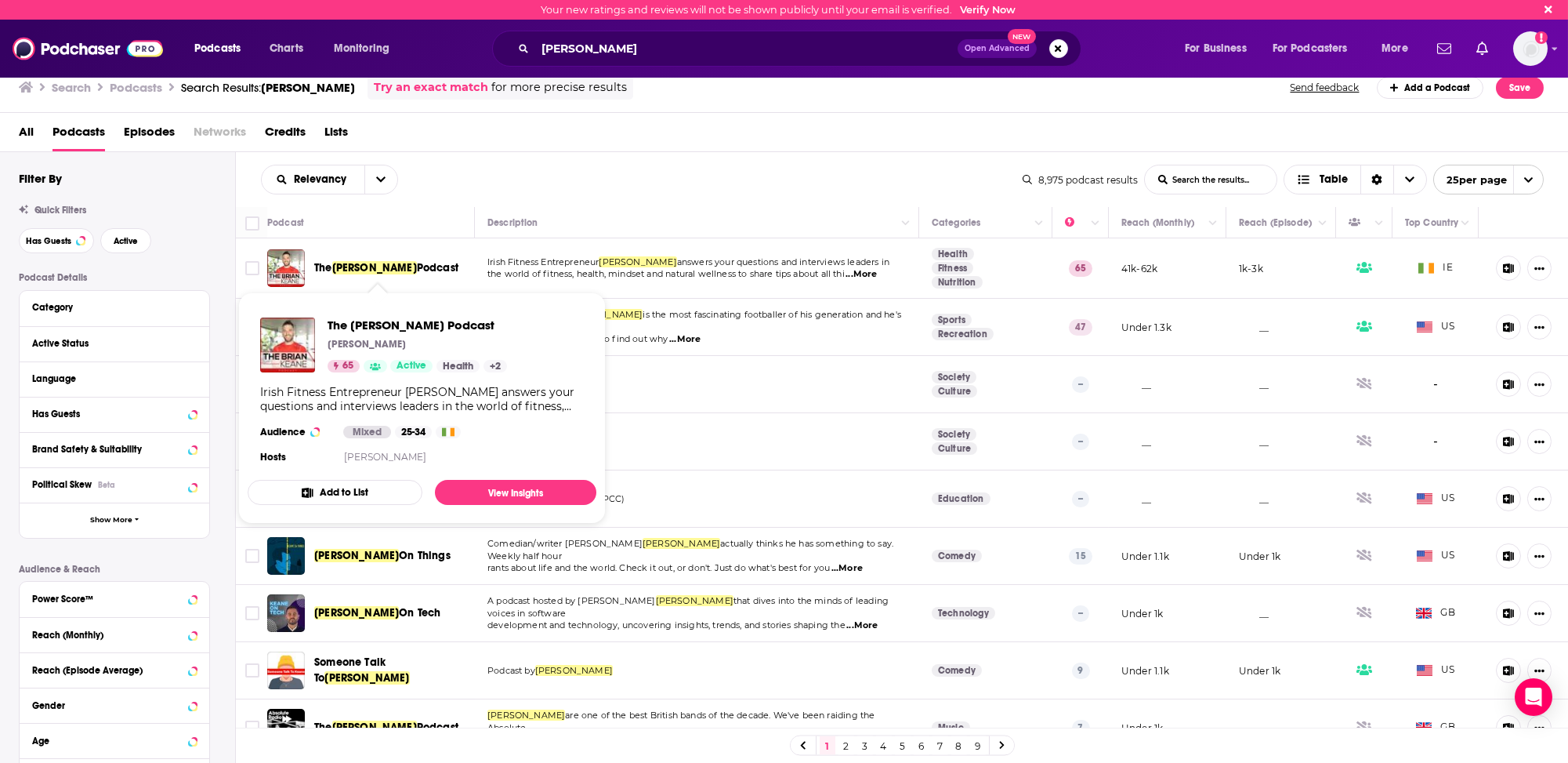
click at [357, 268] on span "[PERSON_NAME]" at bounding box center [375, 268] width 85 height 14
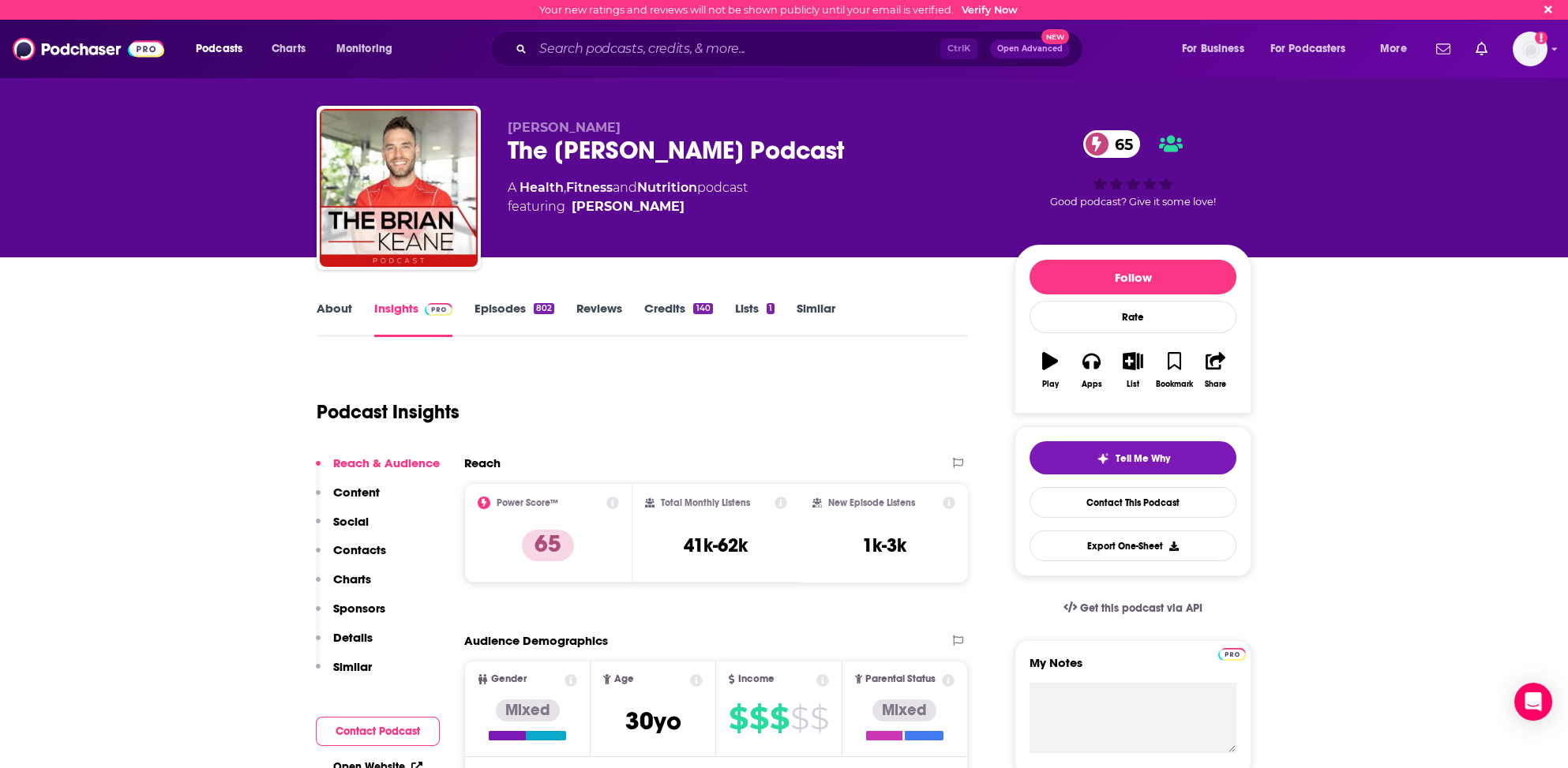
click at [327, 303] on link "About" at bounding box center [334, 319] width 36 height 36
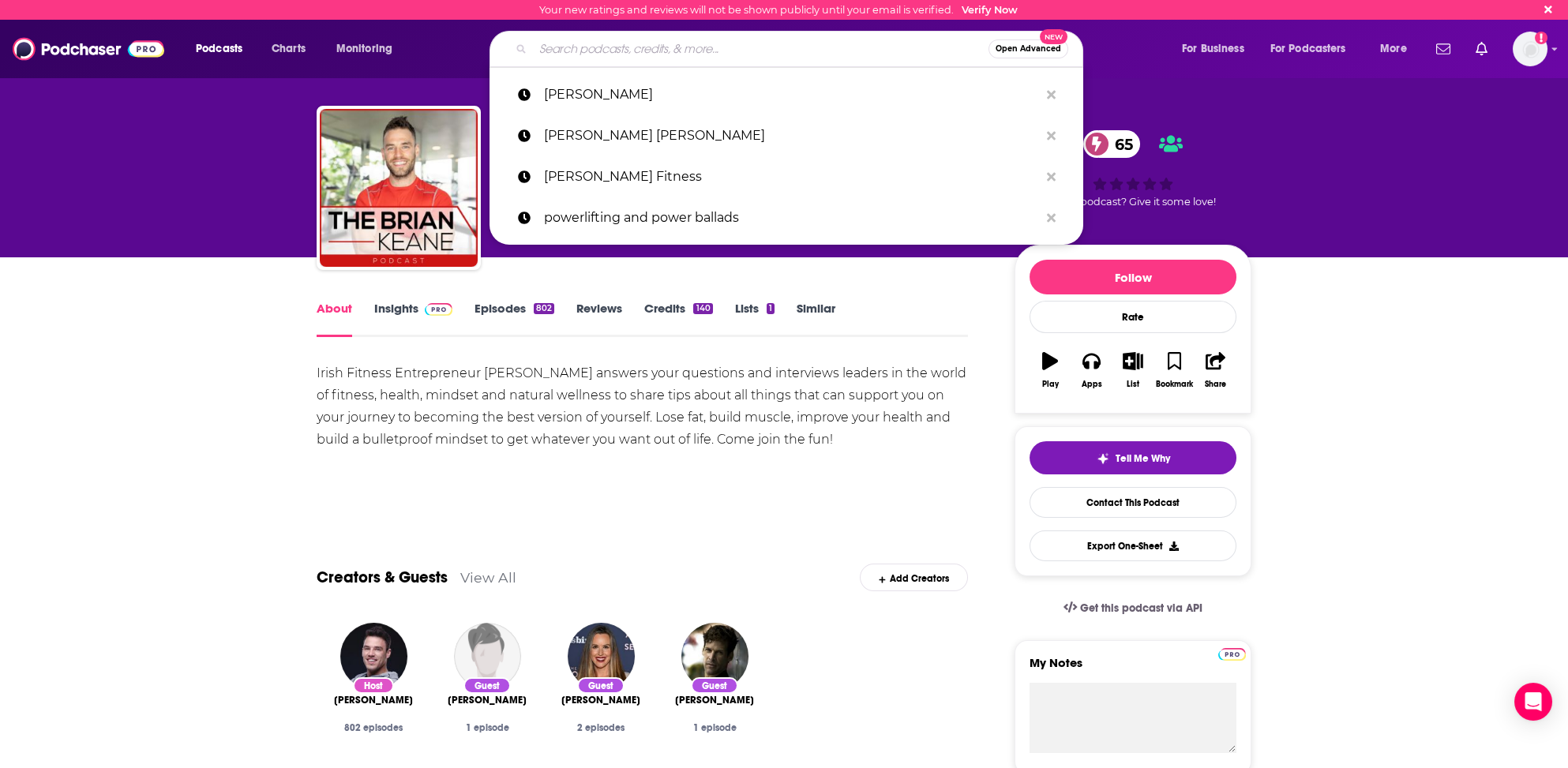
click at [690, 48] on input "Search podcasts, credits, & more..." at bounding box center [760, 48] width 455 height 25
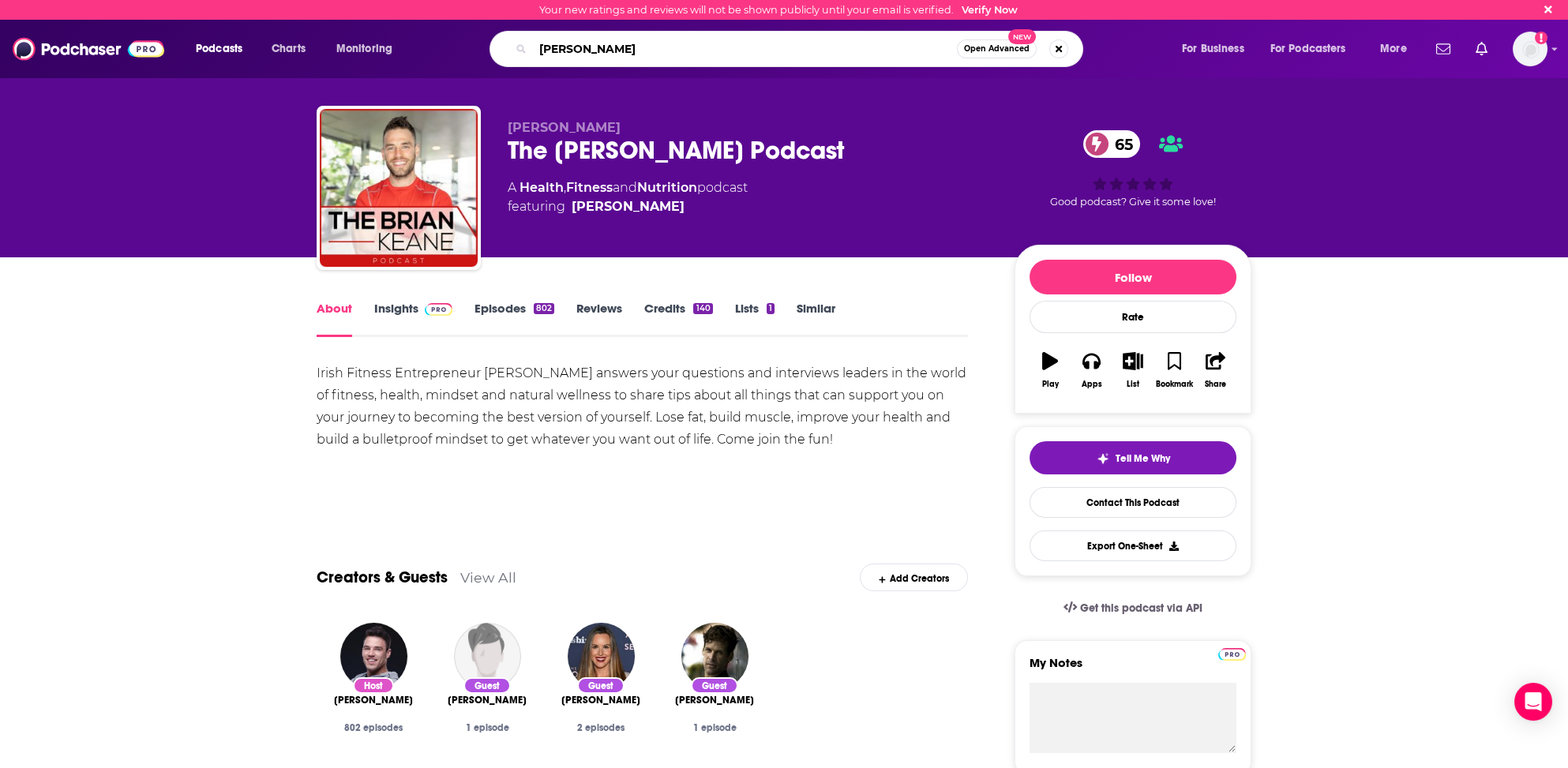
type input "[PERSON_NAME]"
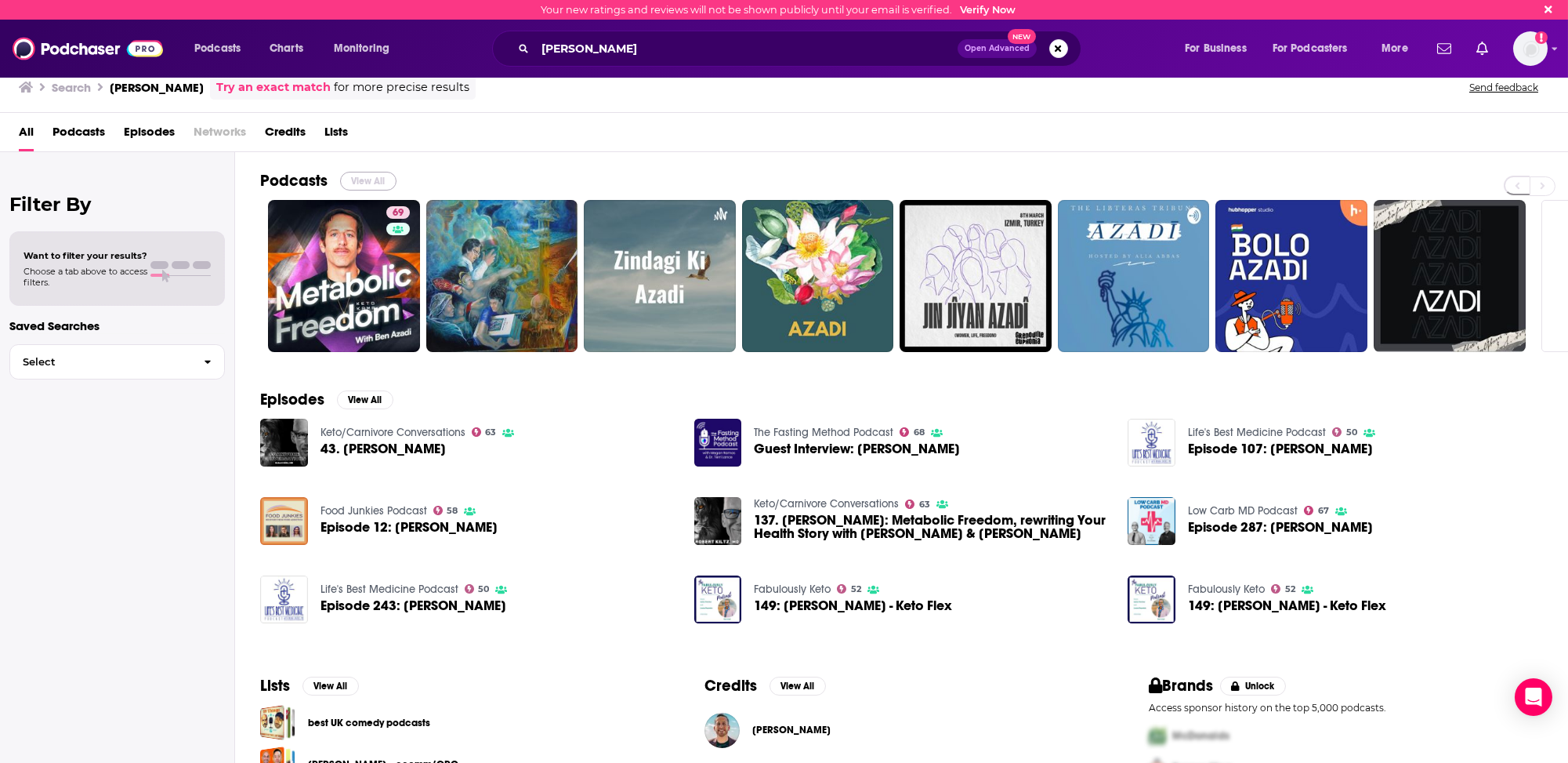
click at [365, 178] on button "View All" at bounding box center [369, 180] width 56 height 18
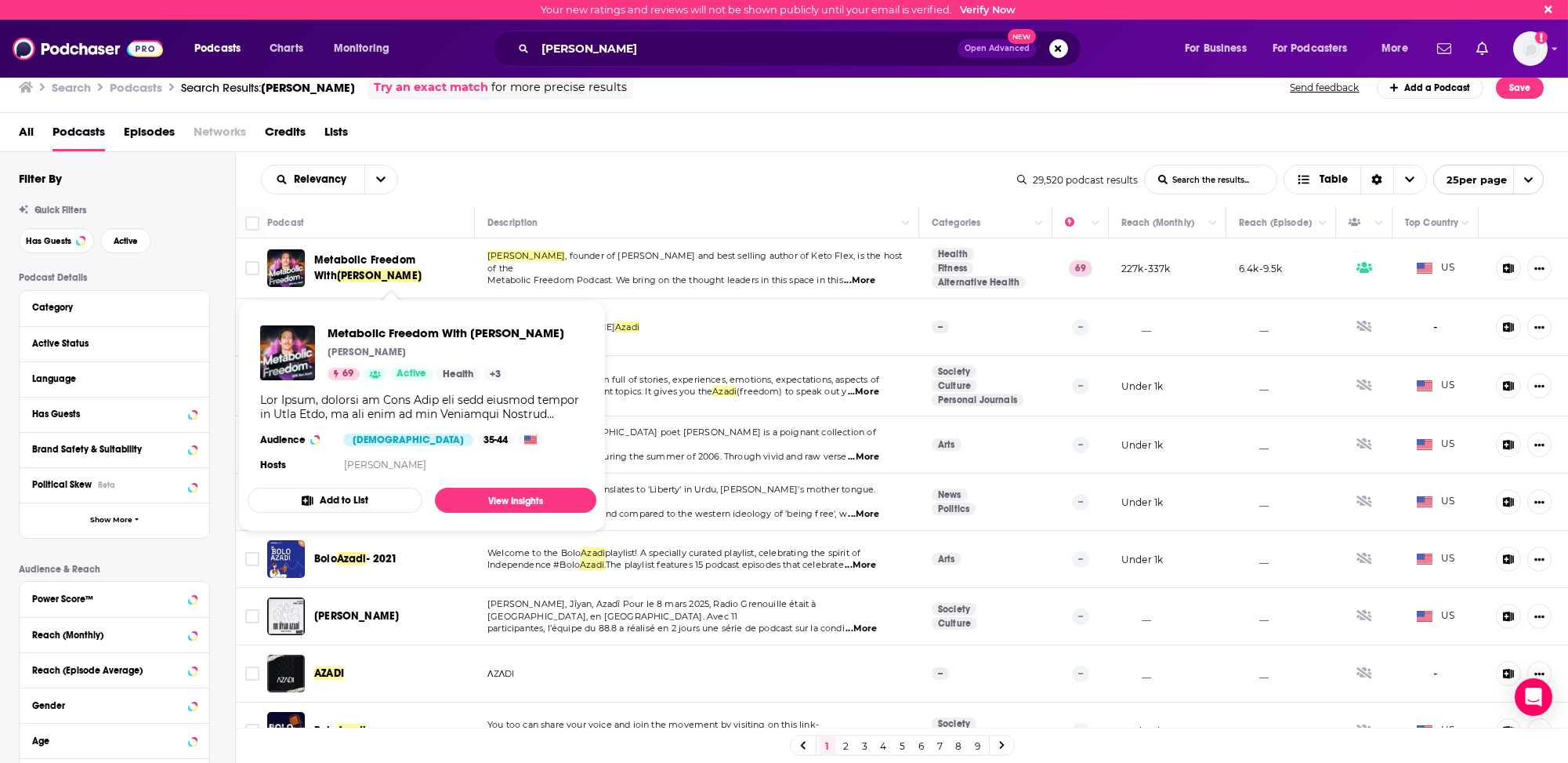
click at [392, 261] on span "Metabolic Freedom With" at bounding box center [365, 268] width 101 height 29
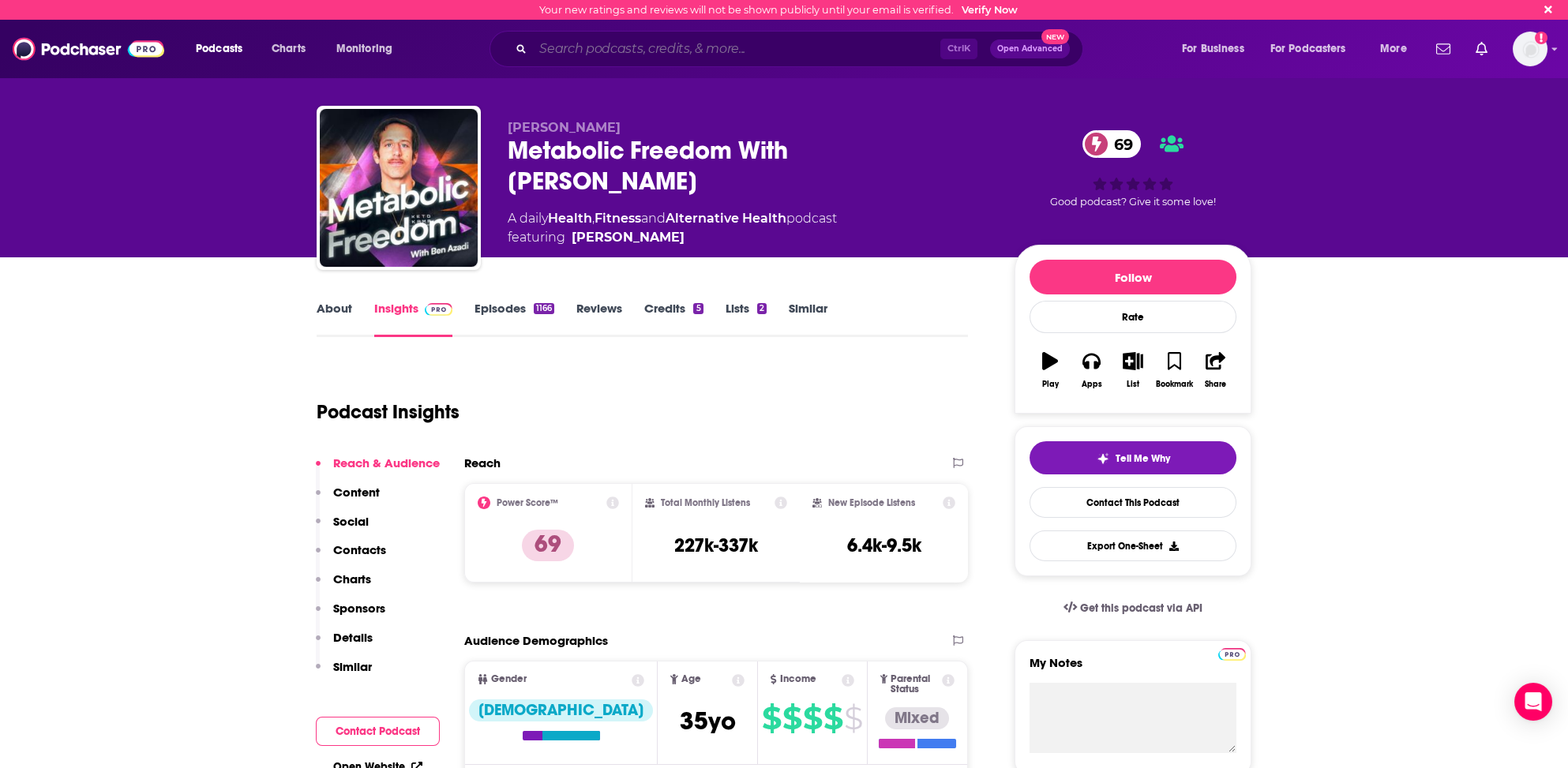
click at [651, 52] on input "Search podcasts, credits, & more..." at bounding box center [736, 48] width 408 height 25
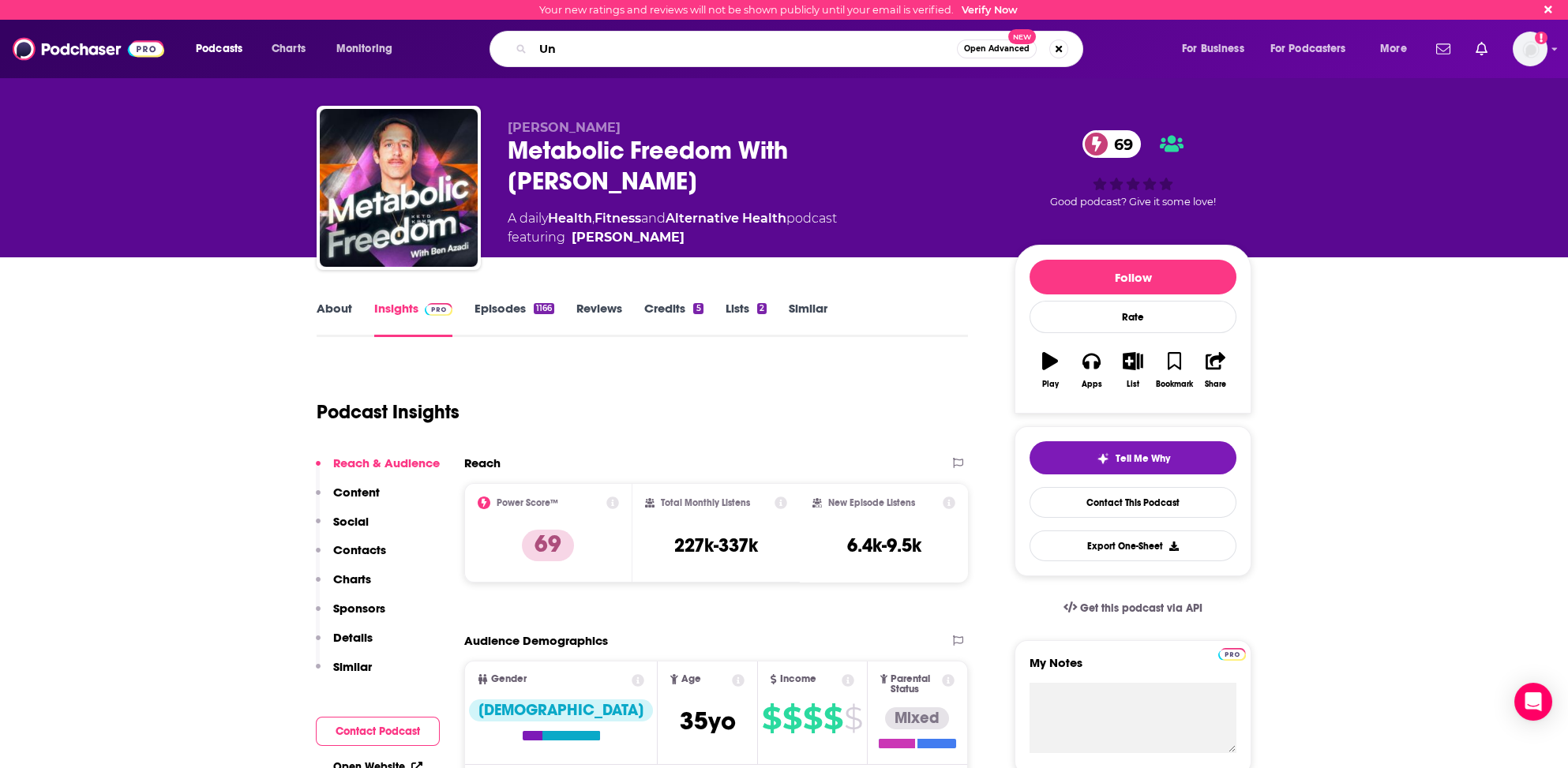
type input "U"
type input "Unf*ck Your Fitness"
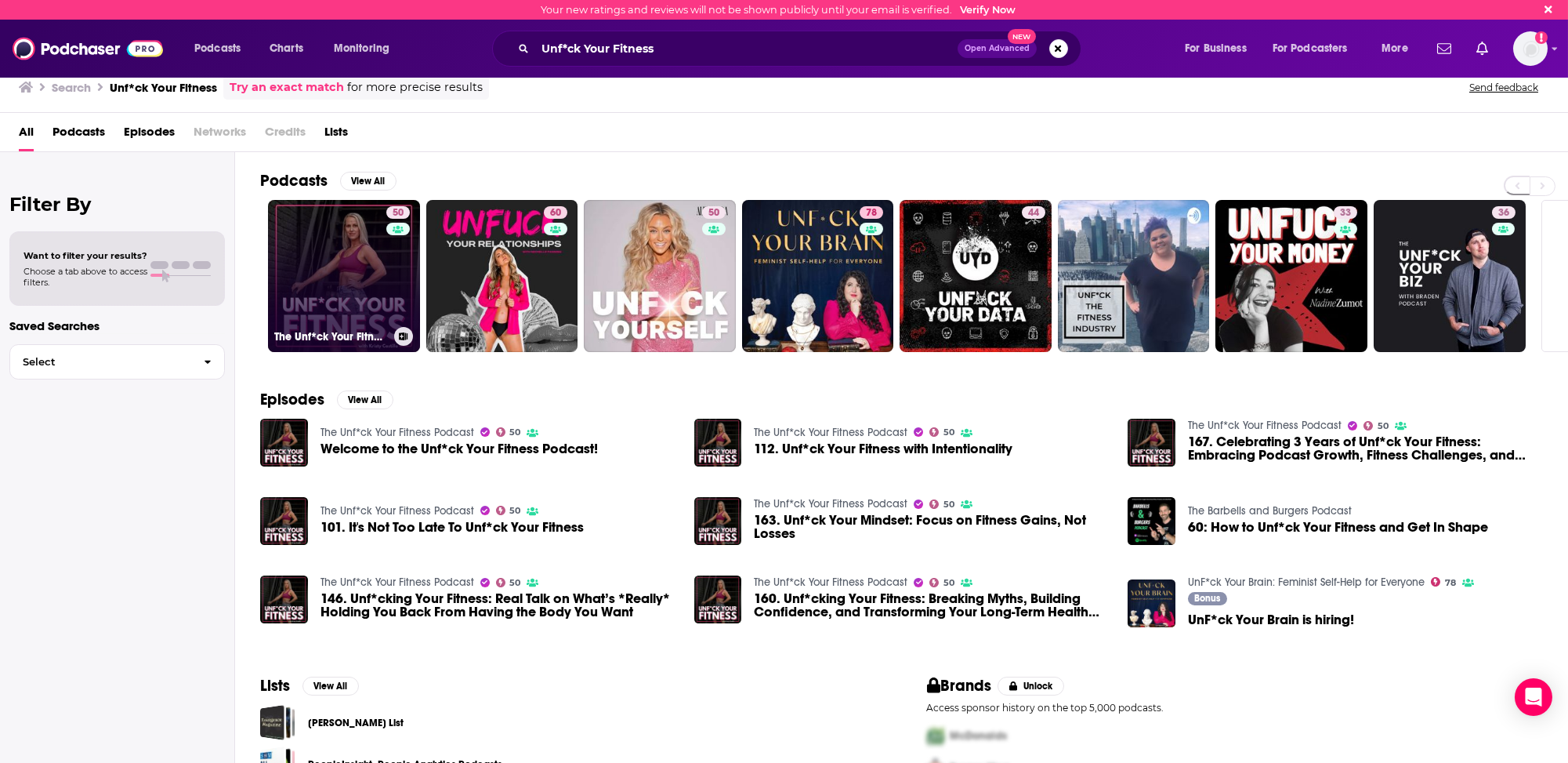
click at [333, 247] on link "50 The Unf*ck Your Fitness Podcast" at bounding box center [345, 276] width 152 height 152
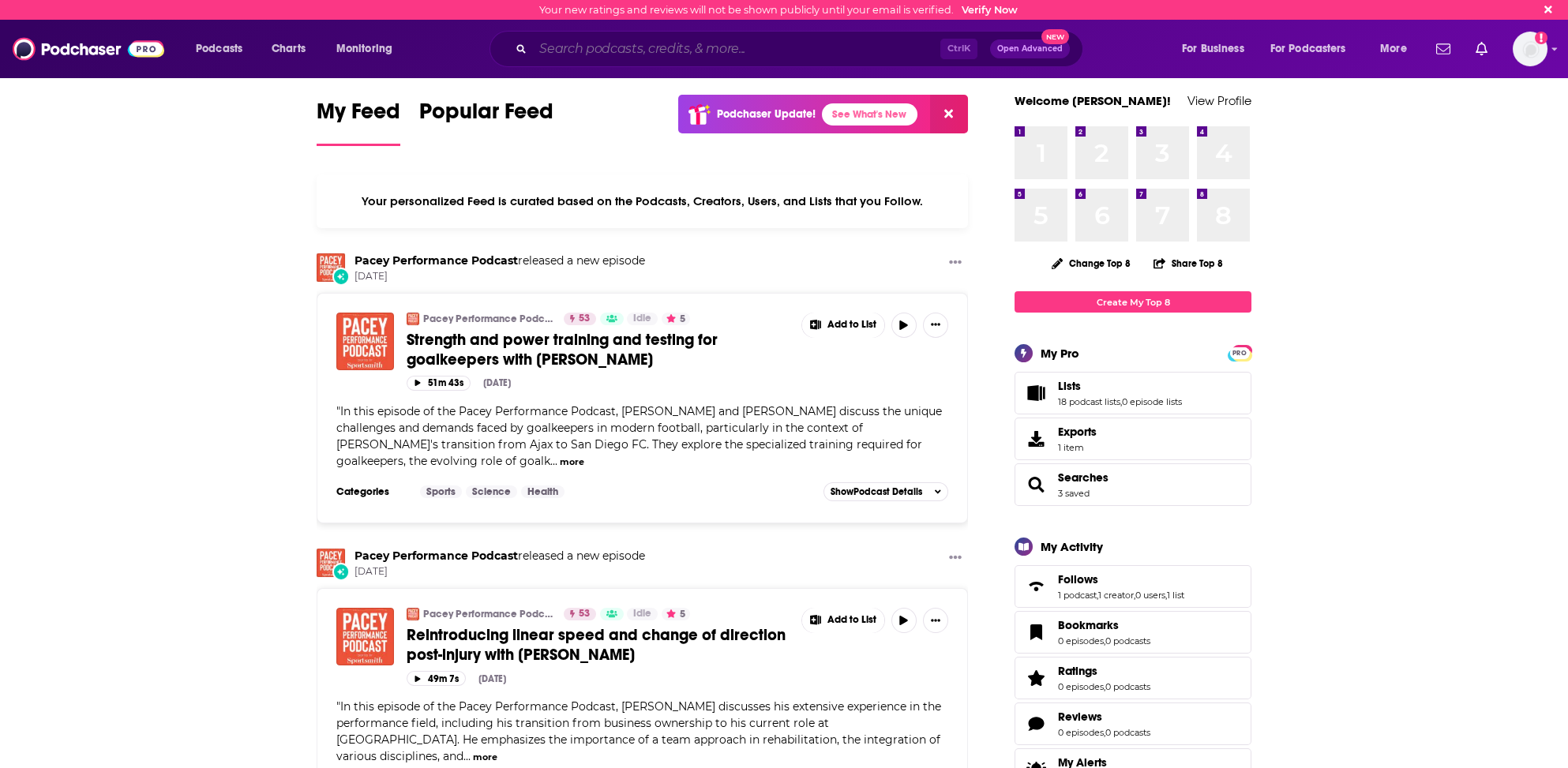
click at [579, 54] on input "Search podcasts, credits, & more..." at bounding box center [736, 48] width 408 height 25
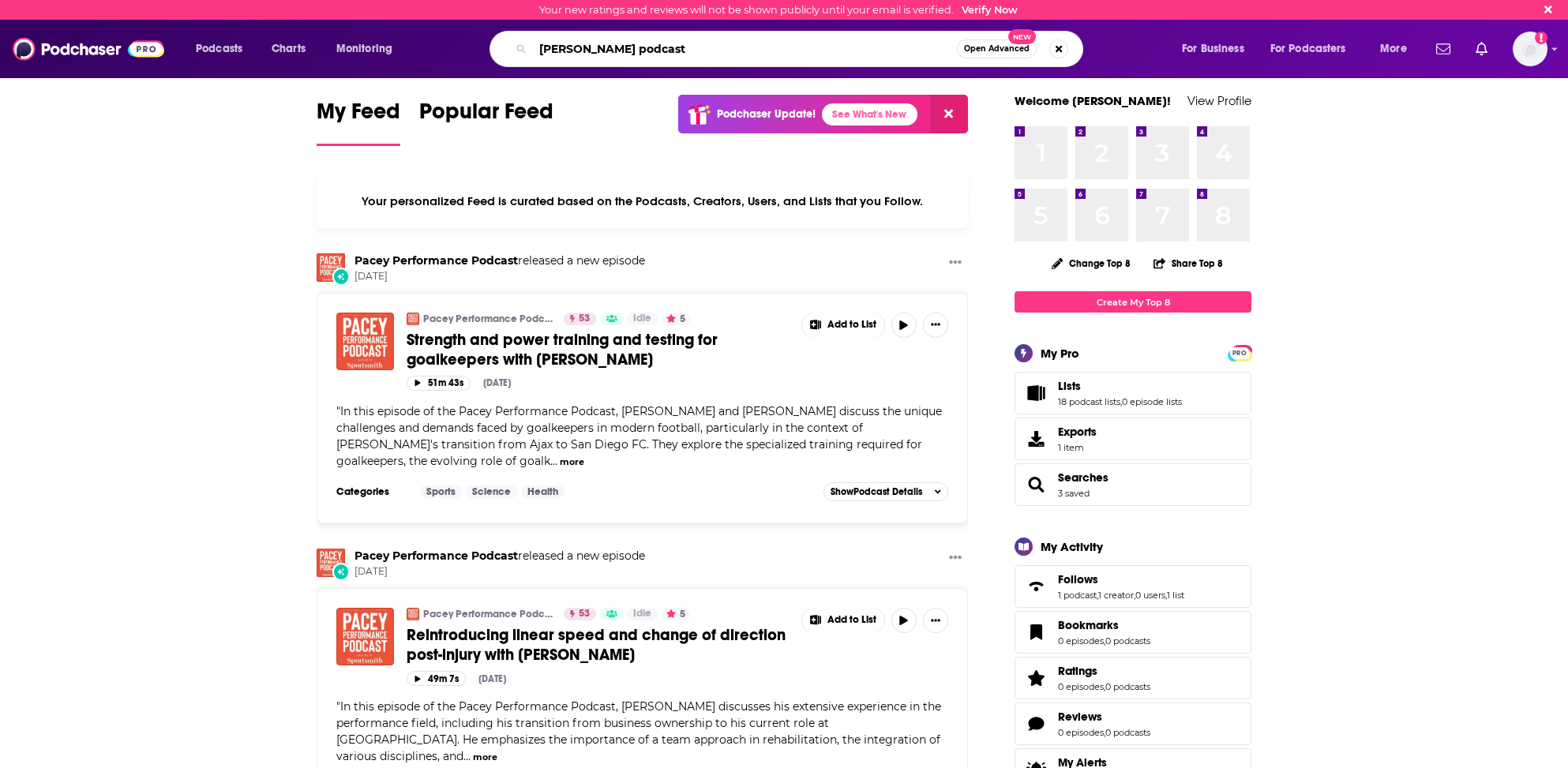
type input "eric roberts podcast"
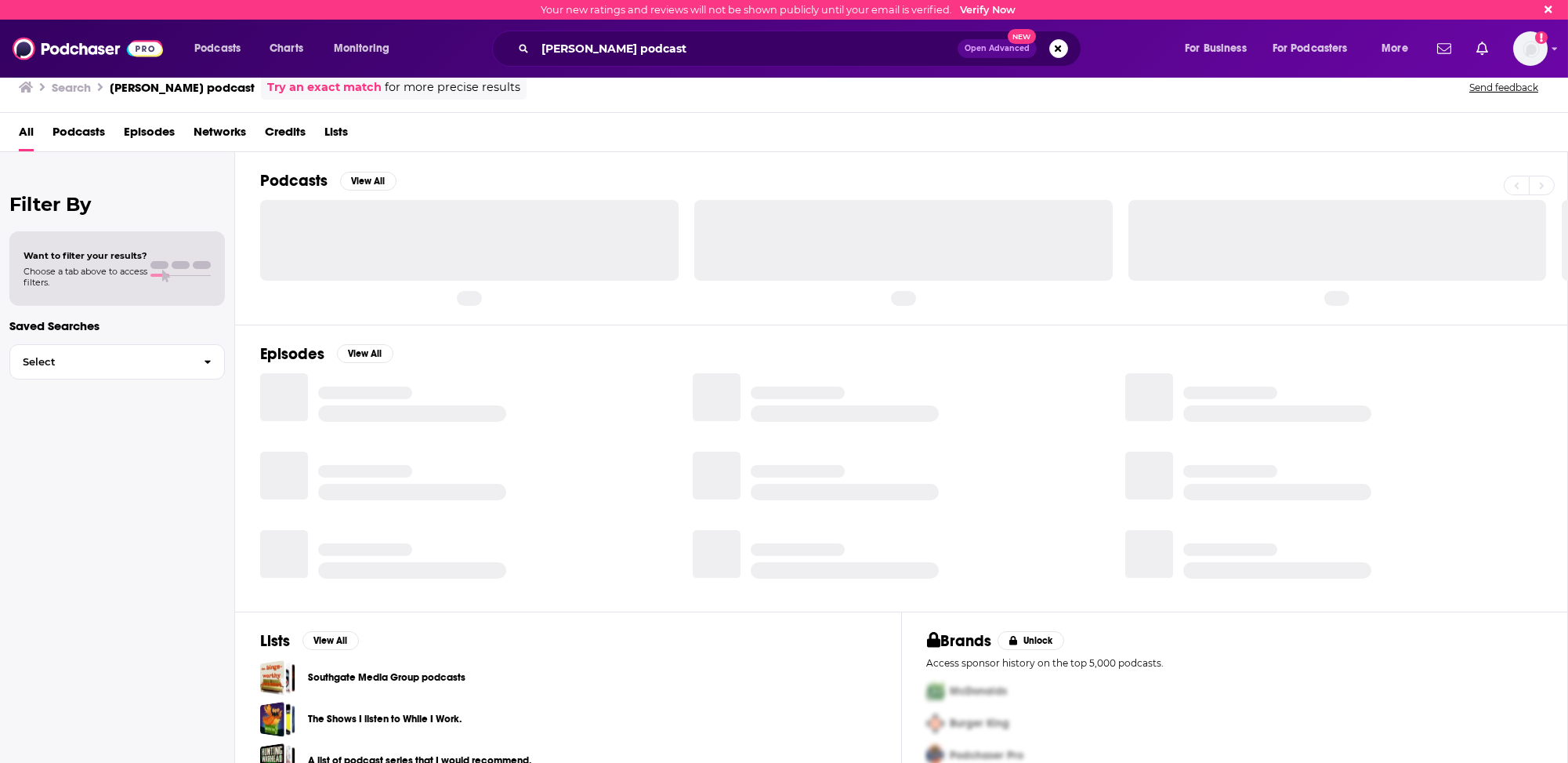
click at [277, 180] on h2 "Podcasts" at bounding box center [294, 180] width 67 height 19
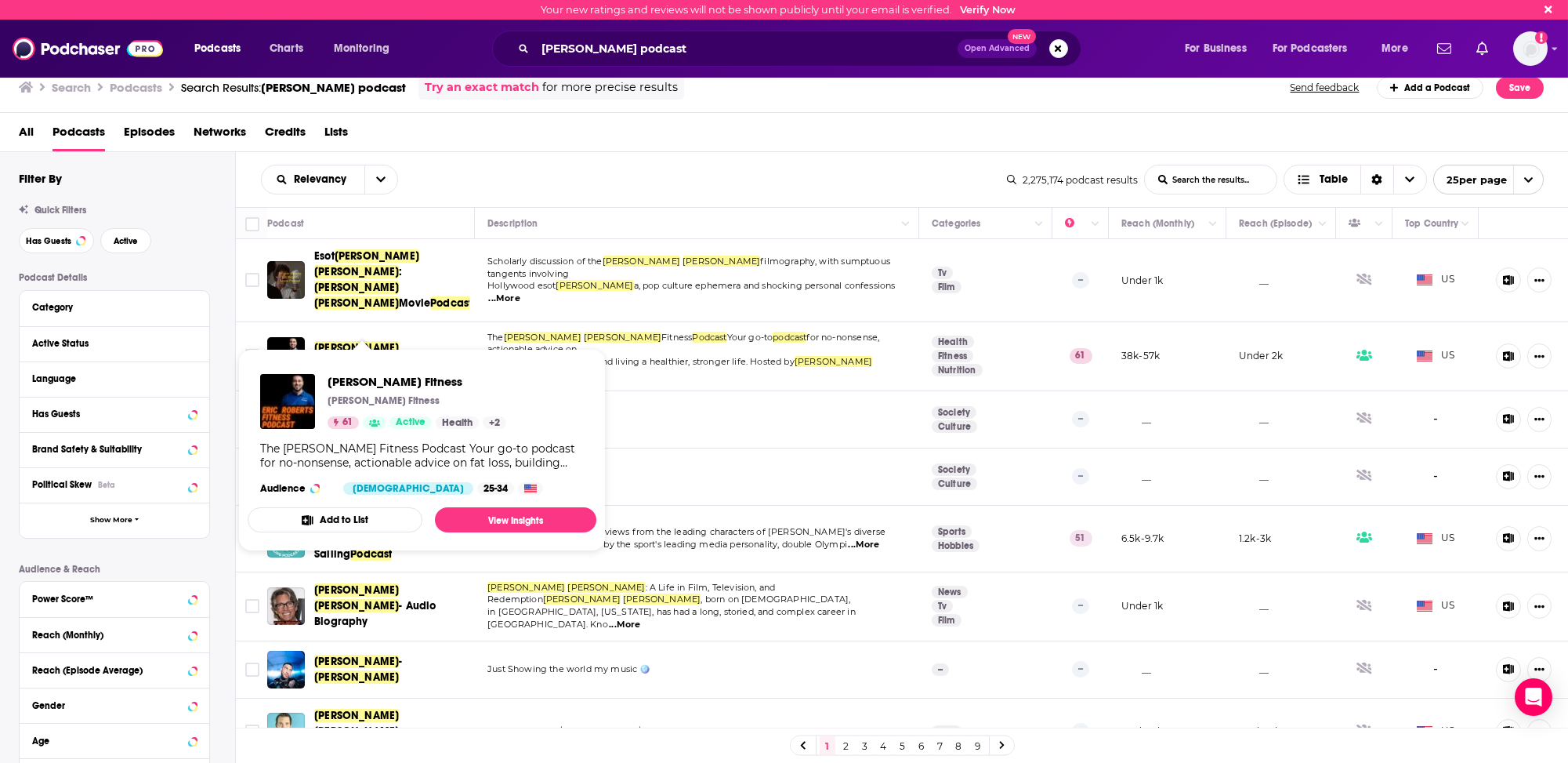
click at [365, 357] on span "Roberts" at bounding box center [357, 363] width 85 height 14
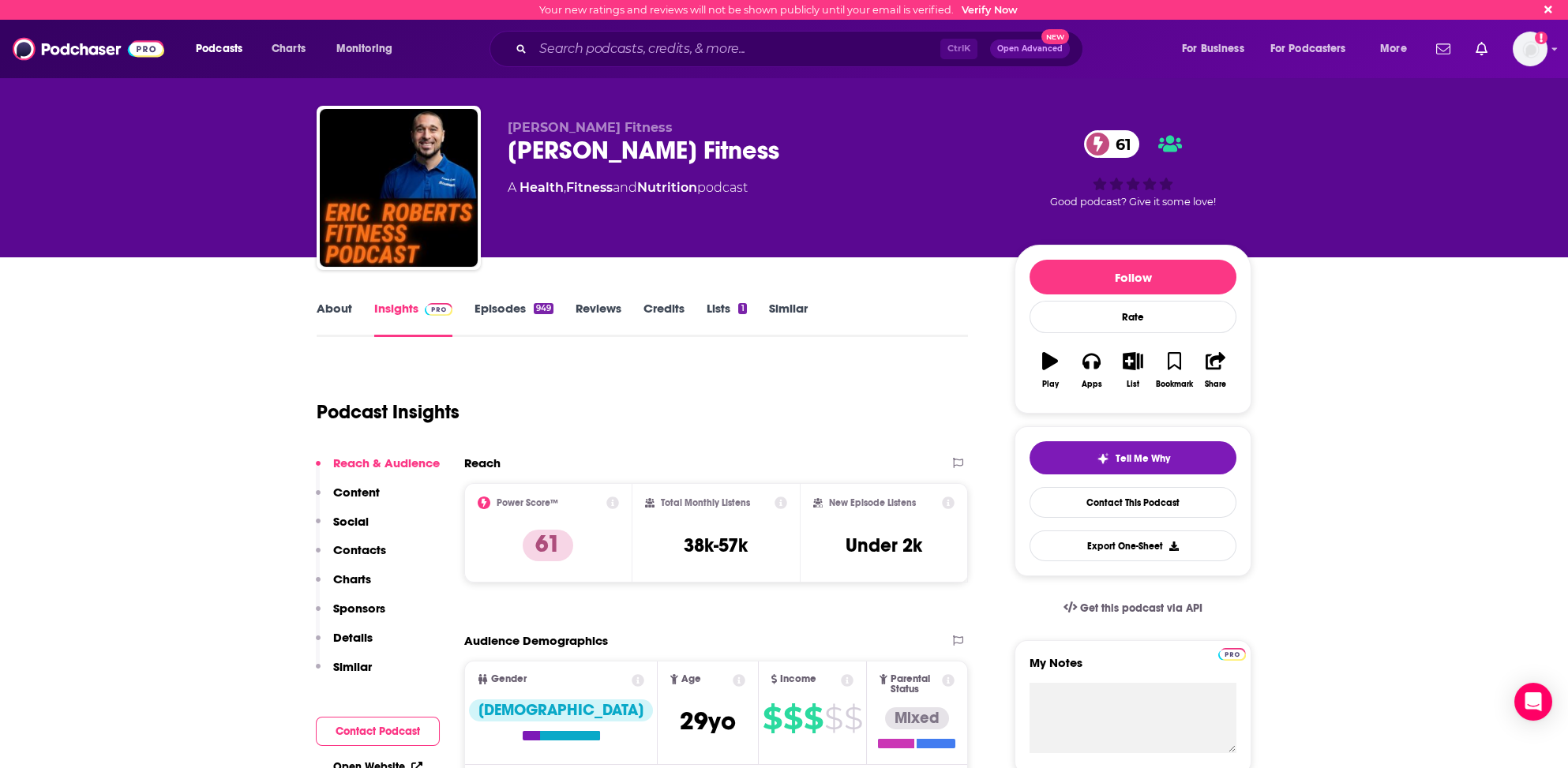
click at [332, 309] on link "About" at bounding box center [334, 319] width 36 height 36
